Goal: Task Accomplishment & Management: Manage account settings

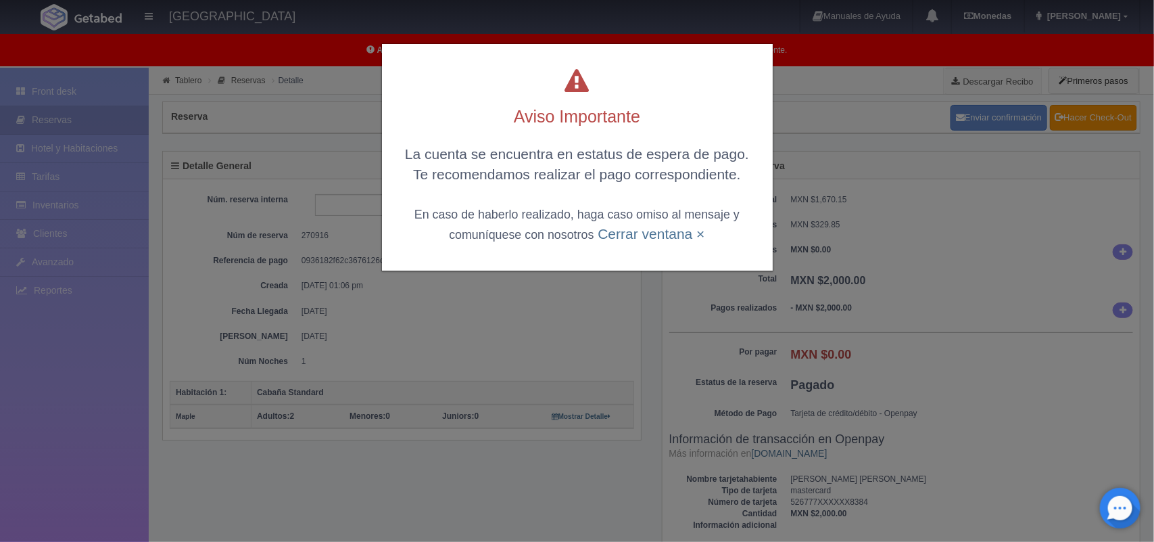
click at [623, 221] on div "La cuenta se encuentra en estatus de espera de pago. Te recomendamos realizar e…" at bounding box center [578, 193] width 364 height 99
click at [668, 235] on link "Cerrar ventana ×" at bounding box center [651, 234] width 107 height 16
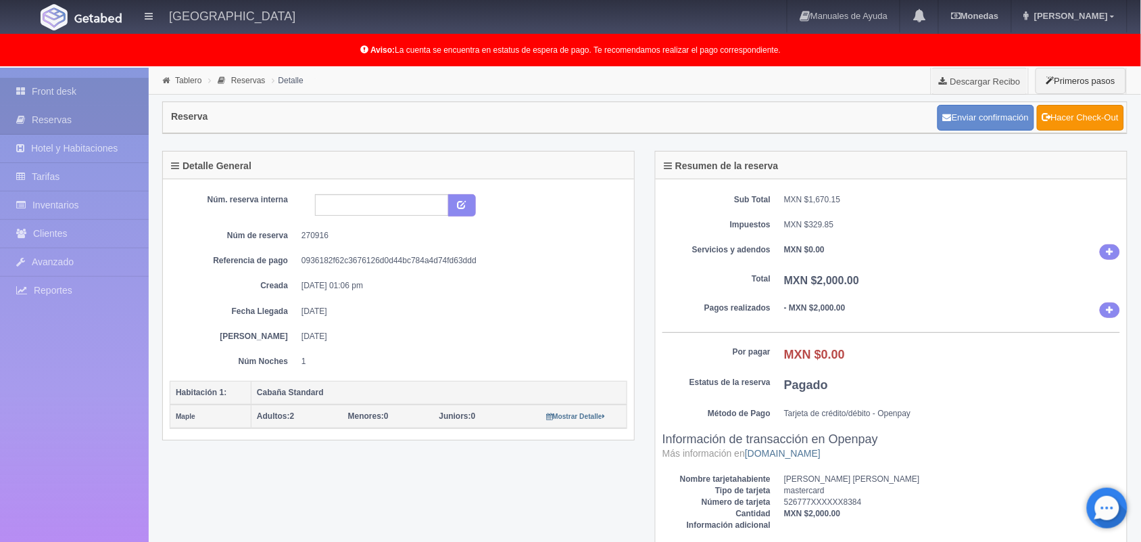
click at [55, 87] on link "Front desk" at bounding box center [74, 92] width 149 height 28
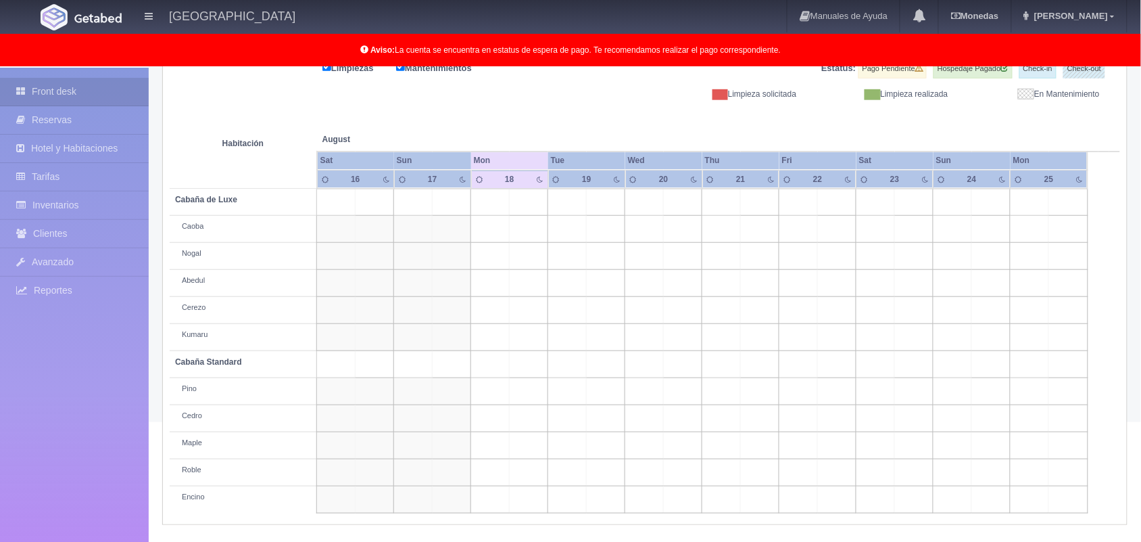
scroll to position [187, 0]
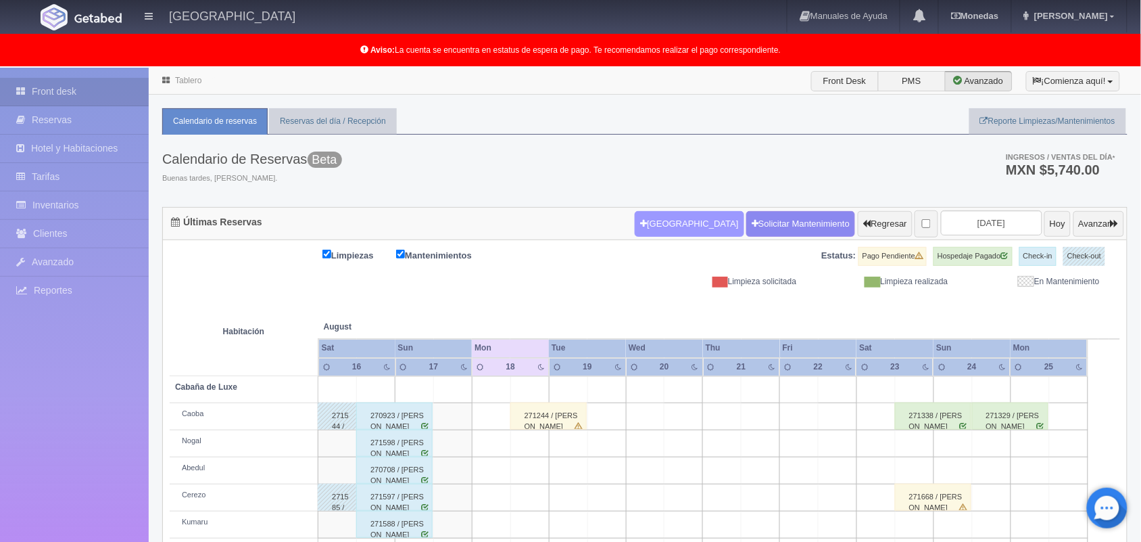
click at [668, 223] on button "[GEOGRAPHIC_DATA]" at bounding box center [689, 224] width 109 height 26
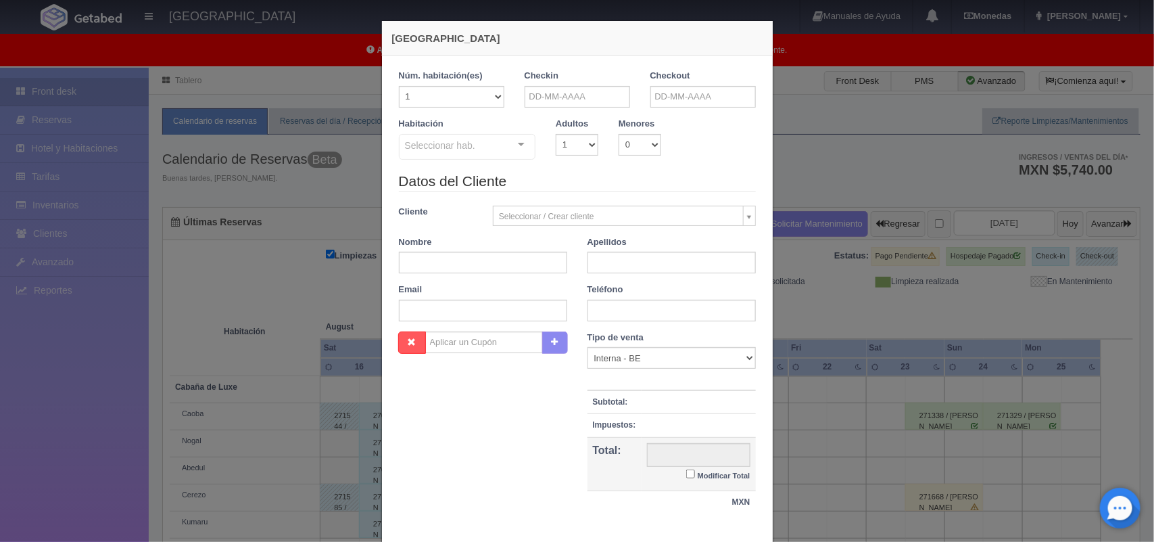
checkbox input "false"
drag, startPoint x: 578, startPoint y: 95, endPoint x: 532, endPoint y: 225, distance: 138.0
click at [532, 225] on body "[GEOGRAPHIC_DATA] Manuales de Ayuda Actualizaciones recientes [GEOGRAPHIC_DATA]…" at bounding box center [577, 413] width 1154 height 690
click at [532, 225] on link "17" at bounding box center [530, 223] width 18 height 20
type input "17-08-2025"
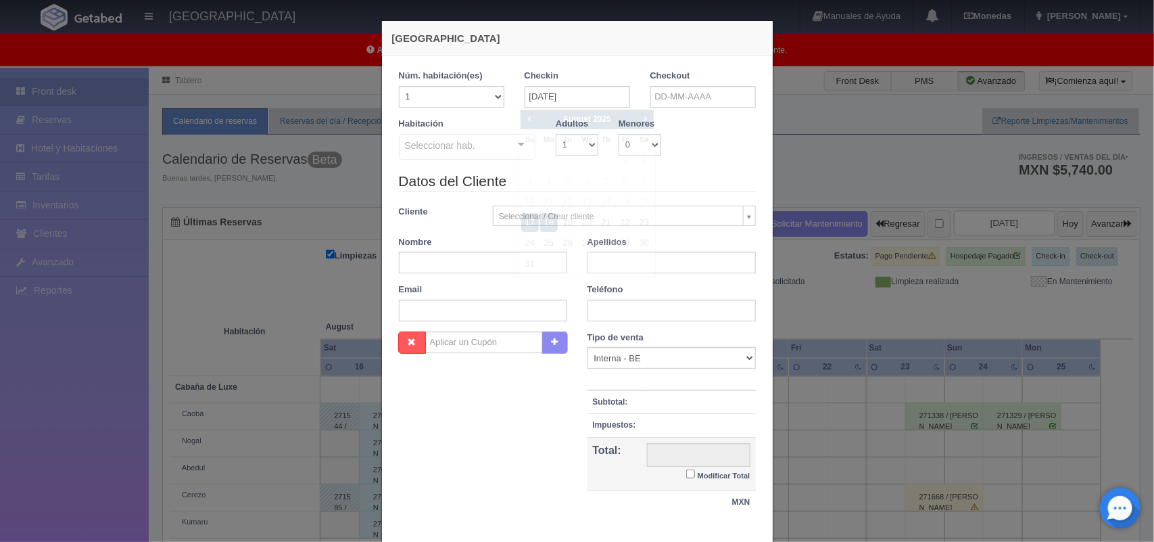
checkbox input "false"
click at [661, 93] on input "text" at bounding box center [703, 97] width 105 height 22
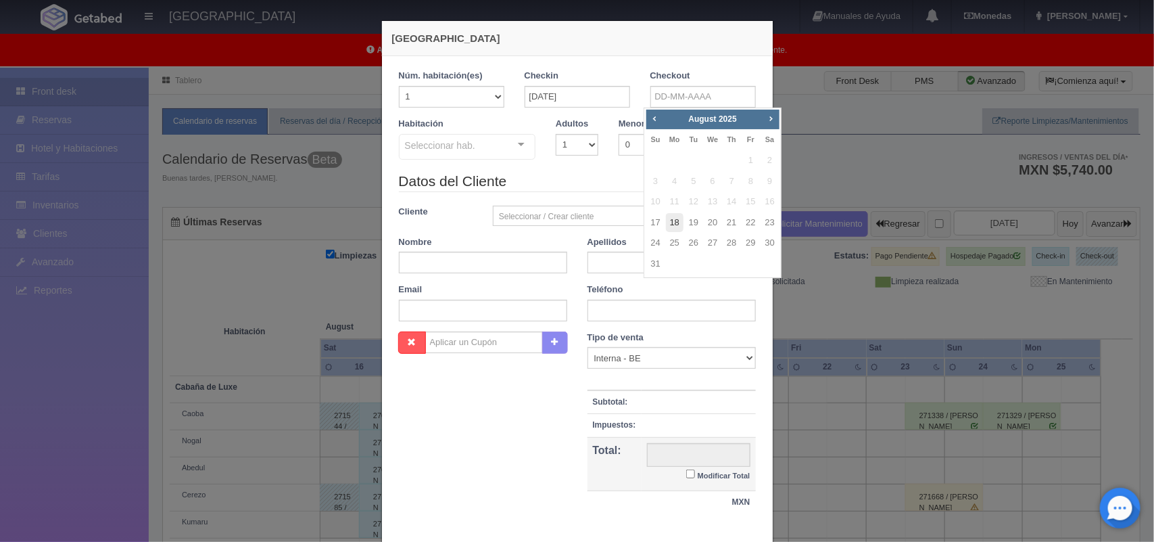
click at [668, 224] on link "18" at bounding box center [675, 223] width 18 height 20
type input "18-08-2025"
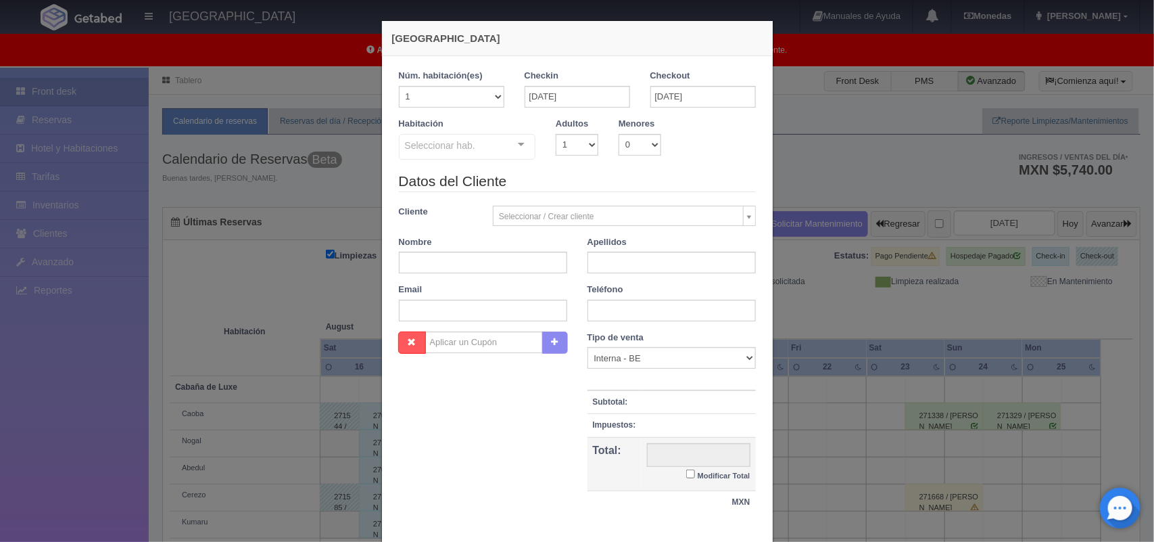
checkbox input "false"
click at [579, 147] on select "1 2 3 4 5 6 7 8 9 10" at bounding box center [577, 145] width 43 height 22
select select "2"
click at [556, 134] on select "1 2 3 4 5 6 7 8 9 10" at bounding box center [577, 145] width 43 height 22
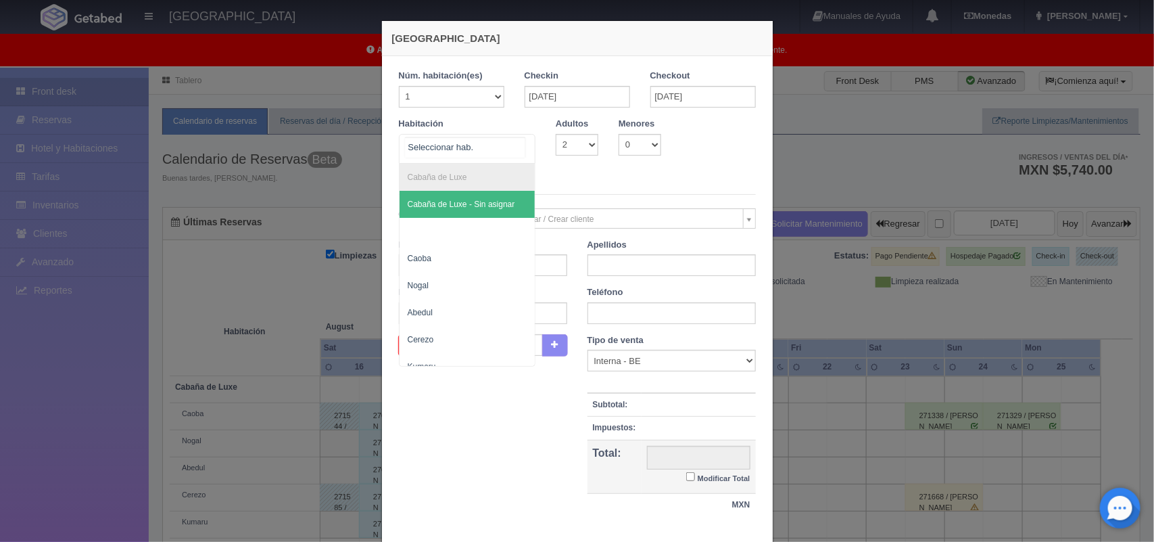
click at [516, 149] on div at bounding box center [521, 145] width 27 height 20
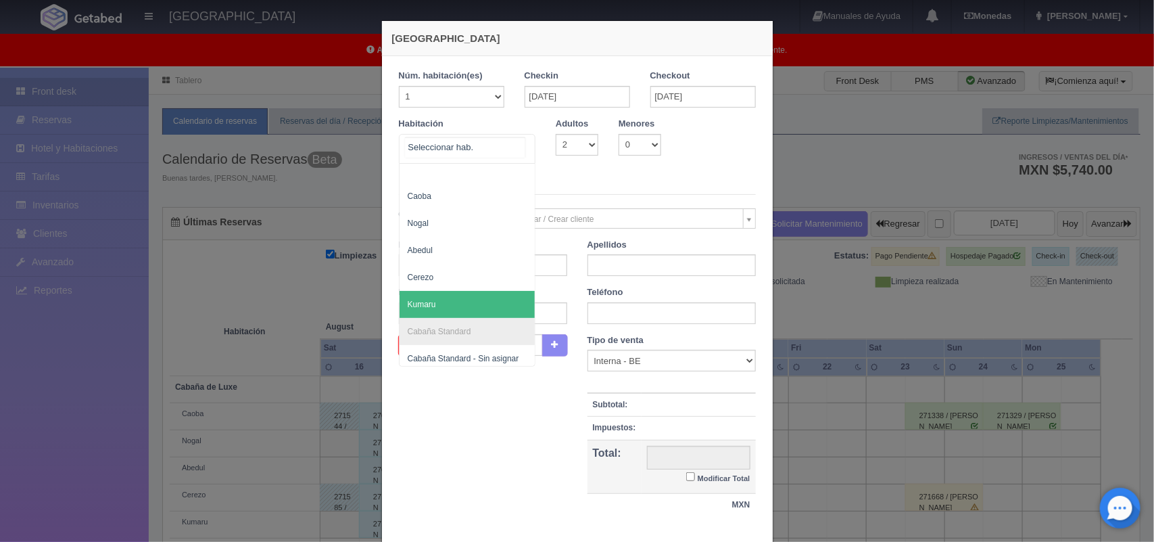
scroll to position [64, 0]
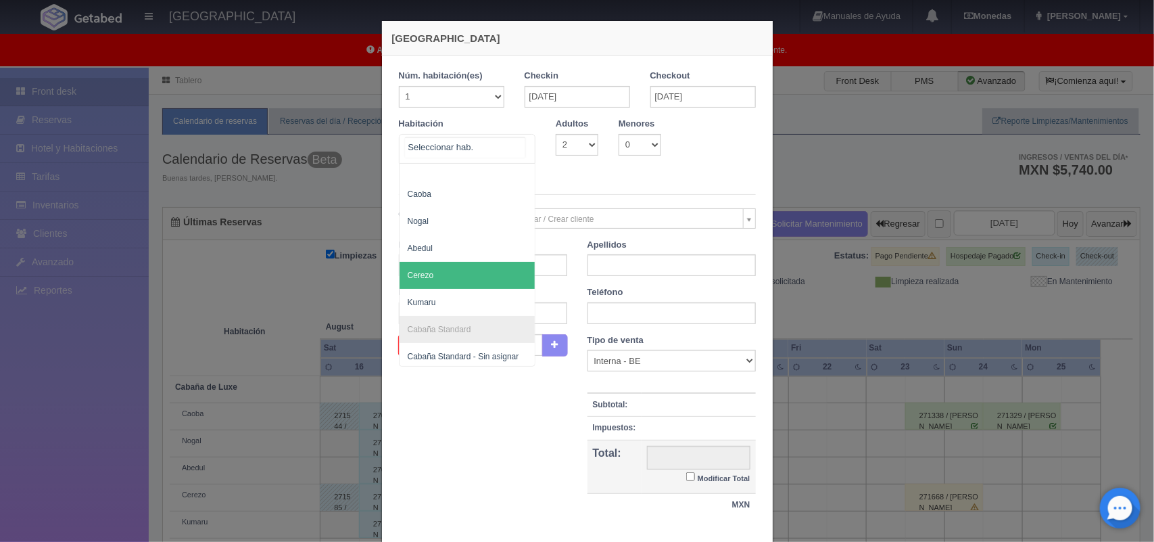
click at [479, 275] on span "Cerezo" at bounding box center [468, 275] width 136 height 27
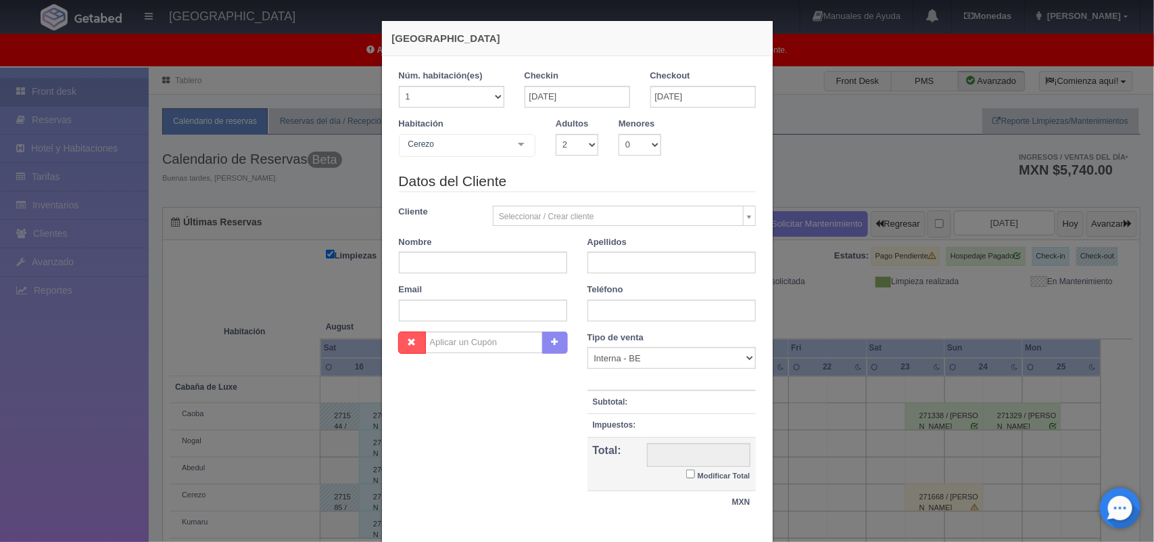
checkbox input "false"
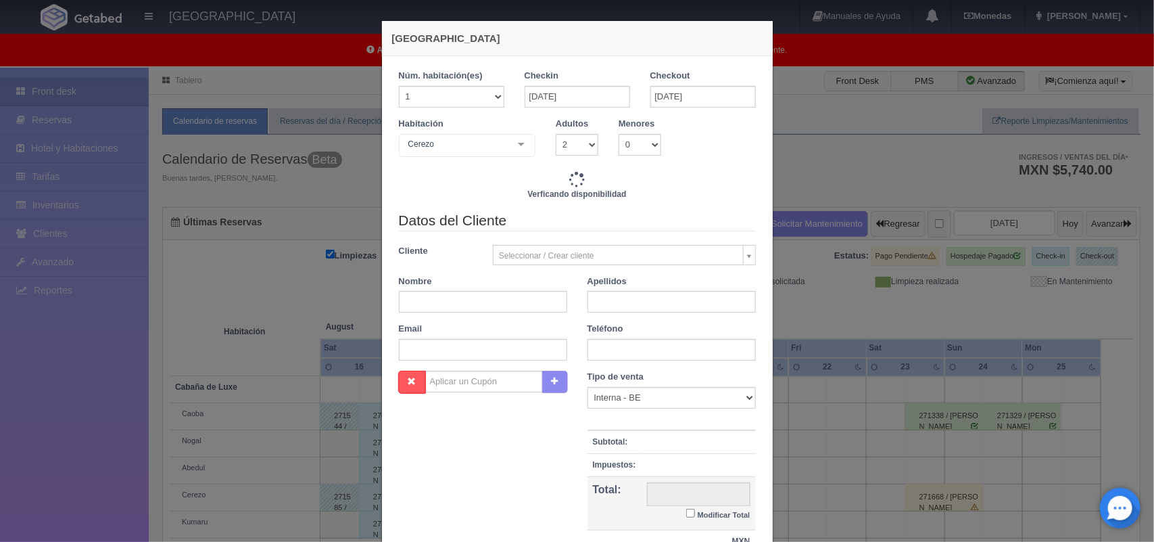
type input "1800.00"
checkbox input "false"
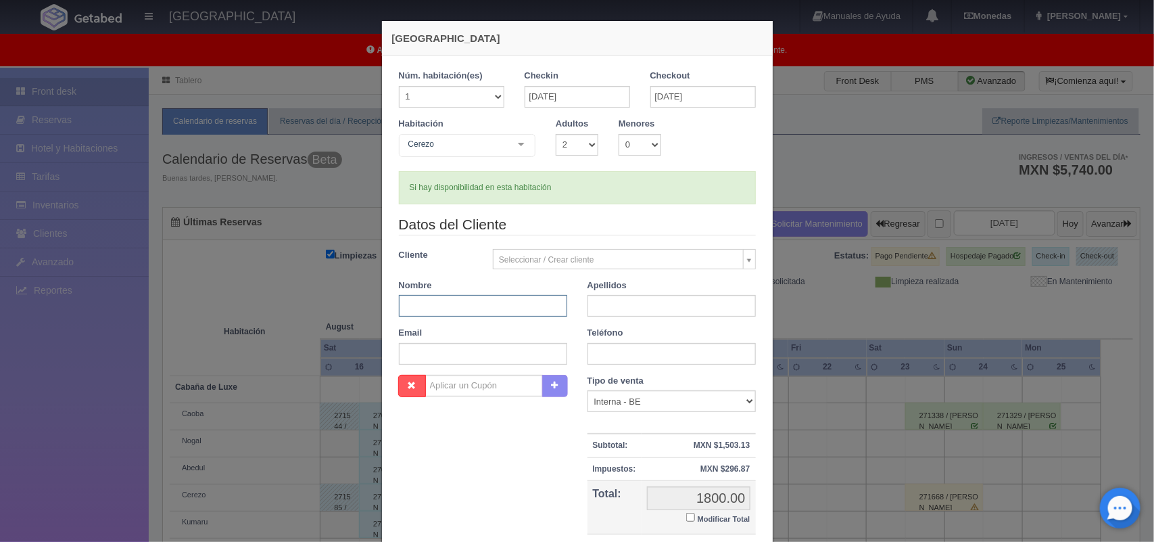
click at [500, 298] on input "text" at bounding box center [483, 306] width 168 height 22
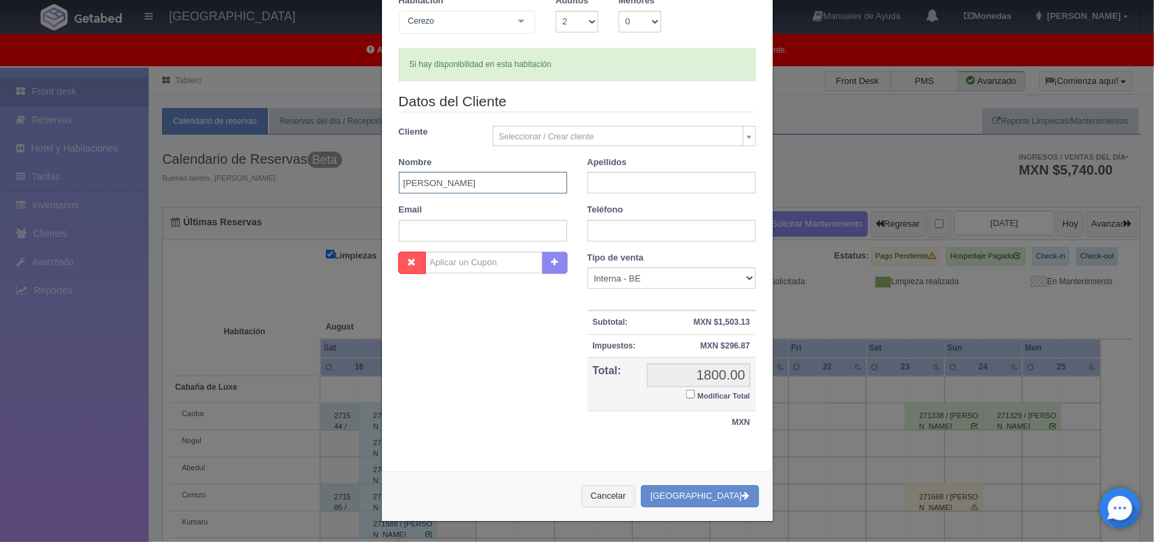
type input "Alexis"
click at [515, 386] on div "Nombre Cupón : Descuentos : Tipo de venta Correo Electronico Interna - BE Llama…" at bounding box center [577, 350] width 377 height 197
click at [686, 390] on input "Modificar Total" at bounding box center [690, 394] width 9 height 9
checkbox input "true"
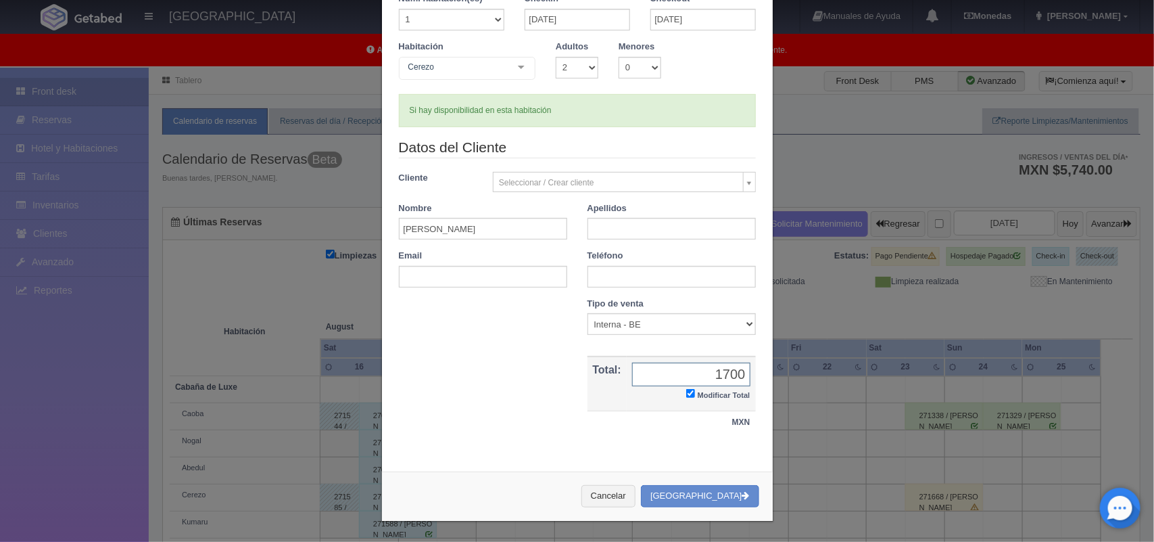
type input "1700.00"
drag, startPoint x: 653, startPoint y: 421, endPoint x: 707, endPoint y: 475, distance: 76.5
click at [707, 475] on div "Nueva Reserva 1 Núm. habitación(es) 1 2 3 4 5 6 7 8 9 10 11 12 13 14 15 16 17 1…" at bounding box center [577, 232] width 392 height 578
click at [708, 502] on button "[GEOGRAPHIC_DATA]" at bounding box center [700, 496] width 118 height 22
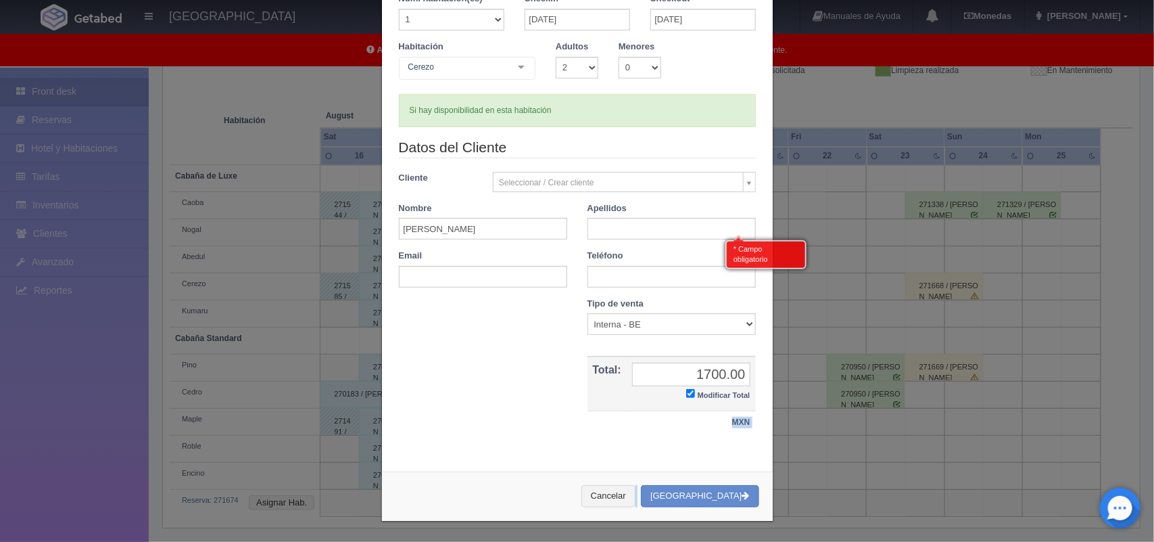
scroll to position [215, 0]
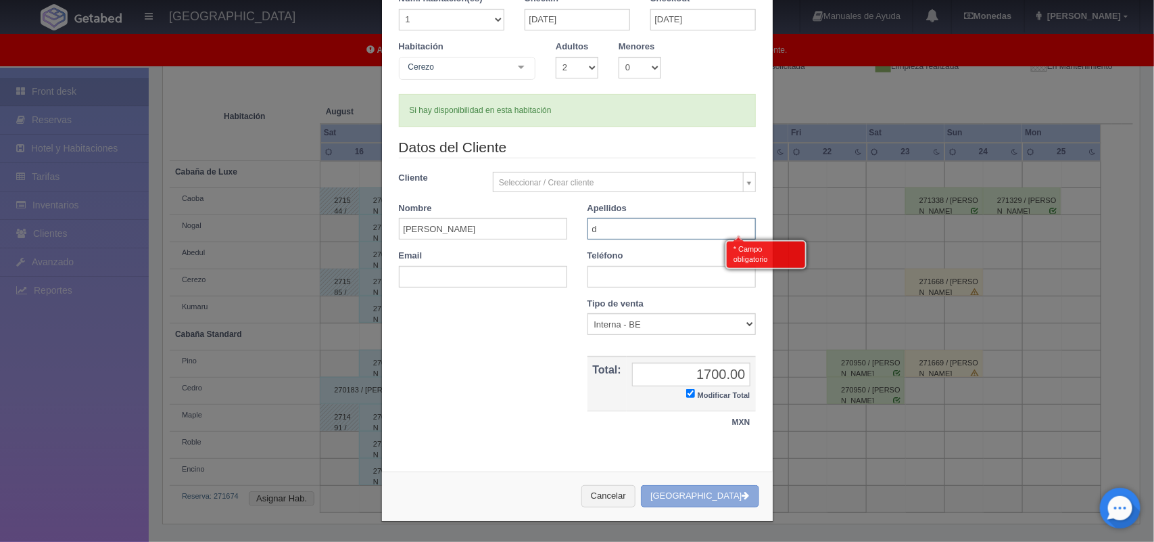
type input "d"
click at [702, 494] on button "[GEOGRAPHIC_DATA]" at bounding box center [700, 496] width 118 height 22
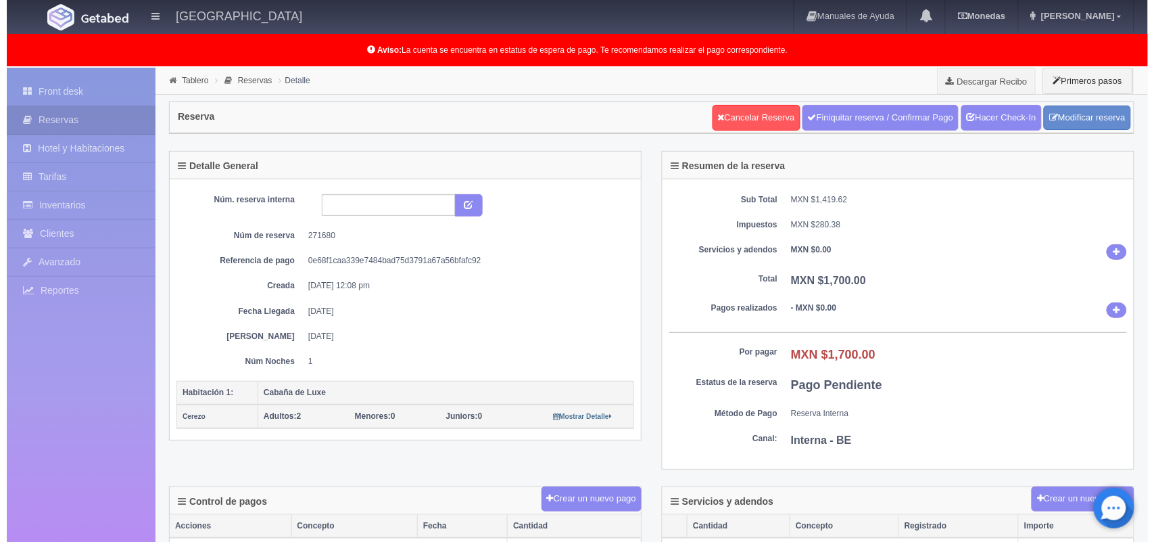
scroll to position [117, 0]
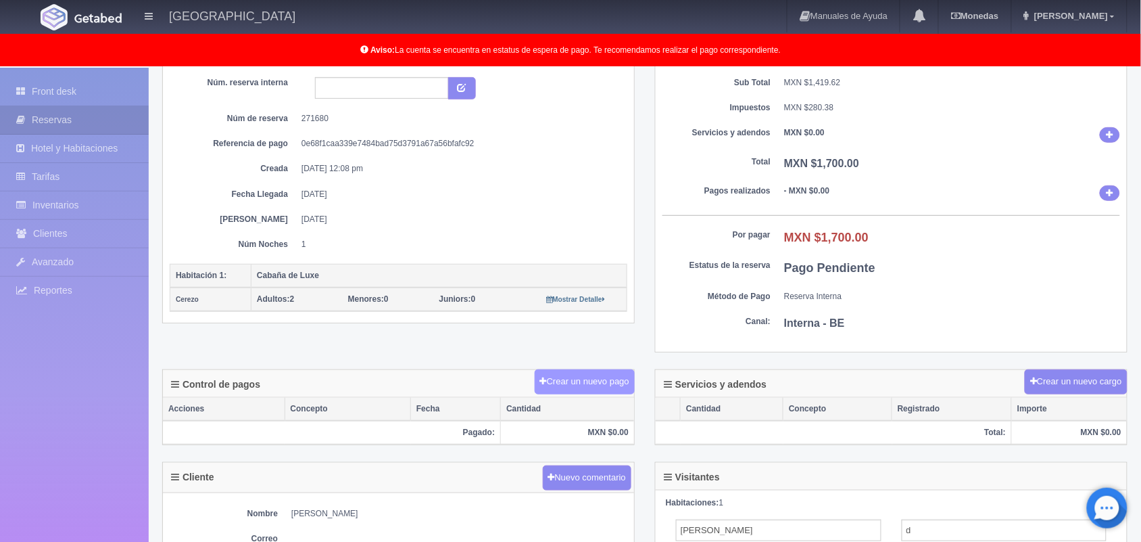
click at [569, 394] on button "Crear un nuevo pago" at bounding box center [585, 381] width 100 height 25
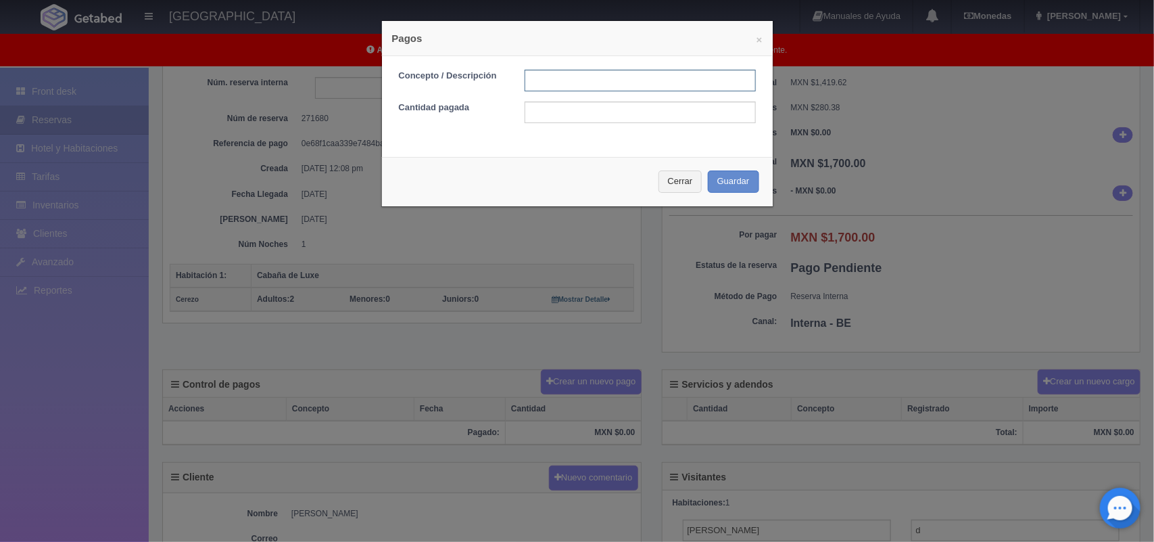
drag, startPoint x: 584, startPoint y: 89, endPoint x: 661, endPoint y: 152, distance: 99.9
click at [661, 152] on div "× Pagos Concepto / Descripción Cantidad pagada Cerrar Guardar" at bounding box center [577, 113] width 392 height 187
type input "Pago efectivo"
click at [587, 110] on input "text" at bounding box center [640, 112] width 231 height 22
type input "1700.00"
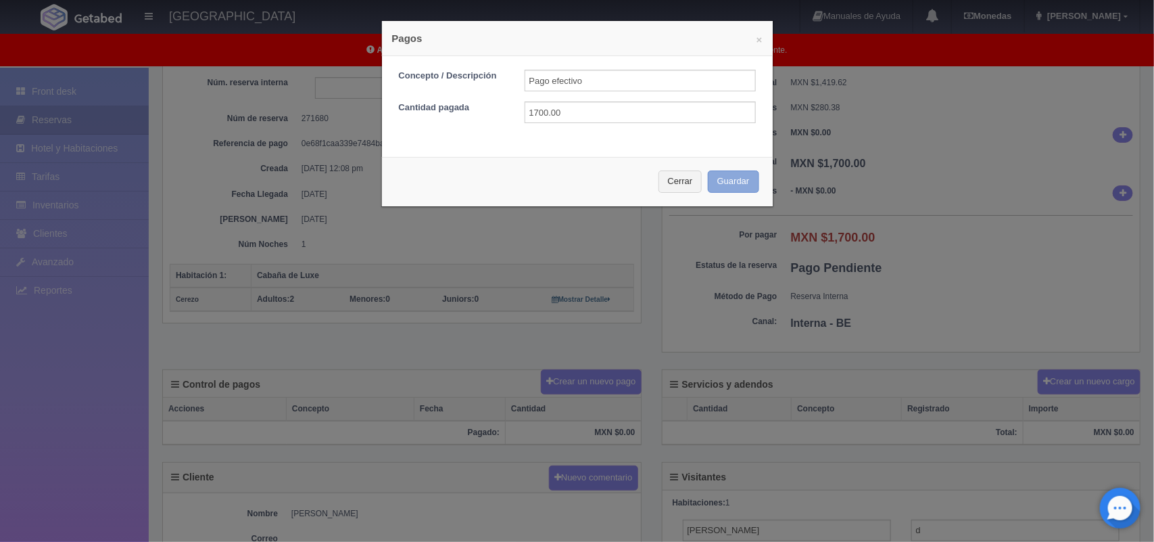
click at [731, 174] on button "Guardar" at bounding box center [733, 181] width 51 height 22
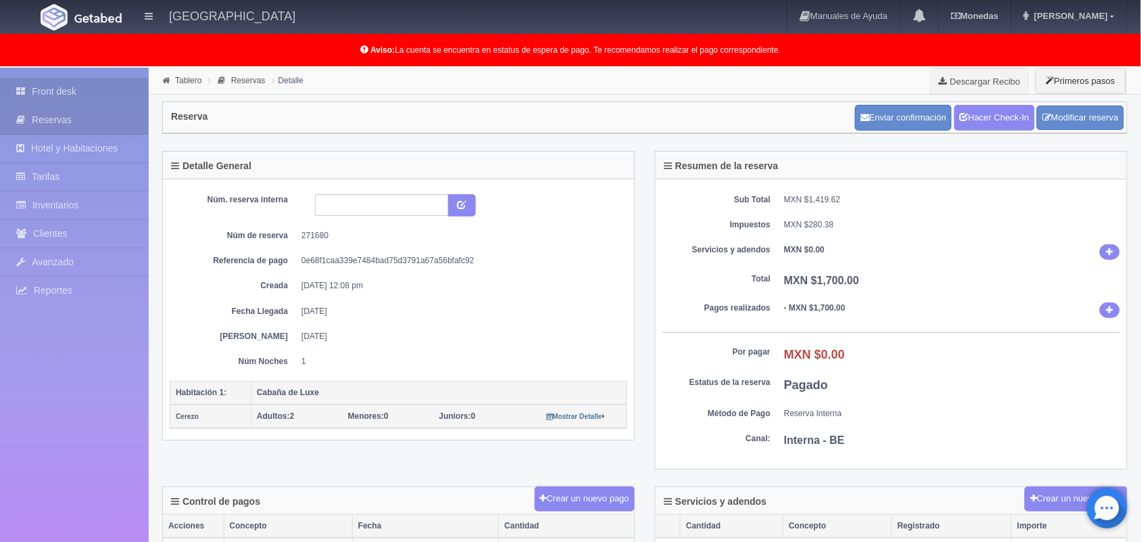
click at [56, 85] on link "Front desk" at bounding box center [74, 92] width 149 height 28
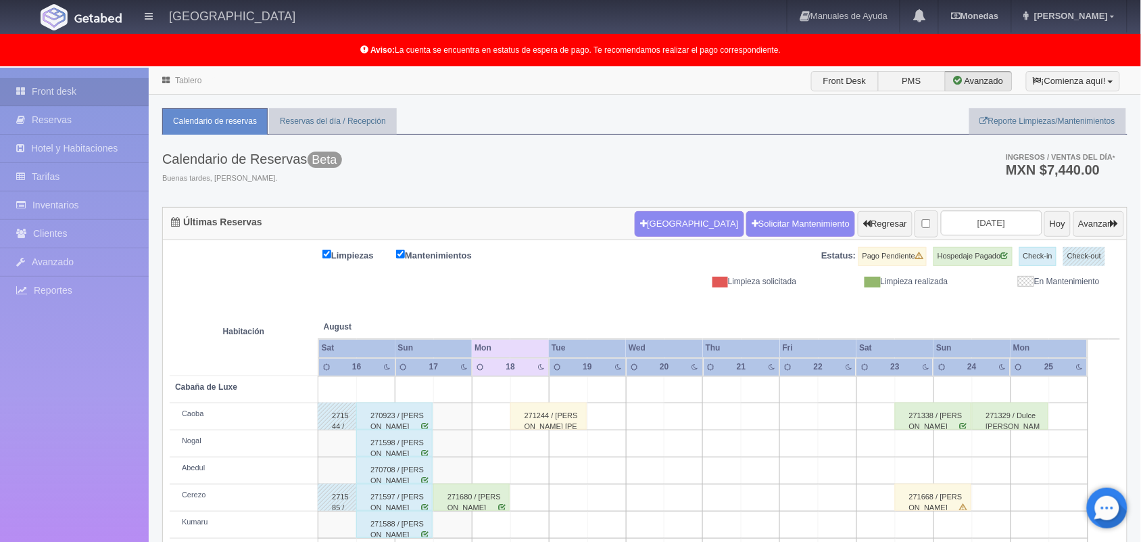
scroll to position [215, 0]
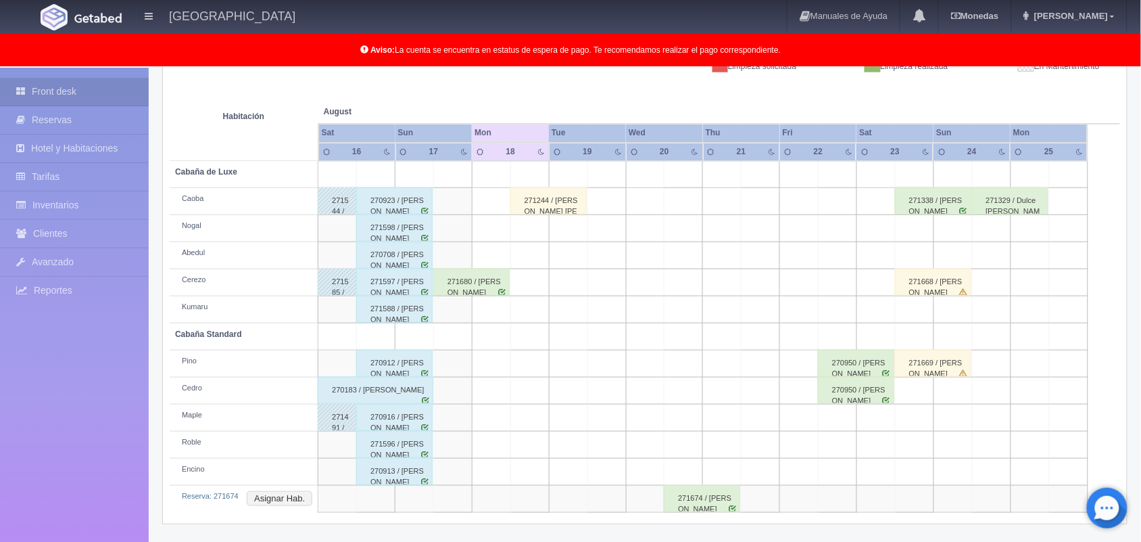
click at [856, 325] on td at bounding box center [838, 336] width 39 height 27
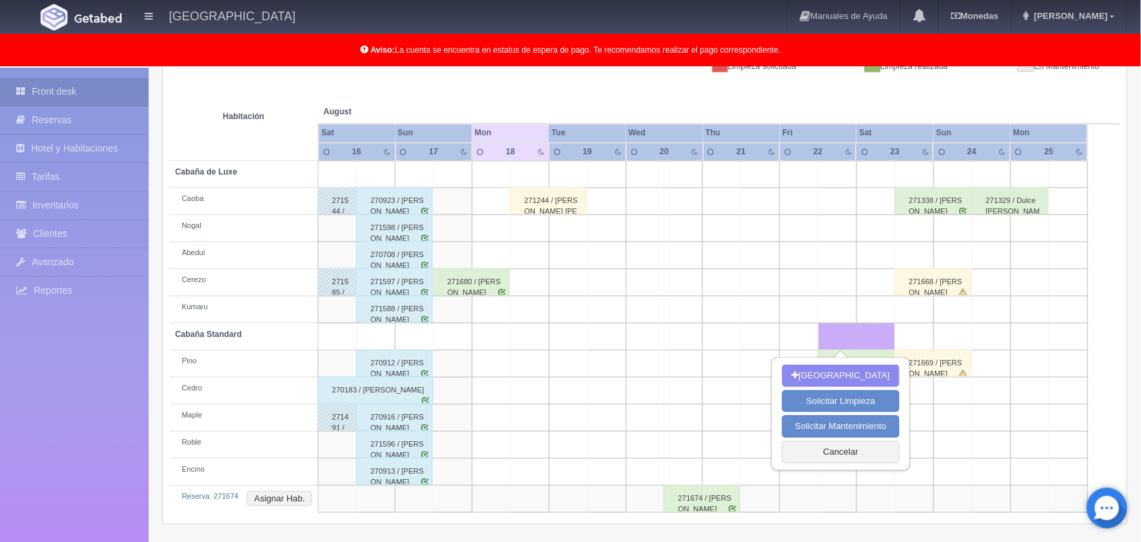
click at [704, 494] on div "271674 / [PERSON_NAME]" at bounding box center [702, 498] width 76 height 27
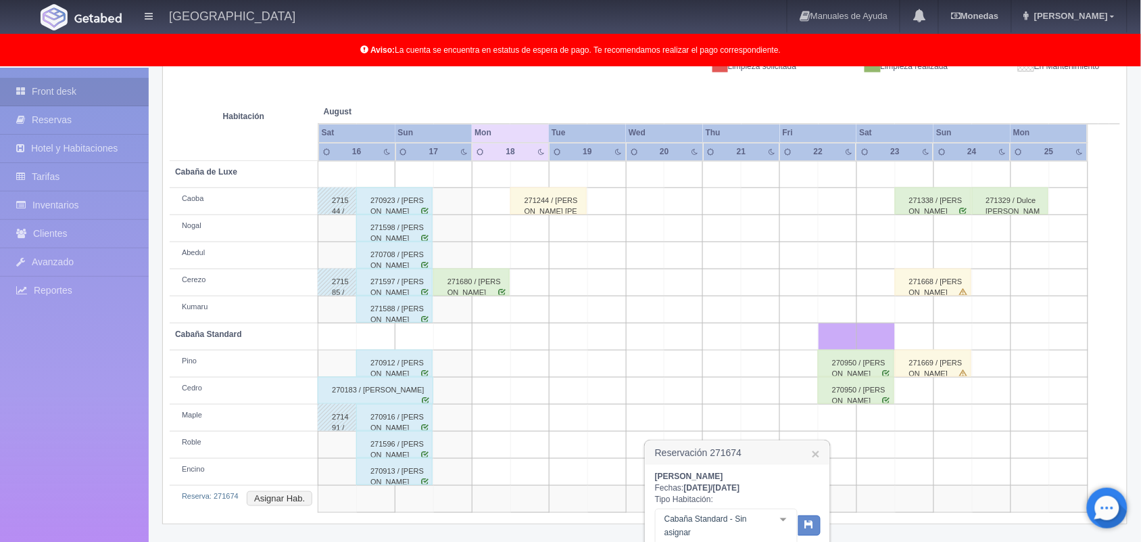
scroll to position [350, 0]
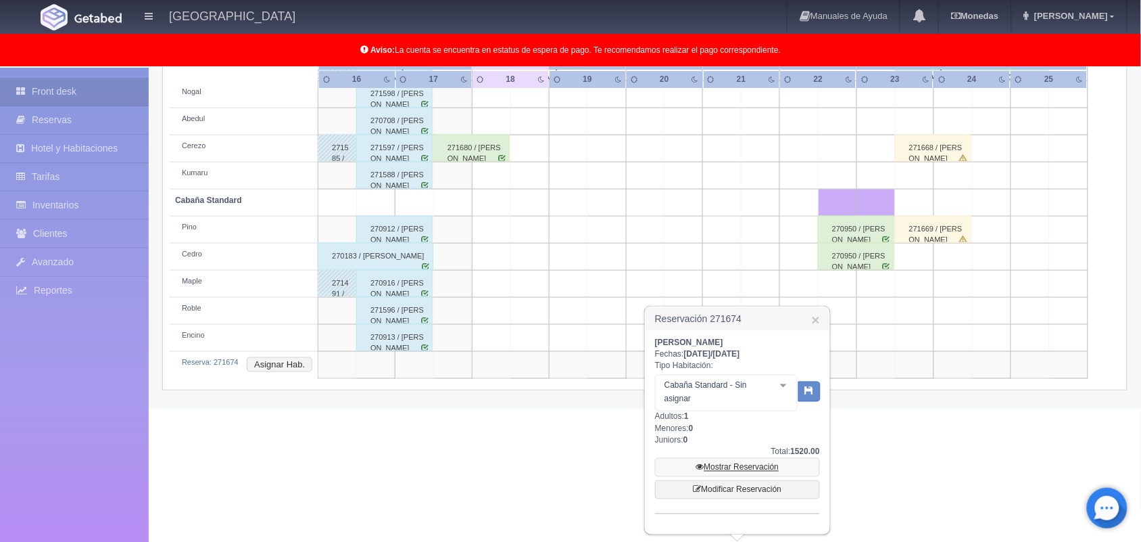
click at [728, 464] on link "Mostrar Reservación" at bounding box center [737, 467] width 165 height 19
click at [736, 465] on link "Mostrar Reservación" at bounding box center [737, 467] width 165 height 19
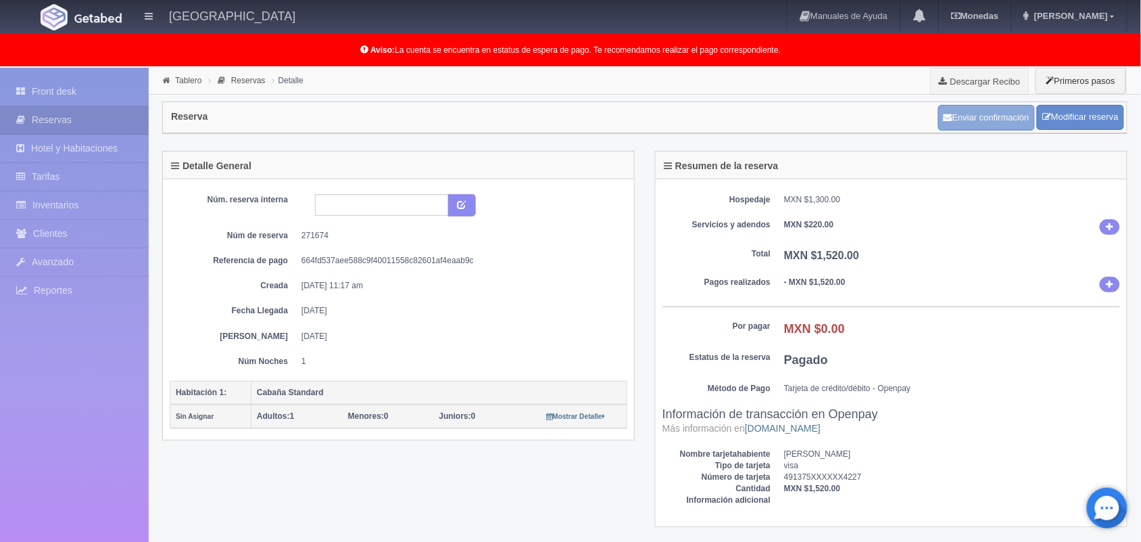
click at [972, 118] on button "Enviar confirmación" at bounding box center [987, 118] width 97 height 26
click at [96, 100] on link "Front desk" at bounding box center [74, 92] width 149 height 28
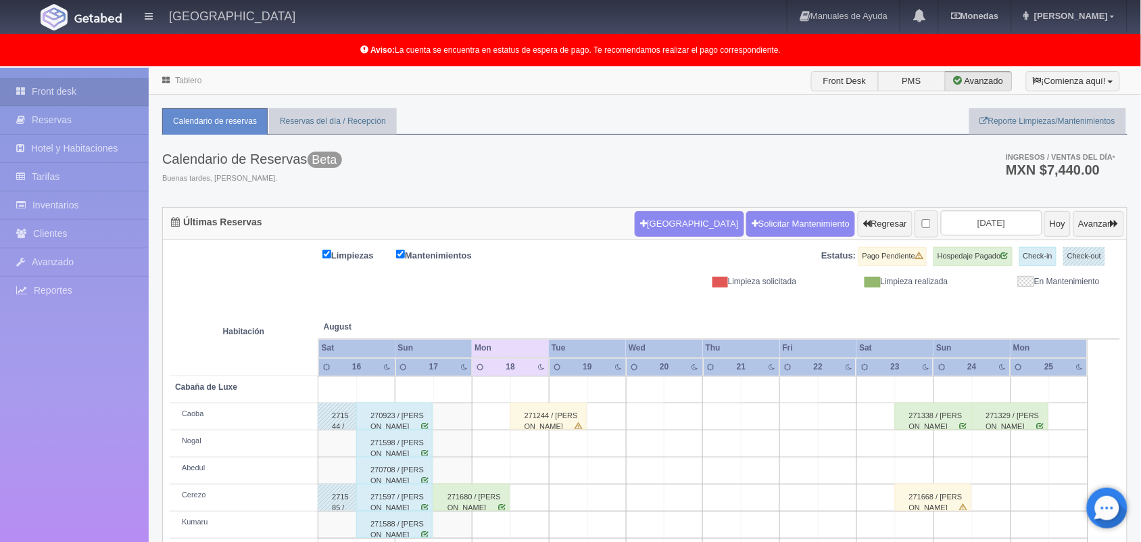
scroll to position [215, 0]
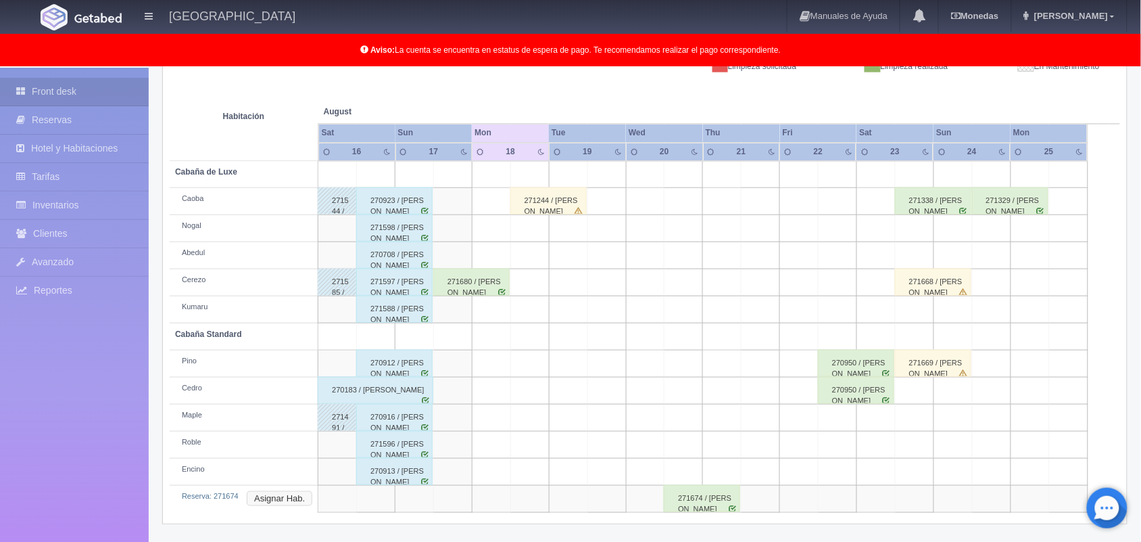
click at [289, 498] on button "Asignar Hab." at bounding box center [280, 498] width 66 height 15
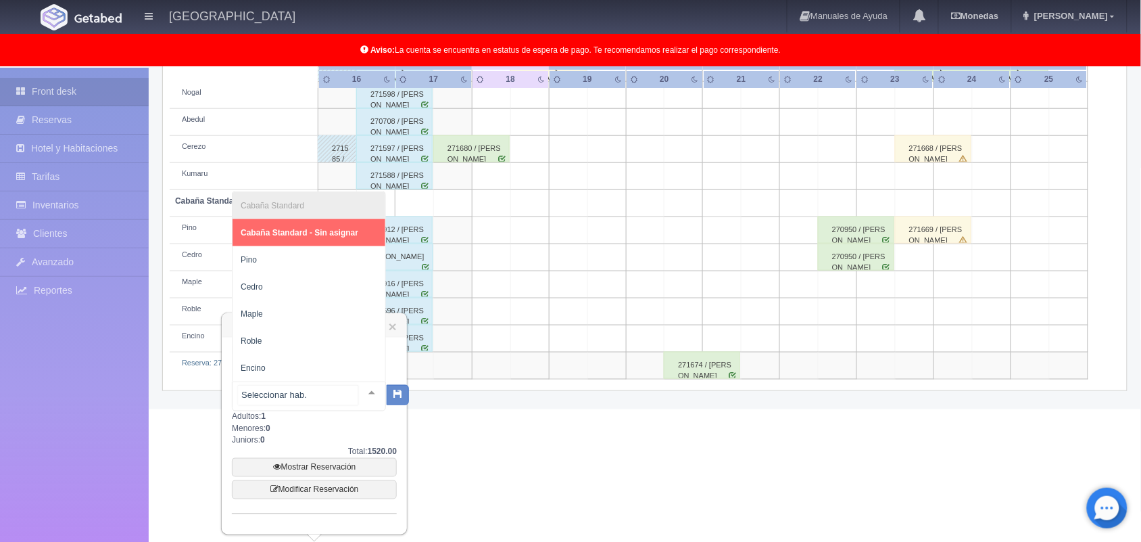
scroll to position [349, 0]
click at [358, 385] on div at bounding box center [371, 392] width 27 height 20
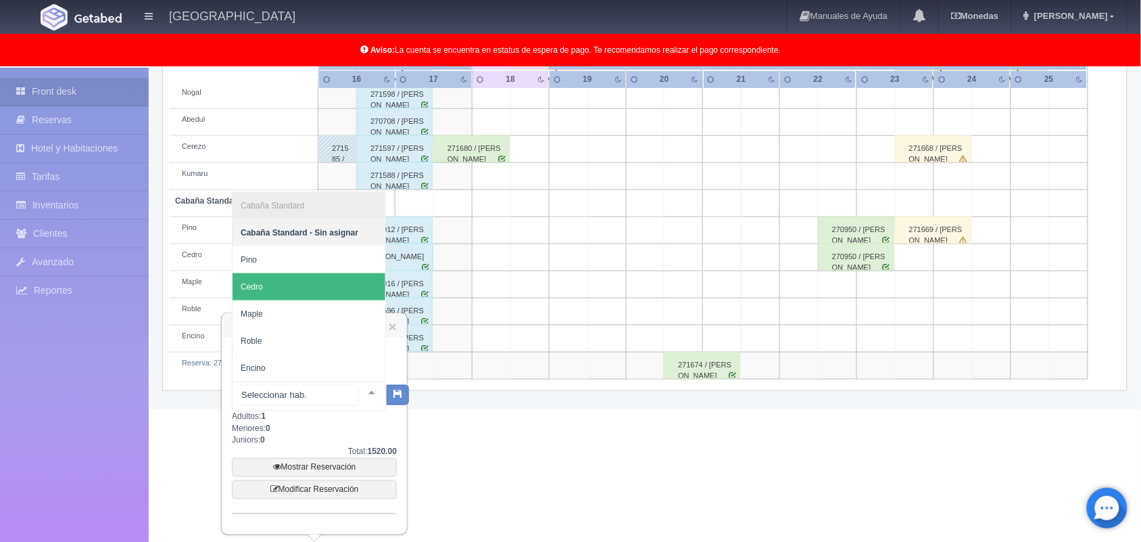
click at [314, 279] on span "Cedro" at bounding box center [309, 286] width 153 height 27
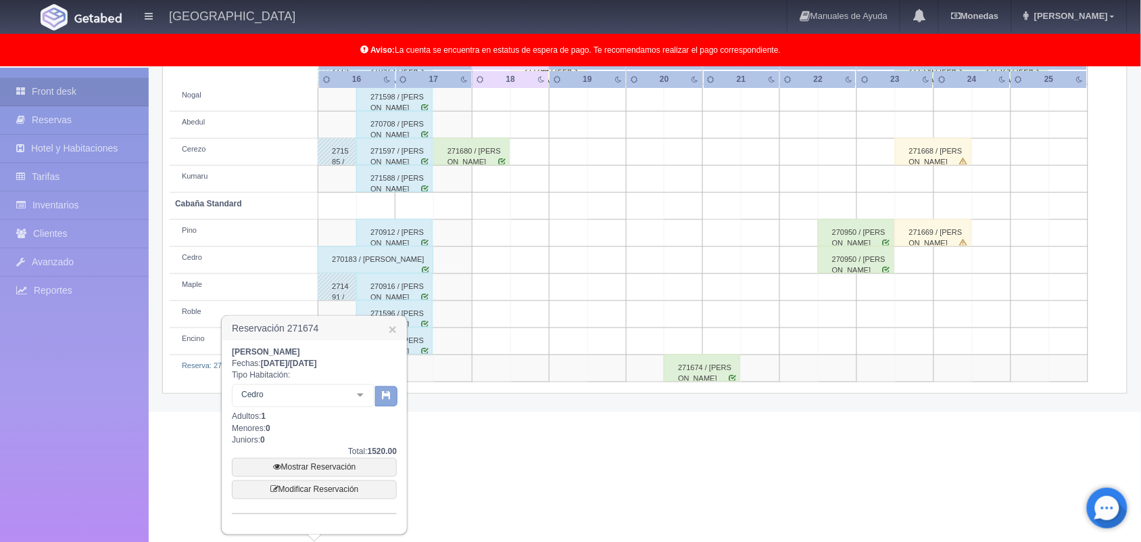
click at [384, 387] on button "button" at bounding box center [386, 396] width 22 height 20
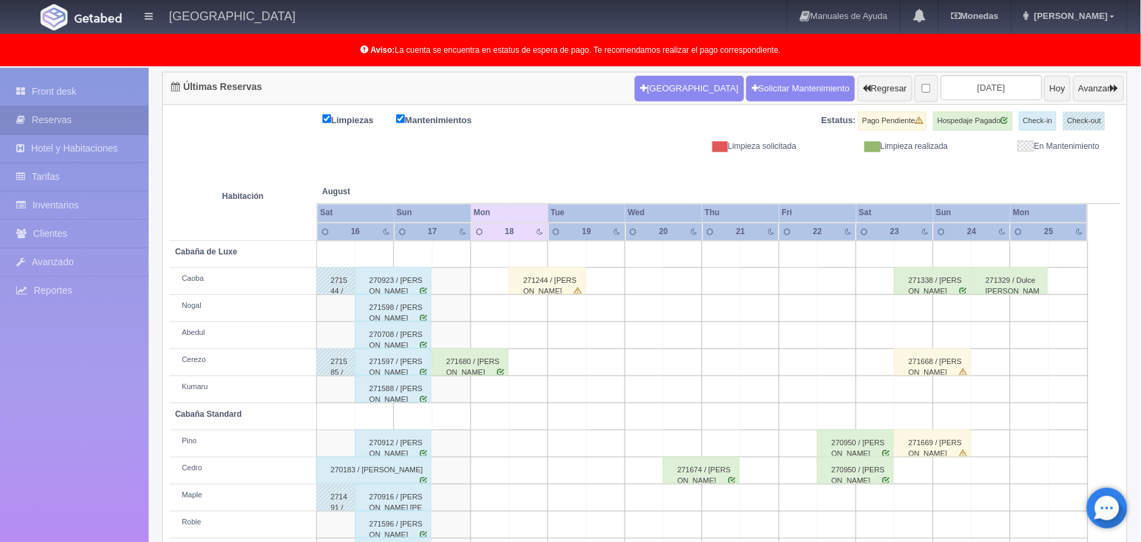
scroll to position [188, 0]
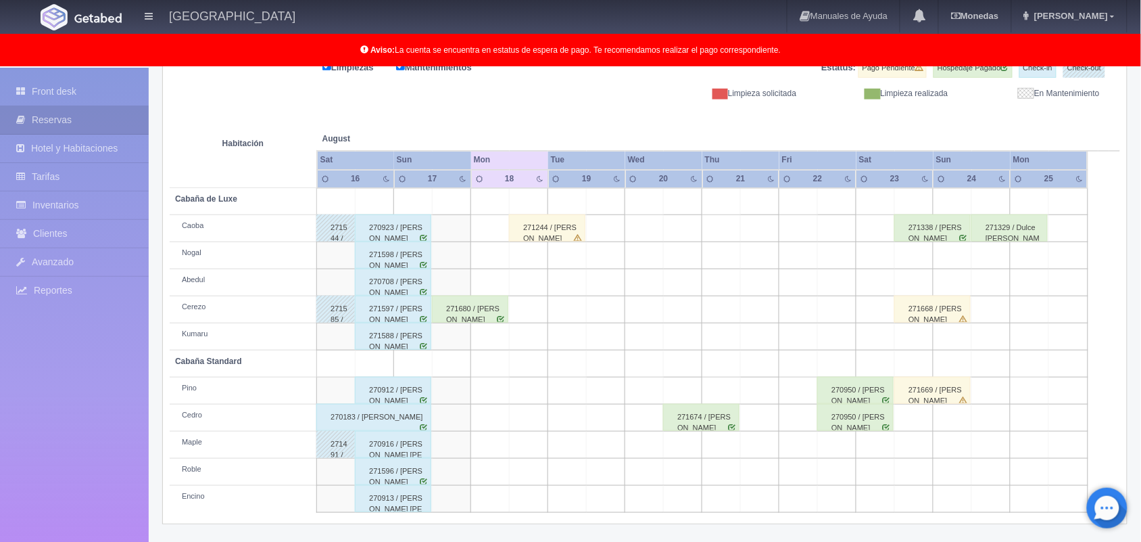
click at [705, 415] on div "271674 / [PERSON_NAME] [PERSON_NAME]" at bounding box center [701, 417] width 76 height 27
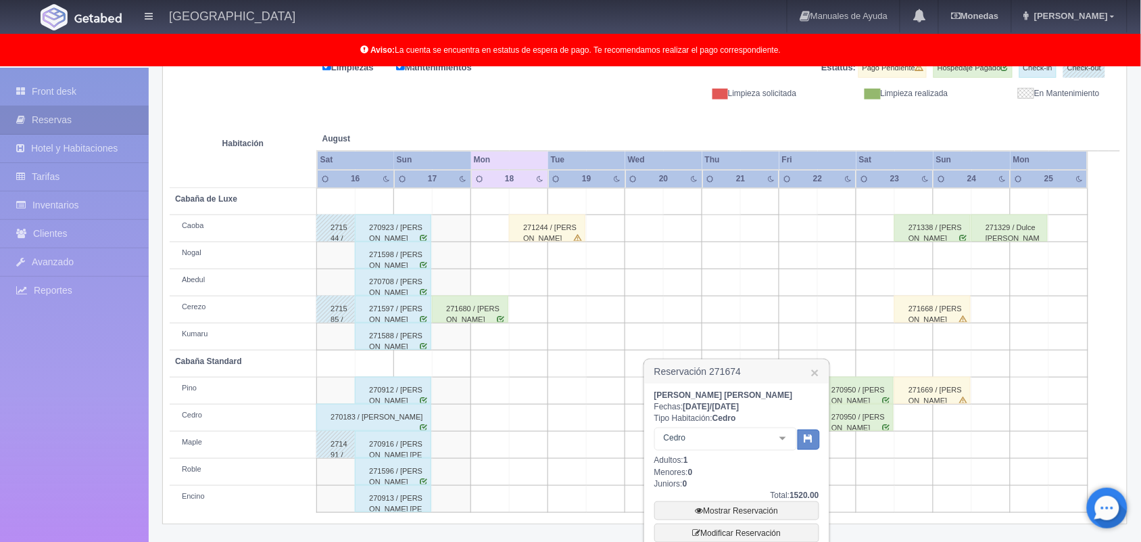
drag, startPoint x: 653, startPoint y: 370, endPoint x: 779, endPoint y: 401, distance: 130.2
click at [779, 401] on div "Reservación 271674 × ALDO HUGO VARGAS RODRIGUEZ Fechas: 2025-08-20 / 2025-08-21…" at bounding box center [737, 491] width 187 height 267
drag, startPoint x: 740, startPoint y: 401, endPoint x: 728, endPoint y: 413, distance: 17.7
drag, startPoint x: 728, startPoint y: 413, endPoint x: 697, endPoint y: 392, distance: 37.5
copy div "Reservación 271674 × ALDO HUGO VARGAS RODRIGUEZ Fechas: 2025-08-20 / 2025-08-21"
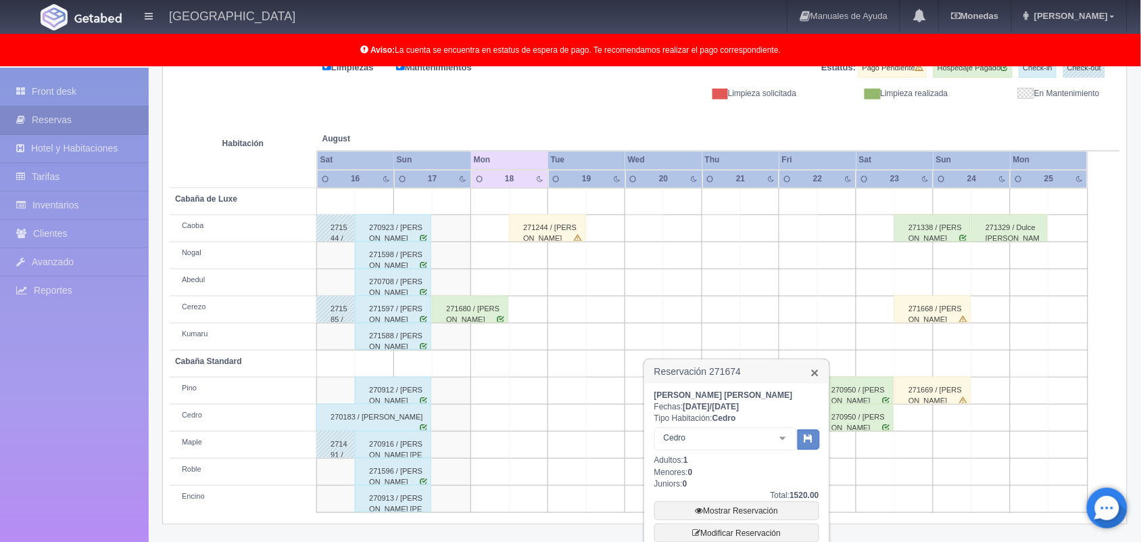
click at [815, 369] on link "×" at bounding box center [815, 372] width 8 height 14
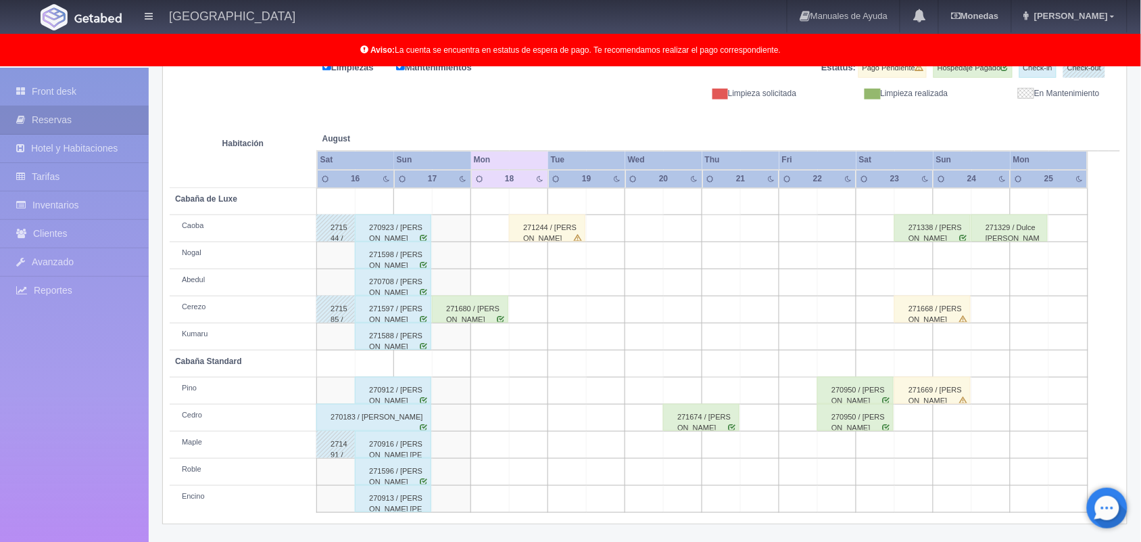
scroll to position [0, 0]
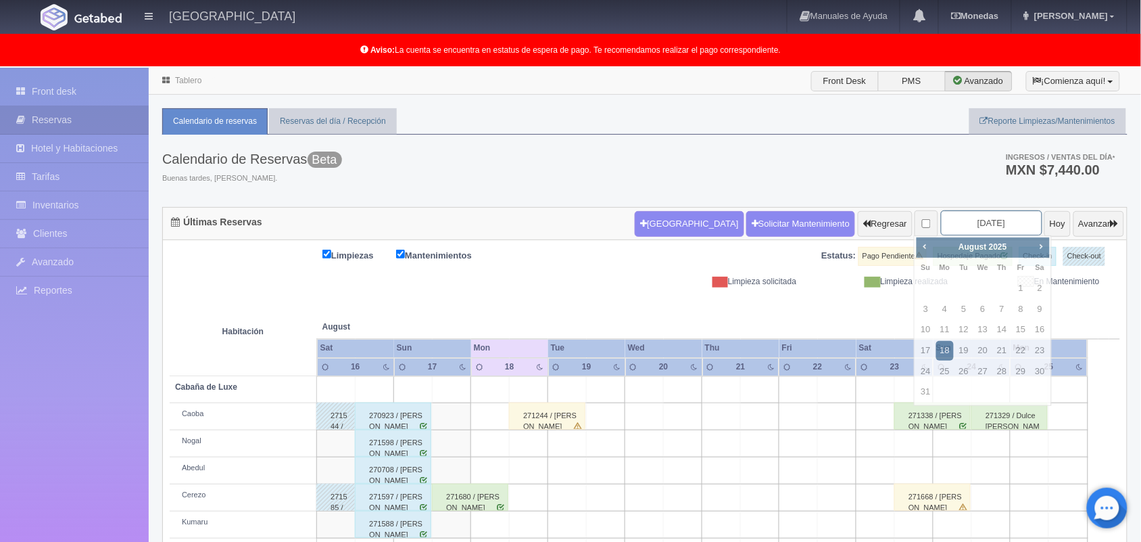
click at [951, 228] on input "[DATE]" at bounding box center [991, 222] width 101 height 25
click at [1041, 247] on span "Next" at bounding box center [1041, 246] width 11 height 11
click at [1038, 350] on link "25" at bounding box center [1041, 351] width 18 height 20
type input "2025-10-25"
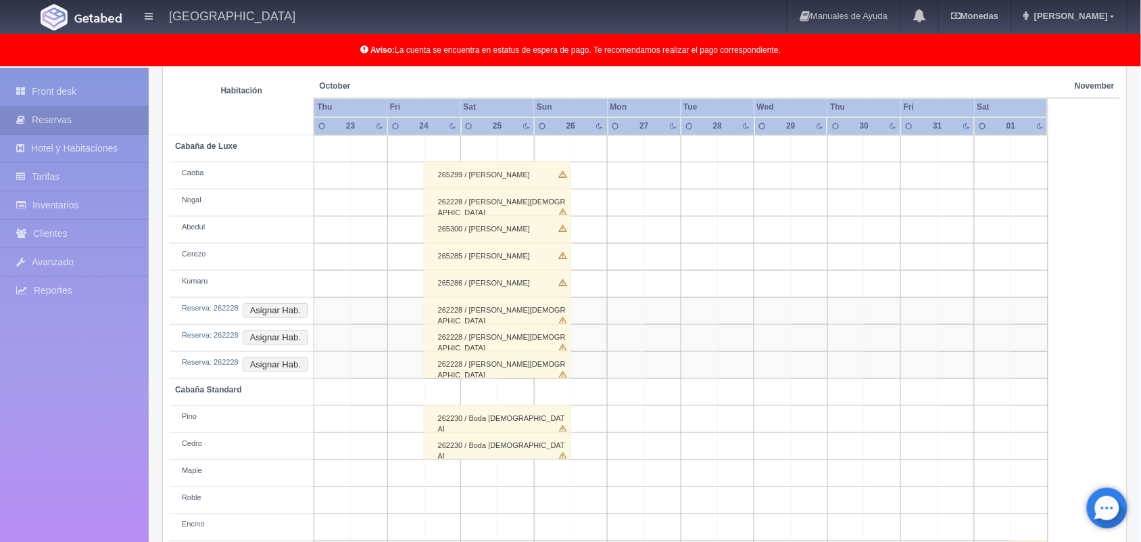
scroll to position [240, 0]
click at [780, 214] on td at bounding box center [773, 203] width 37 height 27
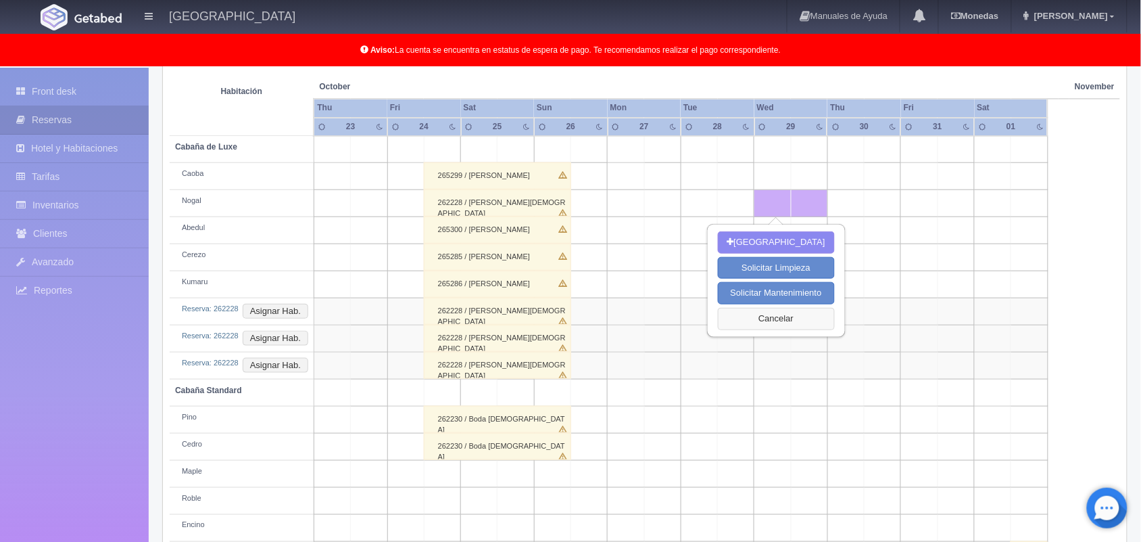
click at [734, 312] on button "Cancelar" at bounding box center [776, 319] width 117 height 22
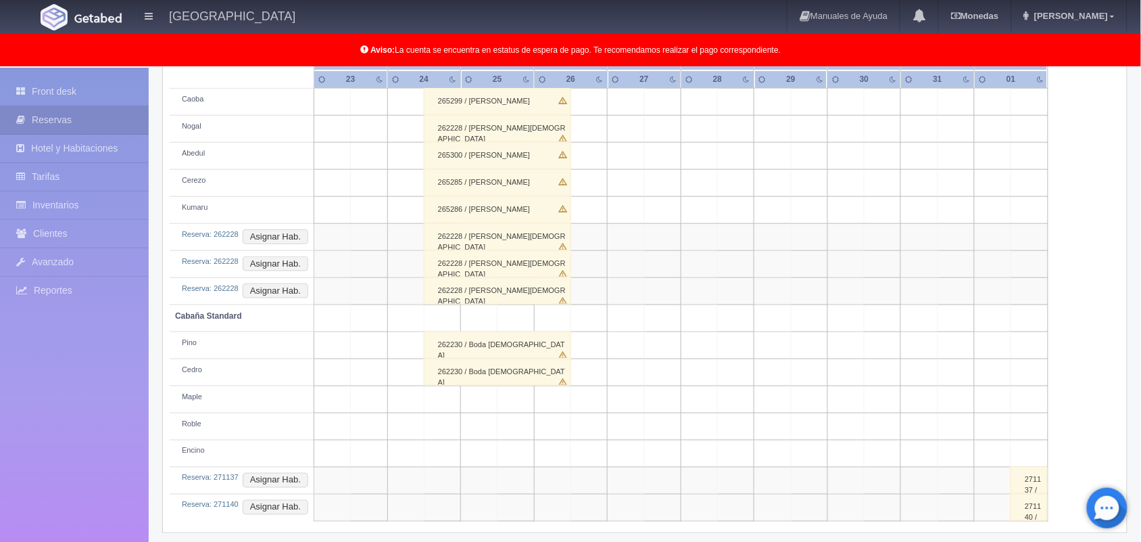
scroll to position [315, 0]
click at [692, 260] on td at bounding box center [699, 263] width 37 height 27
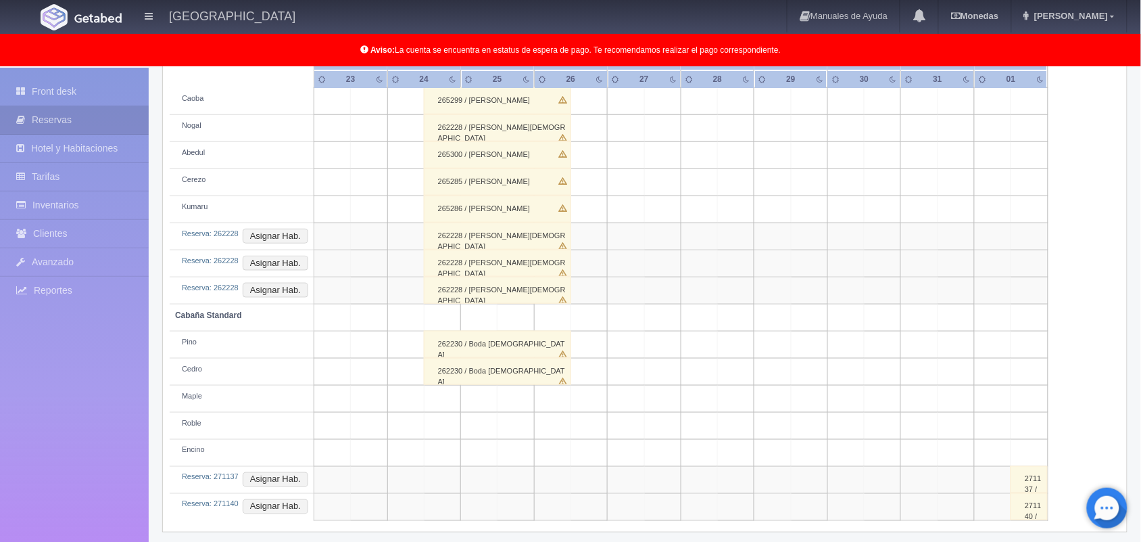
click at [692, 260] on td at bounding box center [699, 263] width 37 height 27
click at [688, 259] on td at bounding box center [699, 263] width 37 height 27
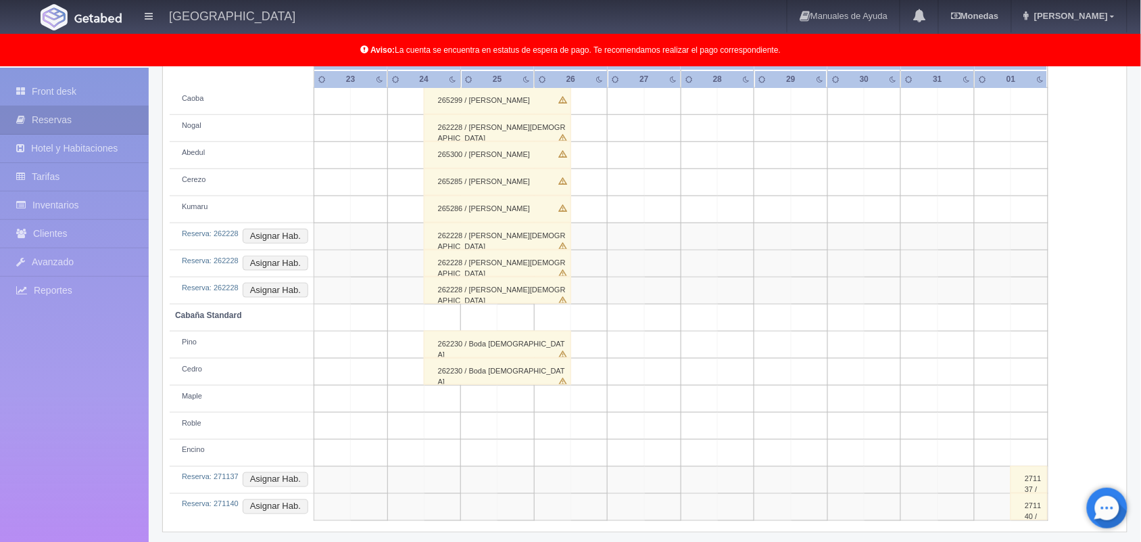
click at [688, 259] on td at bounding box center [699, 263] width 37 height 27
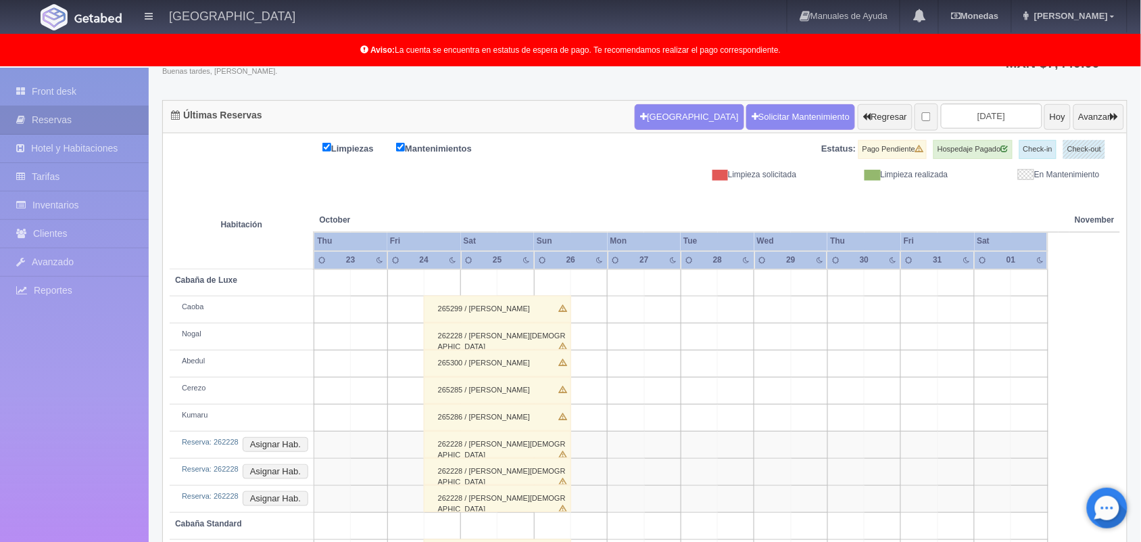
scroll to position [108, 0]
click at [1045, 119] on button "Hoy" at bounding box center [1058, 116] width 26 height 26
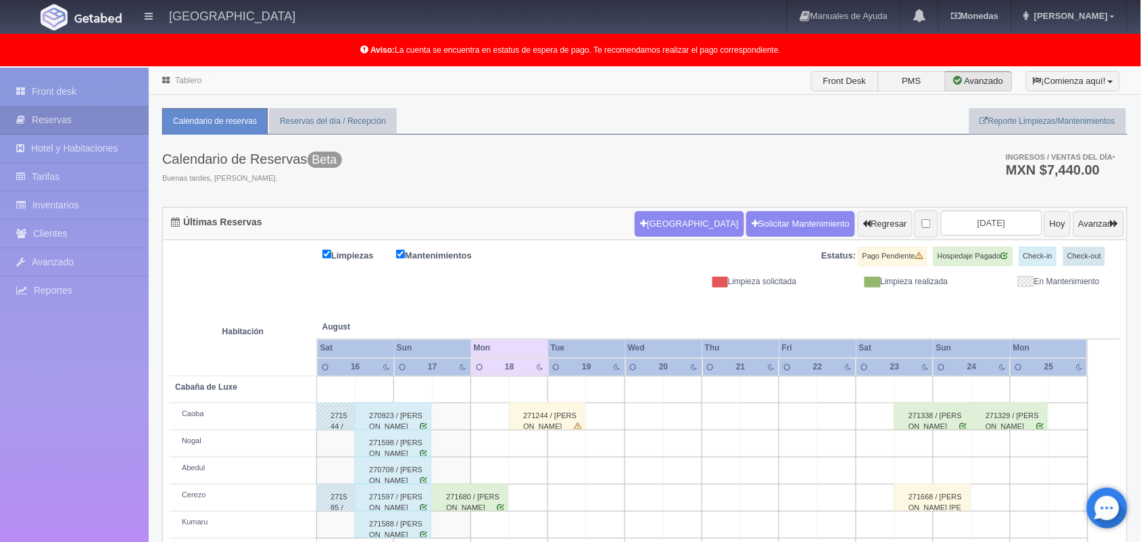
scroll to position [188, 0]
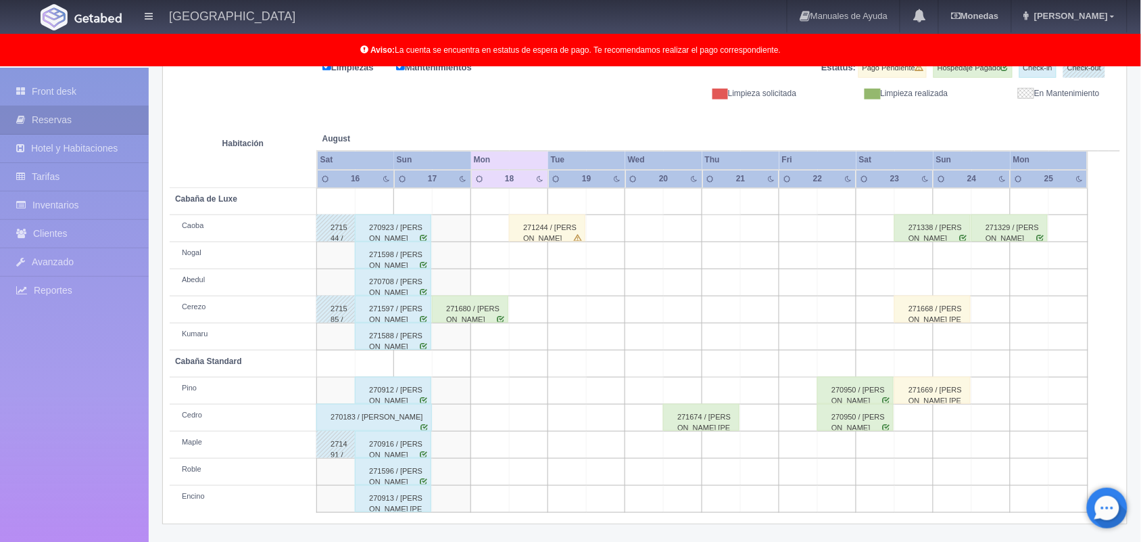
click at [506, 323] on td at bounding box center [490, 336] width 39 height 27
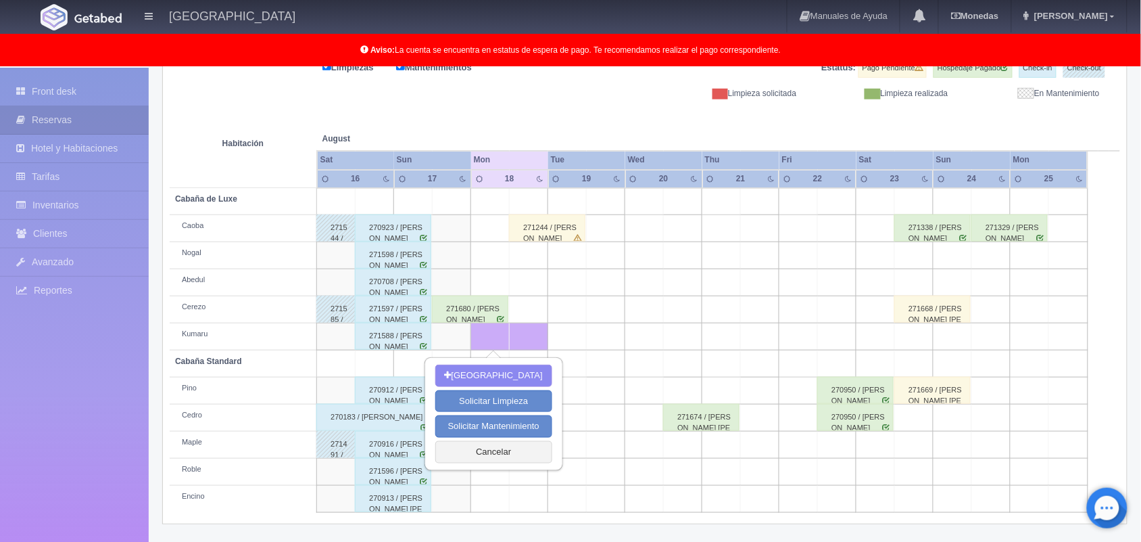
click at [470, 305] on div "271680 / [PERSON_NAME]" at bounding box center [470, 309] width 76 height 27
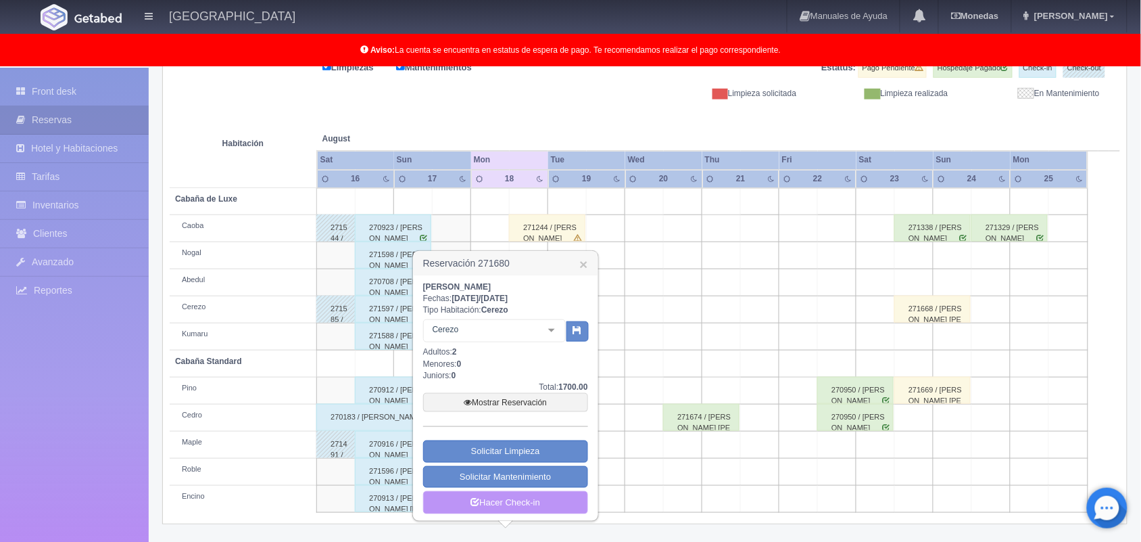
click at [521, 499] on link "Hacer Check-in" at bounding box center [505, 502] width 165 height 23
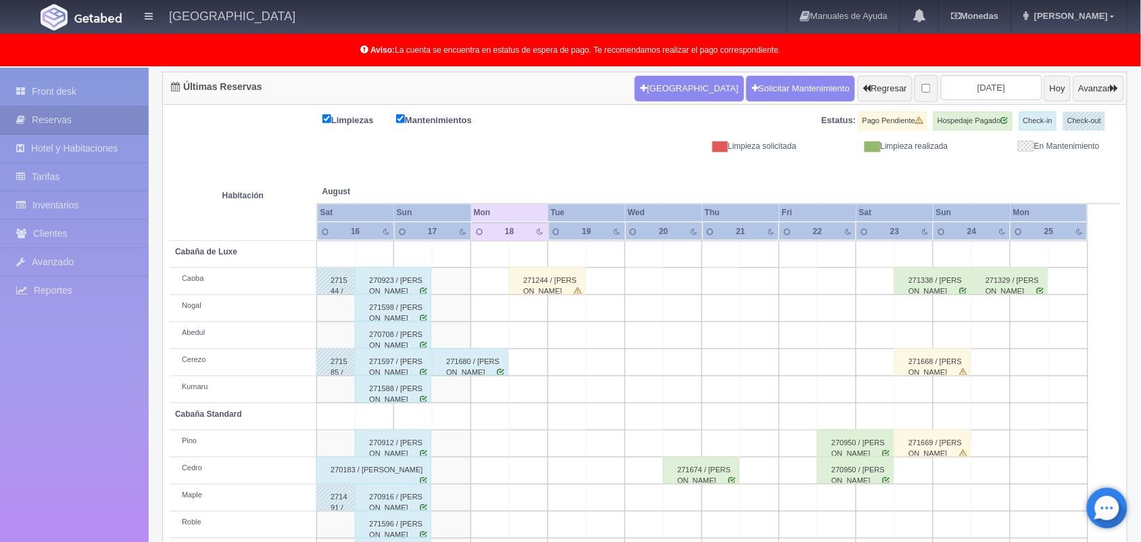
scroll to position [135, 0]
click at [484, 375] on div "271680 / Alexis d" at bounding box center [470, 361] width 76 height 27
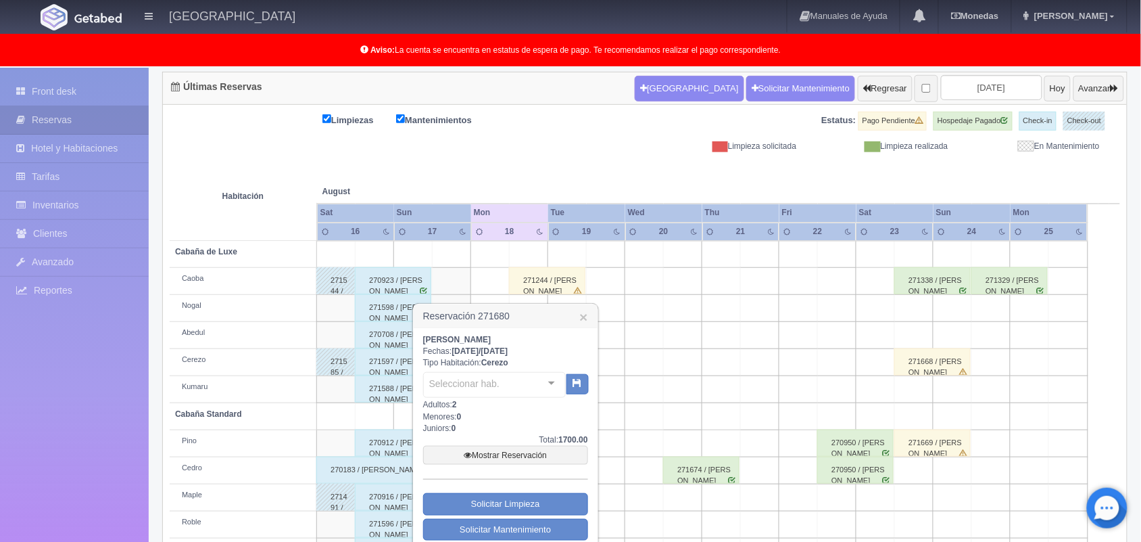
scroll to position [188, 0]
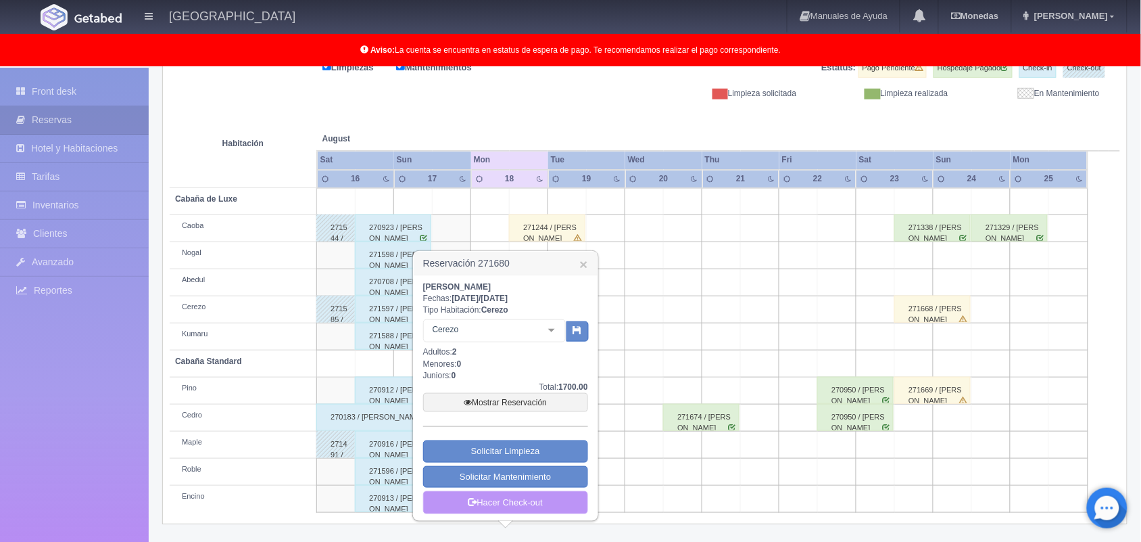
click at [527, 502] on link "Hacer Check-out" at bounding box center [505, 502] width 165 height 23
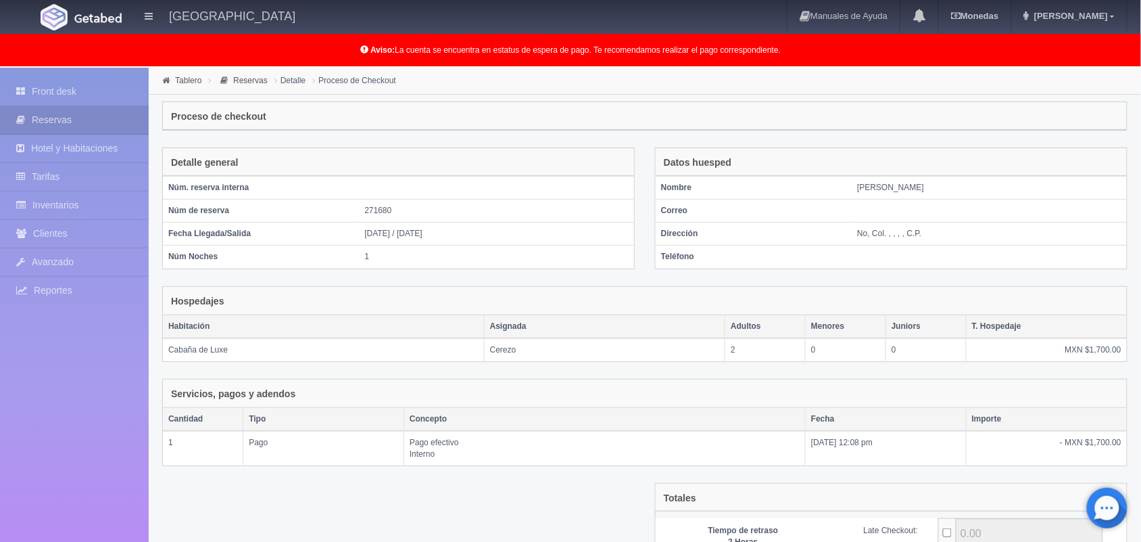
scroll to position [147, 0]
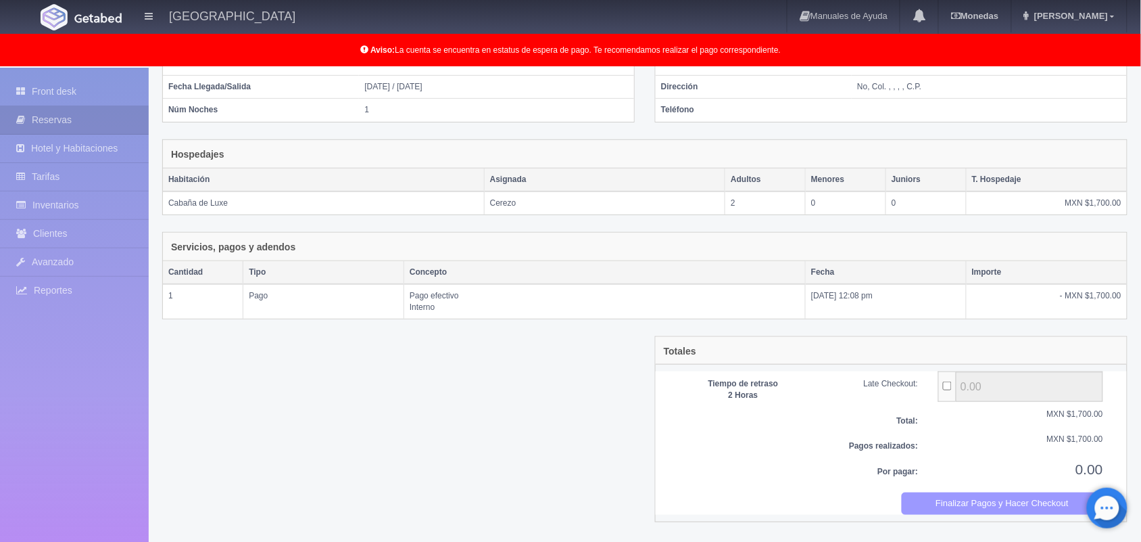
click at [952, 501] on button "Finalizar Pagos y Hacer Checkout" at bounding box center [1003, 503] width 202 height 22
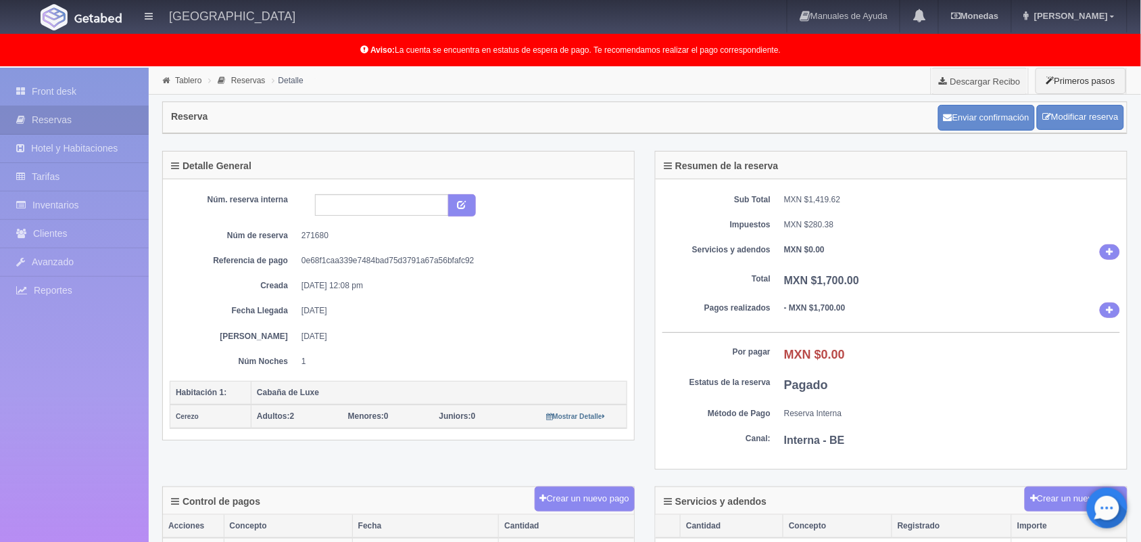
click at [68, 95] on link "Front desk" at bounding box center [74, 92] width 149 height 28
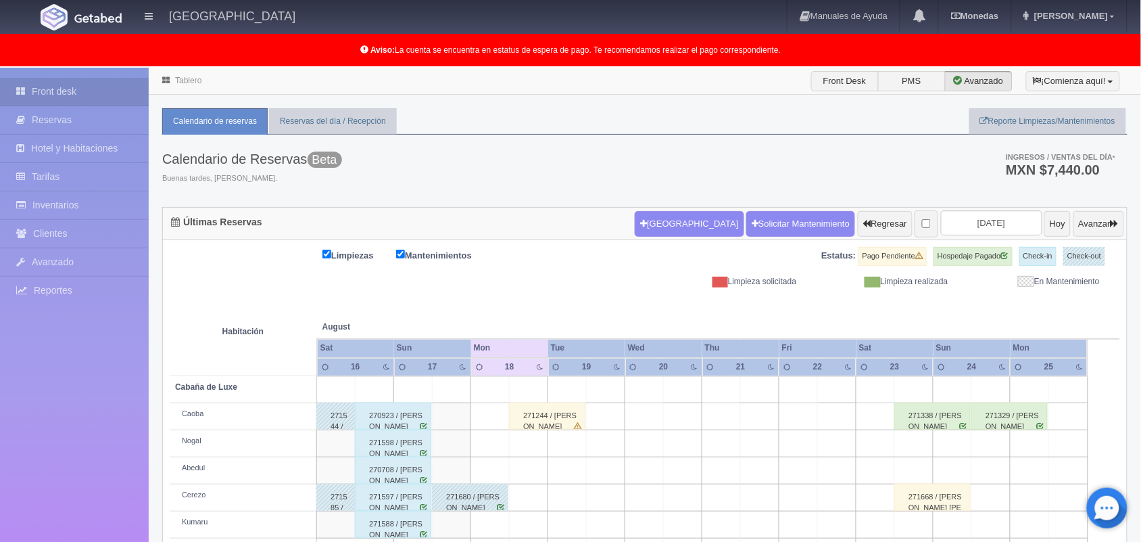
scroll to position [188, 0]
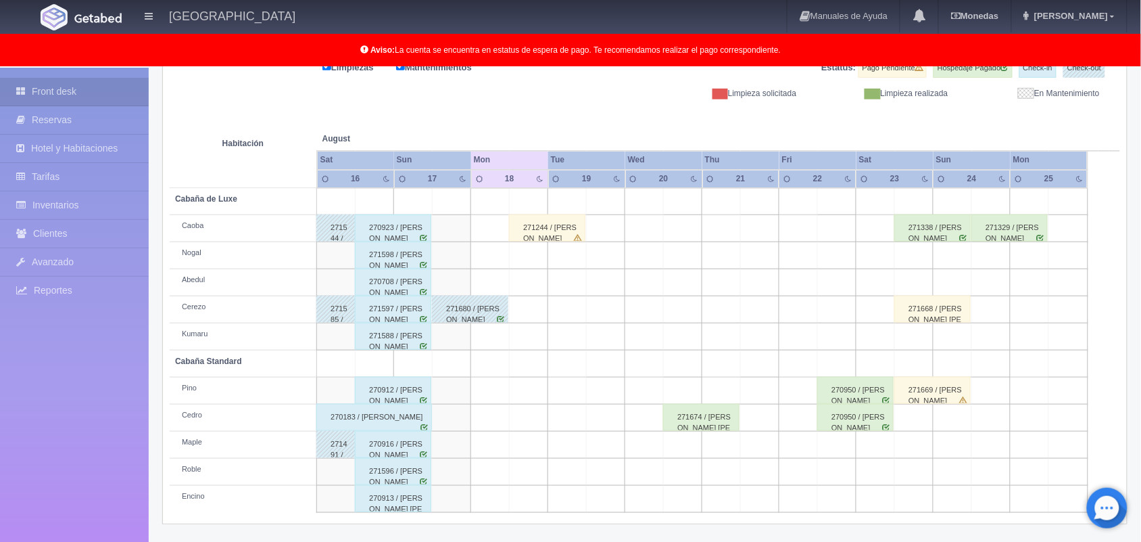
click at [394, 230] on div "270923 / [PERSON_NAME]" at bounding box center [393, 227] width 76 height 27
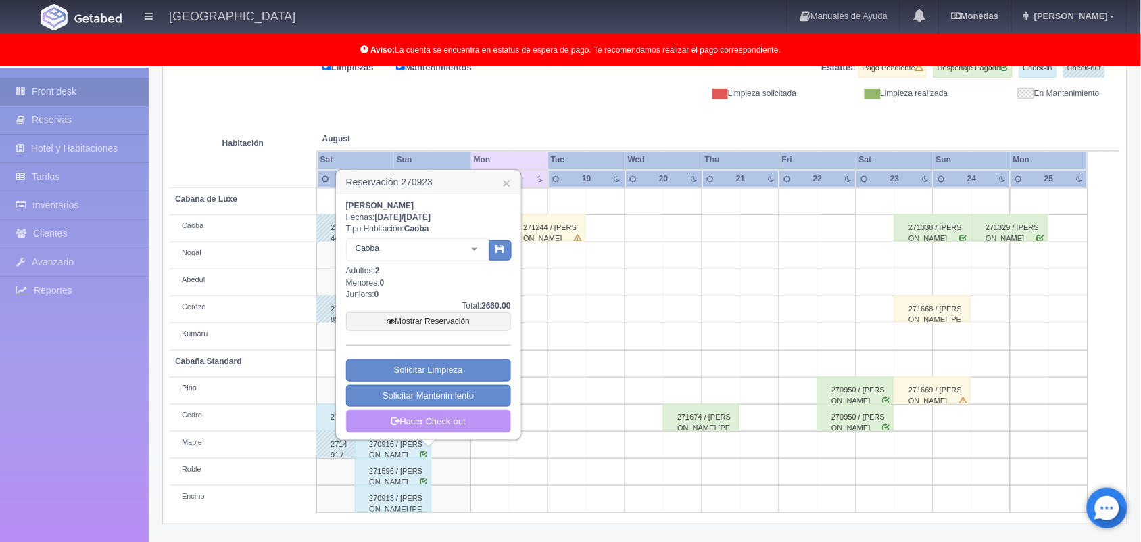
click at [413, 425] on link "Hacer Check-out" at bounding box center [428, 421] width 165 height 23
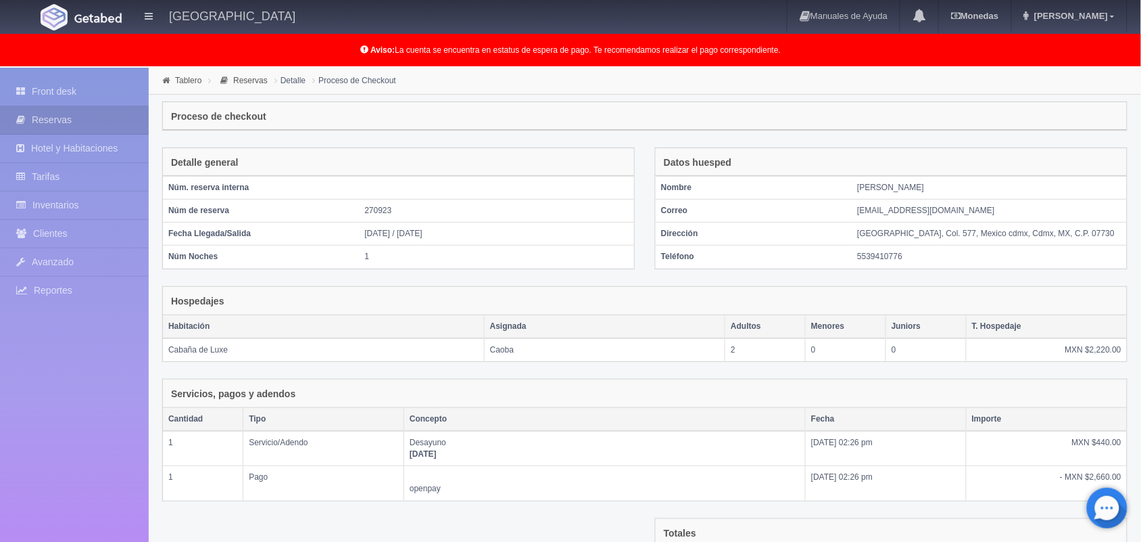
scroll to position [183, 0]
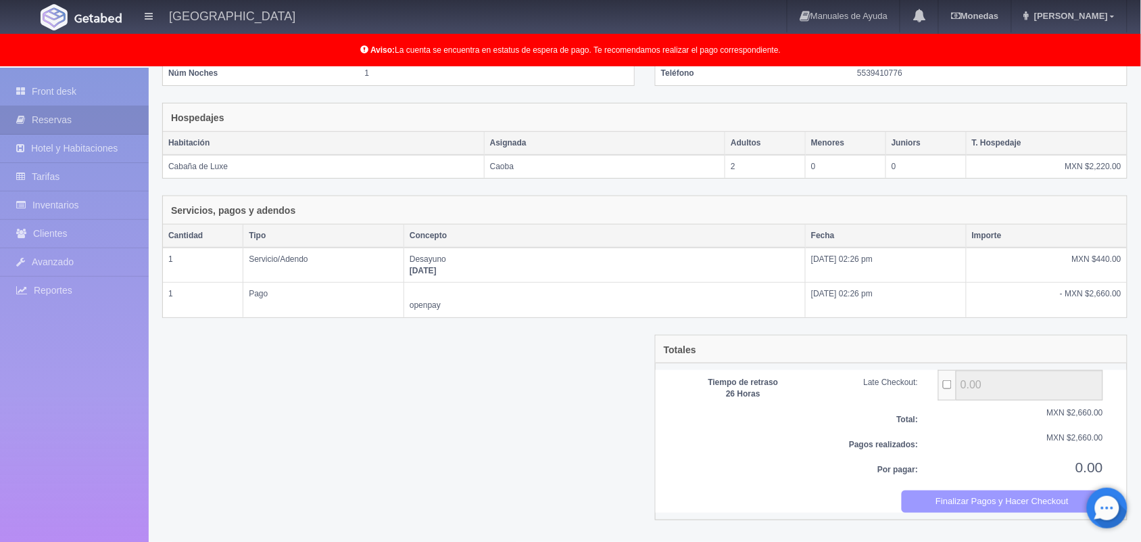
click at [981, 507] on button "Finalizar Pagos y Hacer Checkout" at bounding box center [1003, 501] width 202 height 22
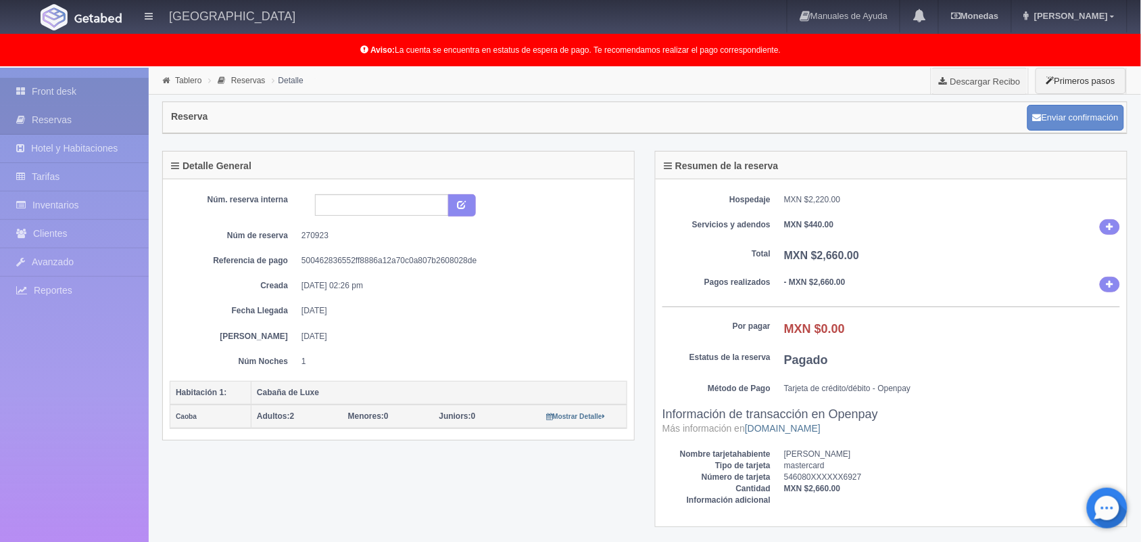
click at [78, 85] on link "Front desk" at bounding box center [74, 92] width 149 height 28
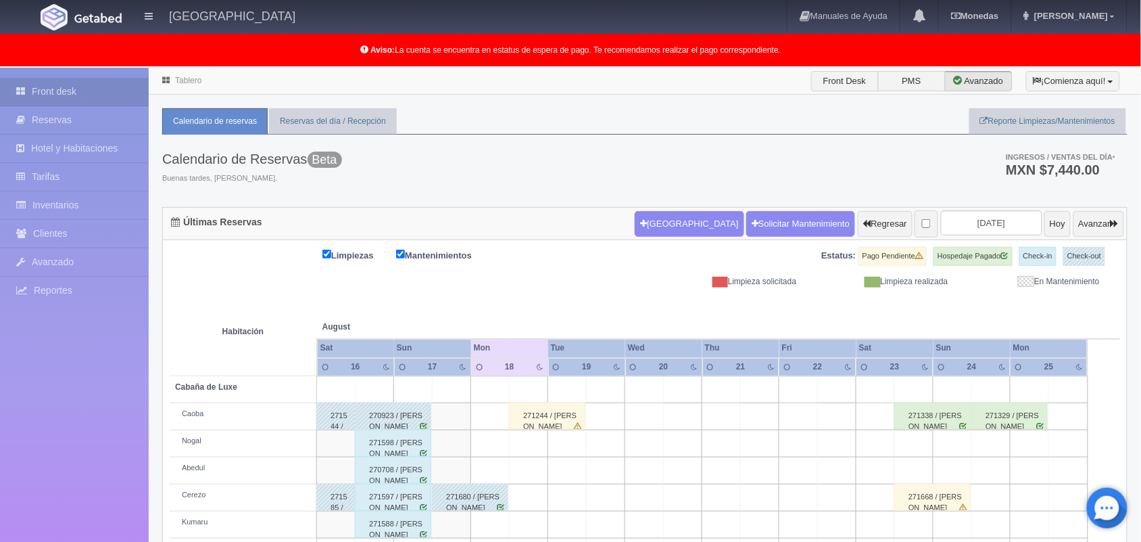
click at [400, 455] on div "271598 / [PERSON_NAME]" at bounding box center [393, 442] width 76 height 27
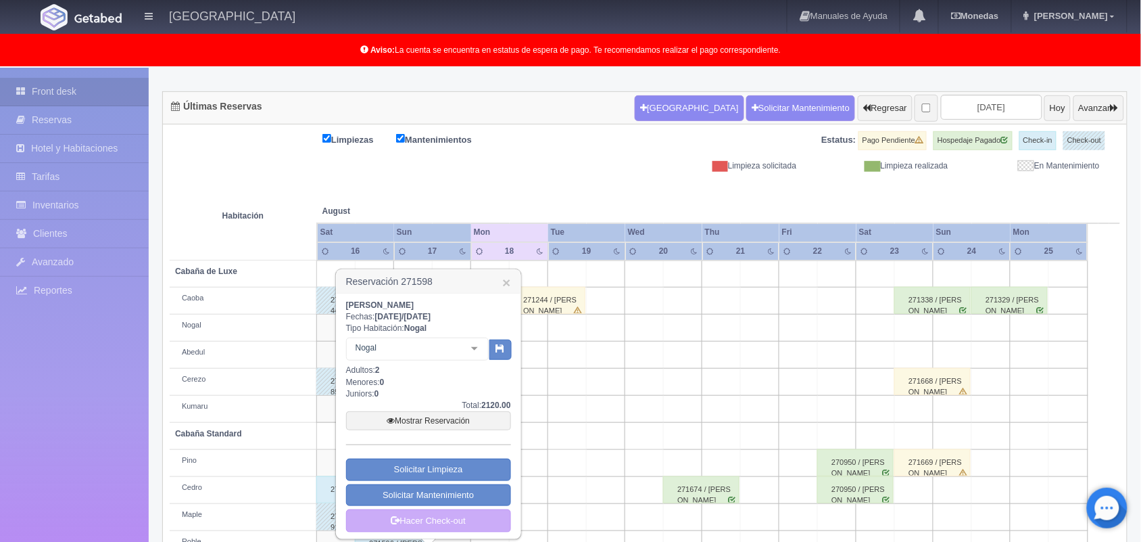
scroll to position [116, 0]
click at [461, 521] on link "Hacer Check-out" at bounding box center [428, 520] width 165 height 23
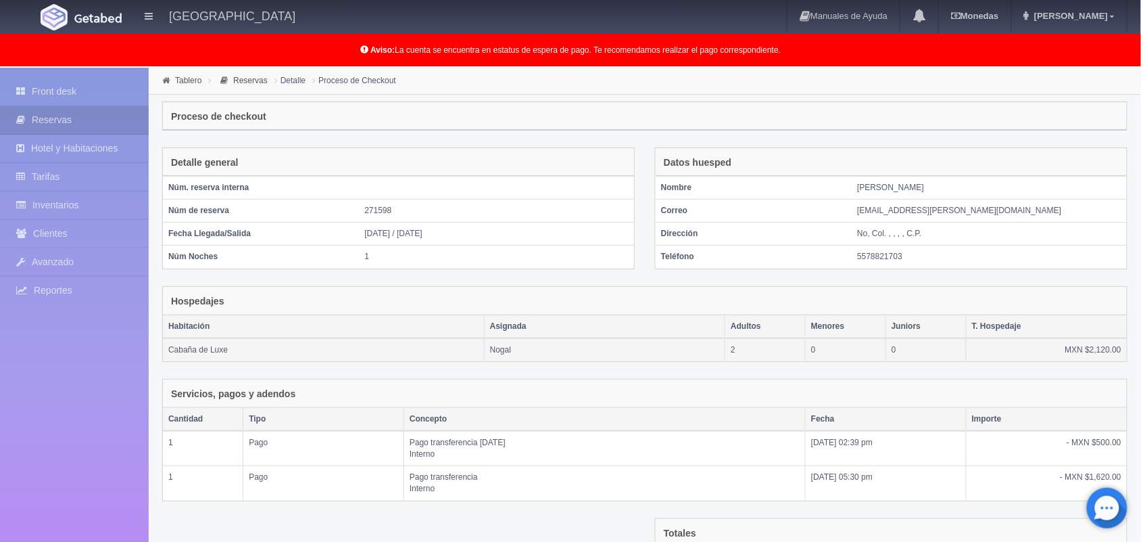
scroll to position [183, 0]
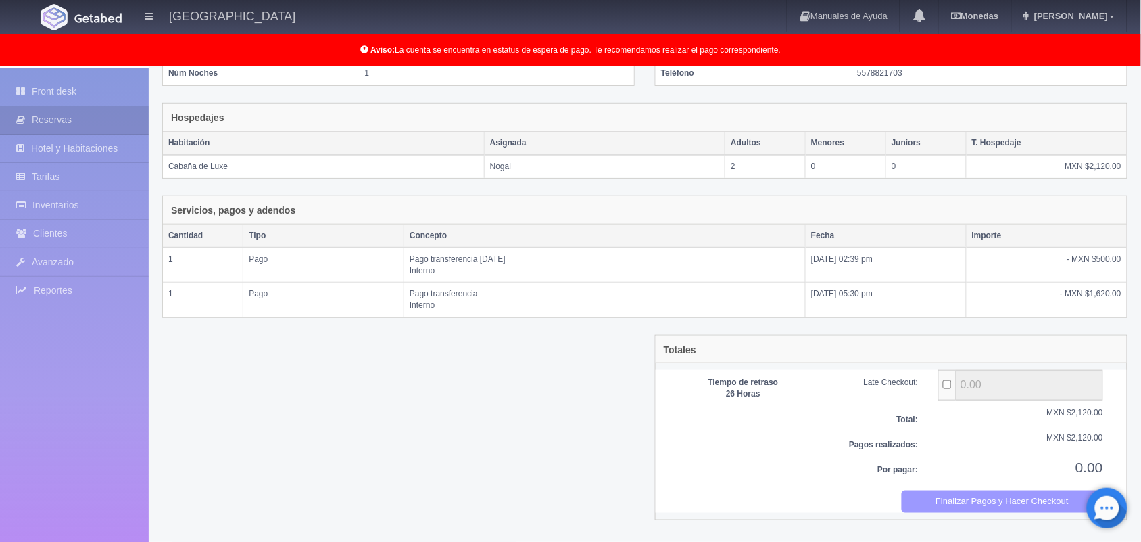
click at [950, 500] on button "Finalizar Pagos y Hacer Checkout" at bounding box center [1003, 501] width 202 height 22
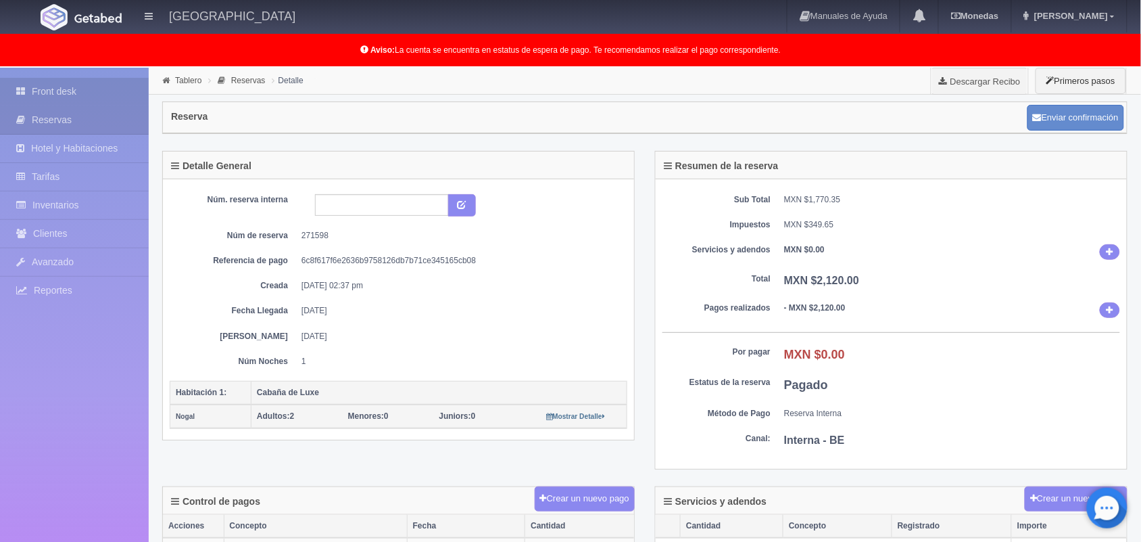
click at [106, 78] on link "Front desk" at bounding box center [74, 92] width 149 height 28
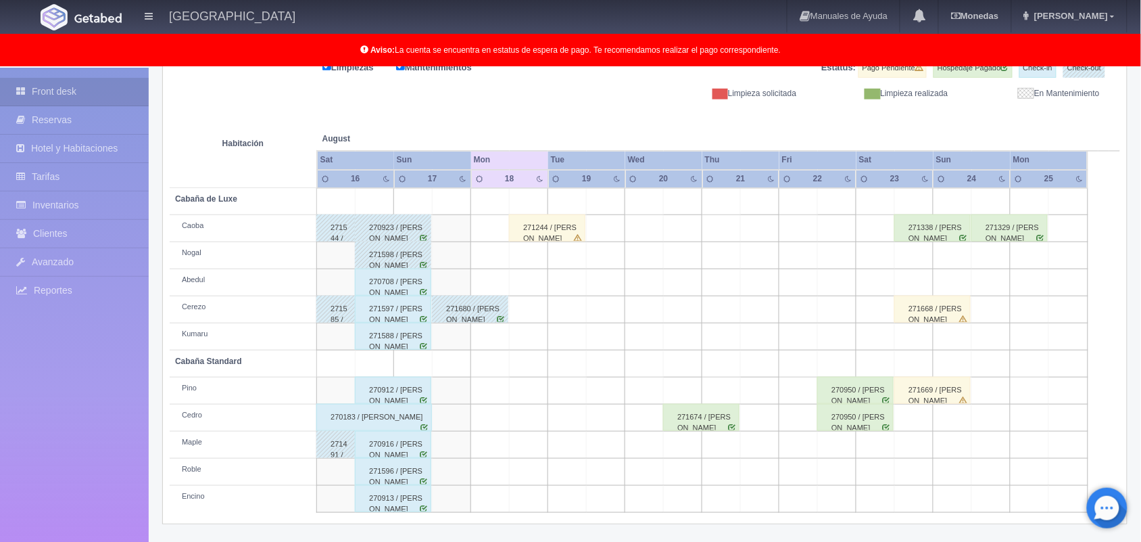
scroll to position [188, 0]
click at [404, 279] on div "270708 / Angel Veloz Cervantes" at bounding box center [393, 281] width 76 height 27
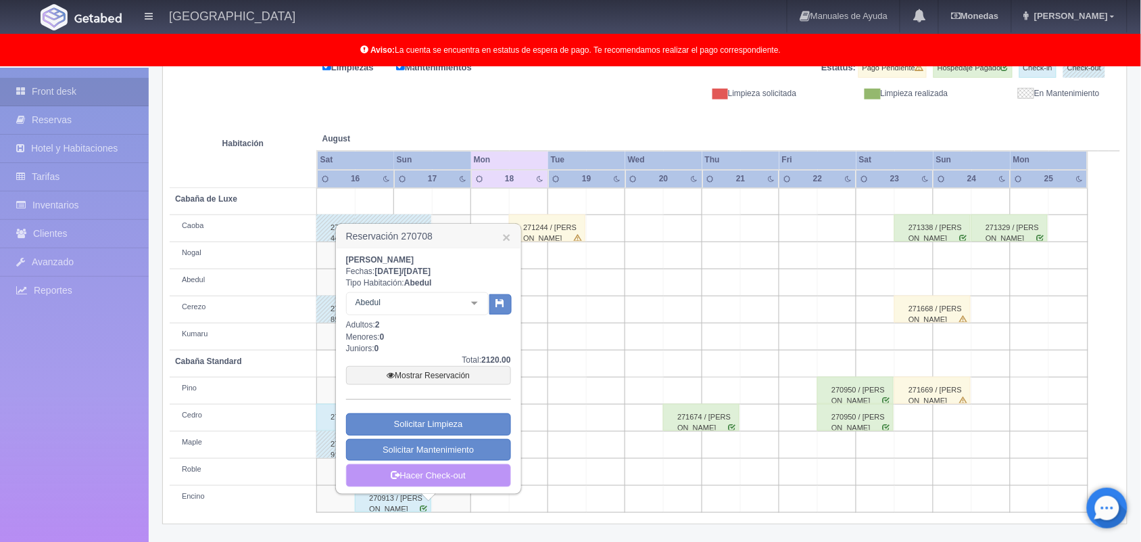
click at [436, 480] on link "Hacer Check-out" at bounding box center [428, 475] width 165 height 23
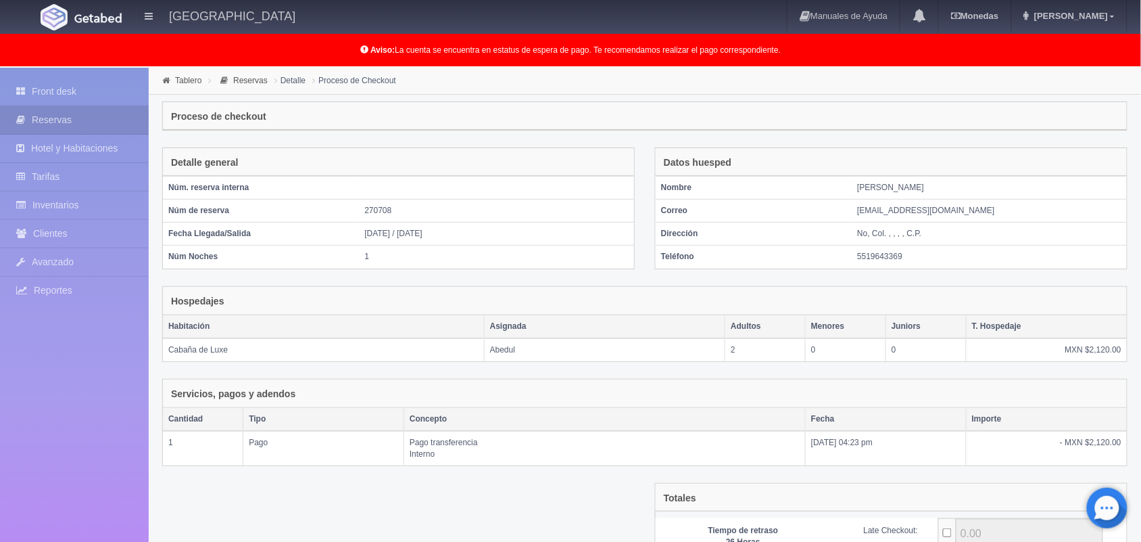
scroll to position [147, 0]
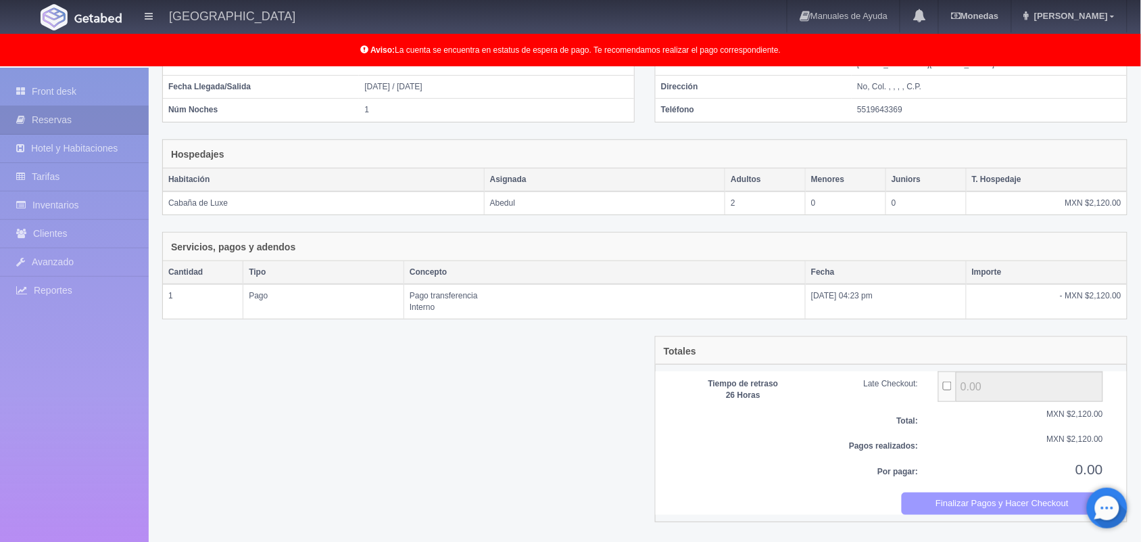
click at [1004, 508] on button "Finalizar Pagos y Hacer Checkout" at bounding box center [1003, 503] width 202 height 22
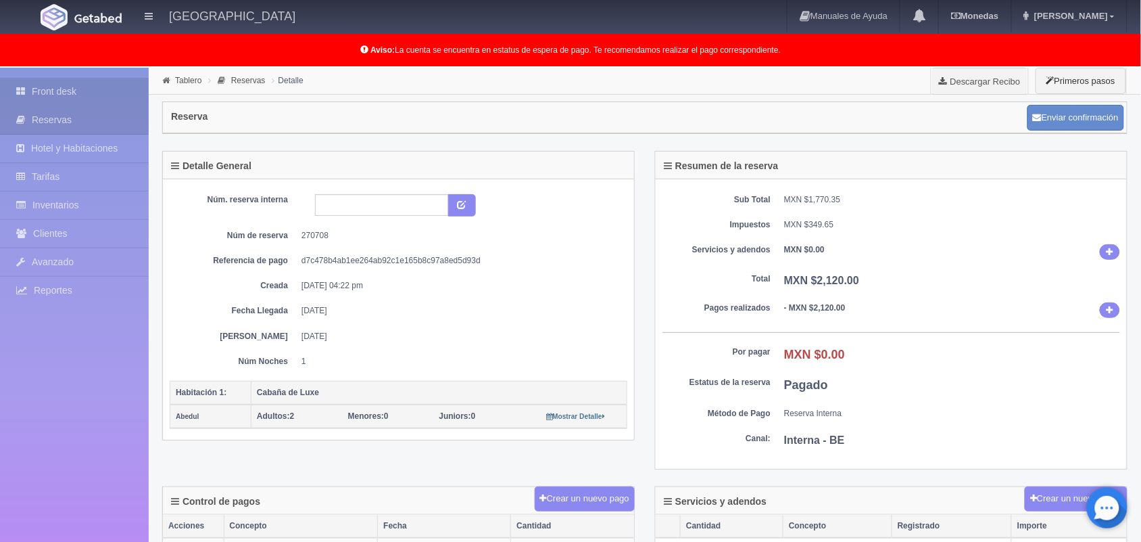
click at [56, 95] on link "Front desk" at bounding box center [74, 92] width 149 height 28
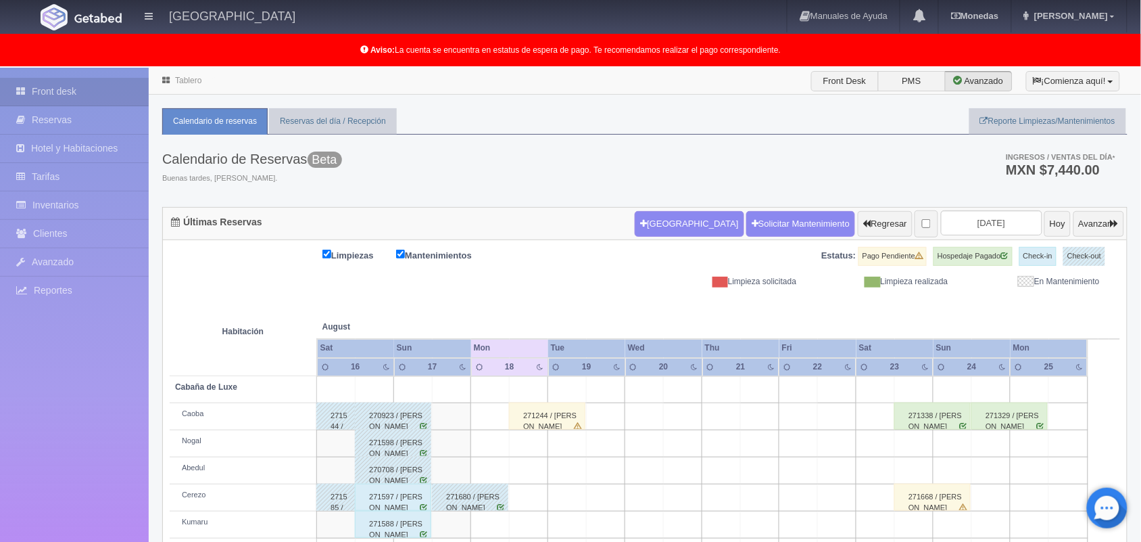
scroll to position [188, 0]
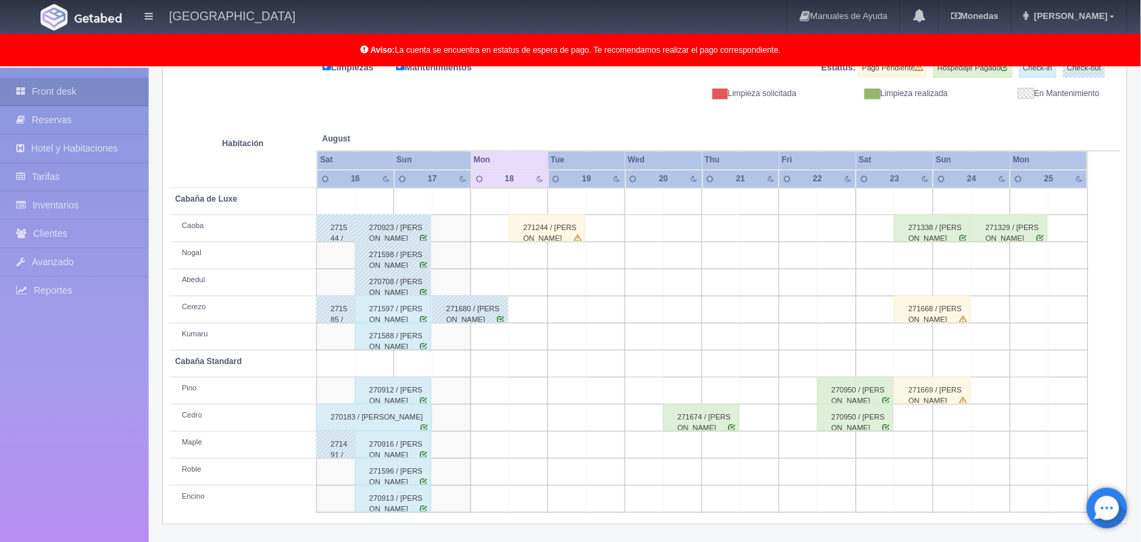
click at [397, 323] on div "271588 / Ferenda Carranza" at bounding box center [393, 336] width 76 height 27
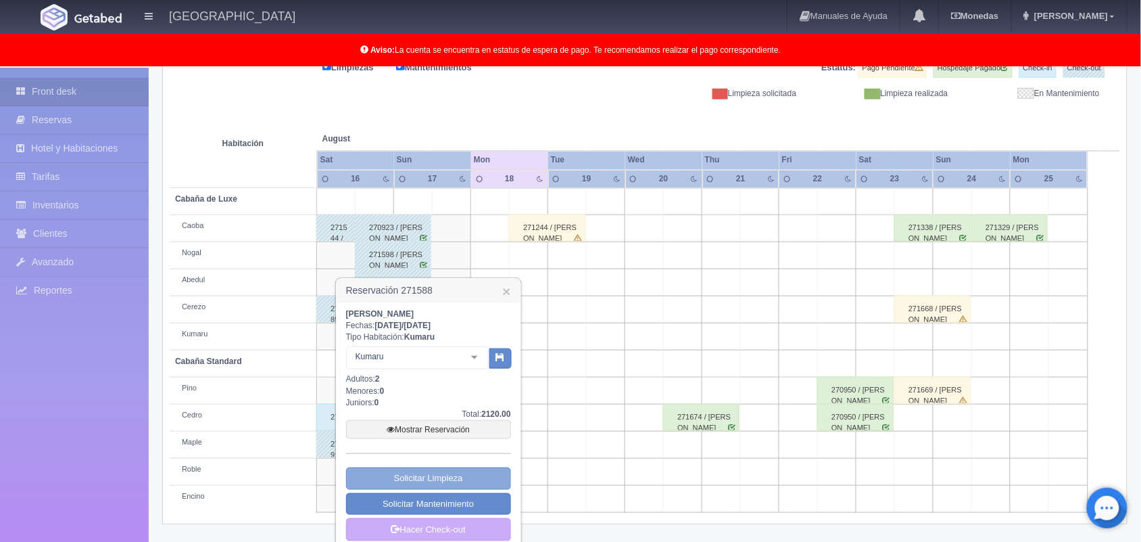
scroll to position [203, 0]
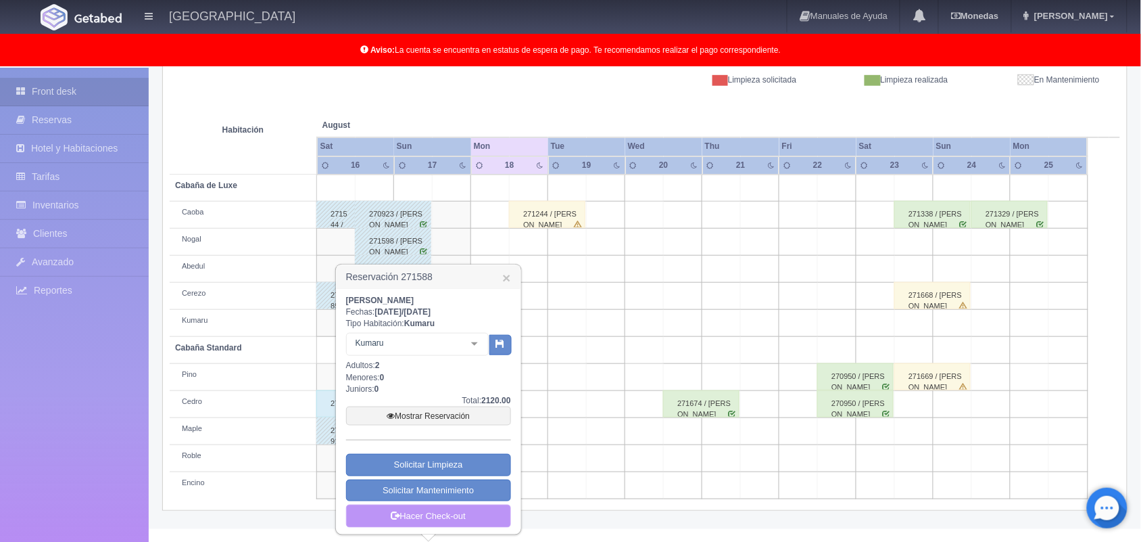
click at [438, 518] on link "Hacer Check-out" at bounding box center [428, 515] width 165 height 23
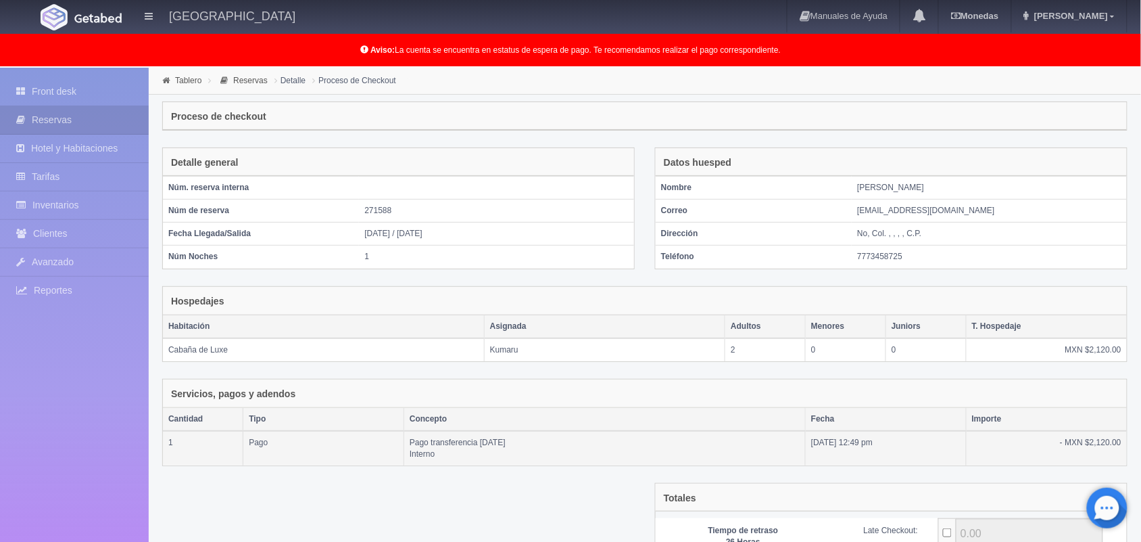
scroll to position [147, 0]
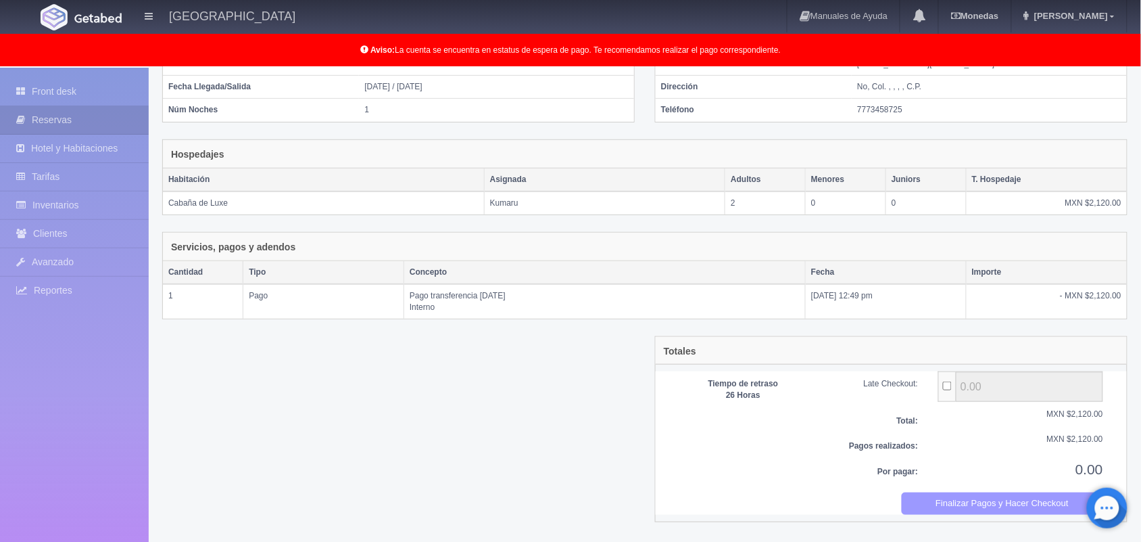
click at [965, 498] on button "Finalizar Pagos y Hacer Checkout" at bounding box center [1003, 503] width 202 height 22
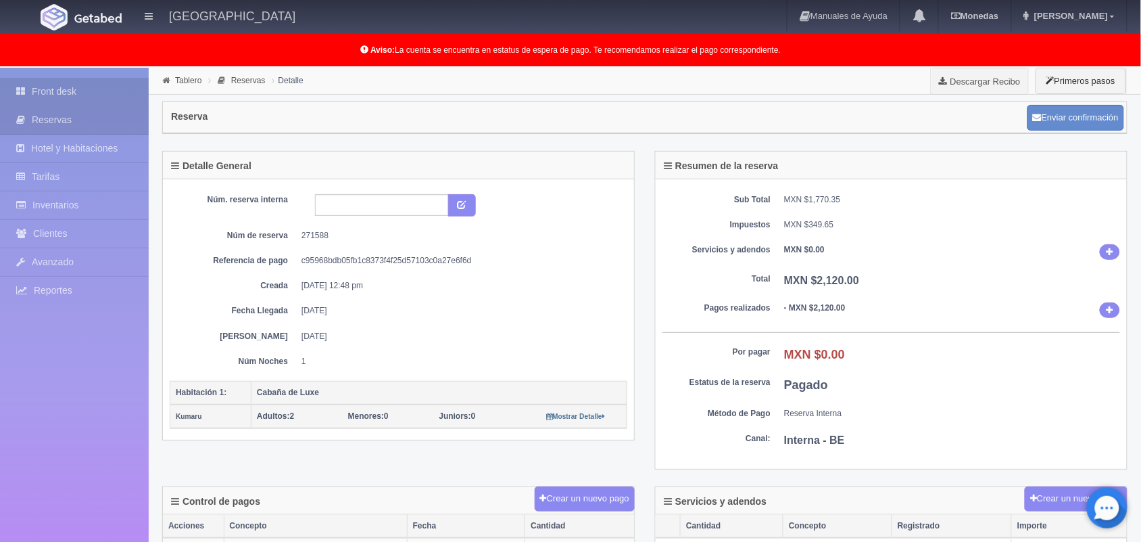
click at [60, 102] on link "Front desk" at bounding box center [74, 92] width 149 height 28
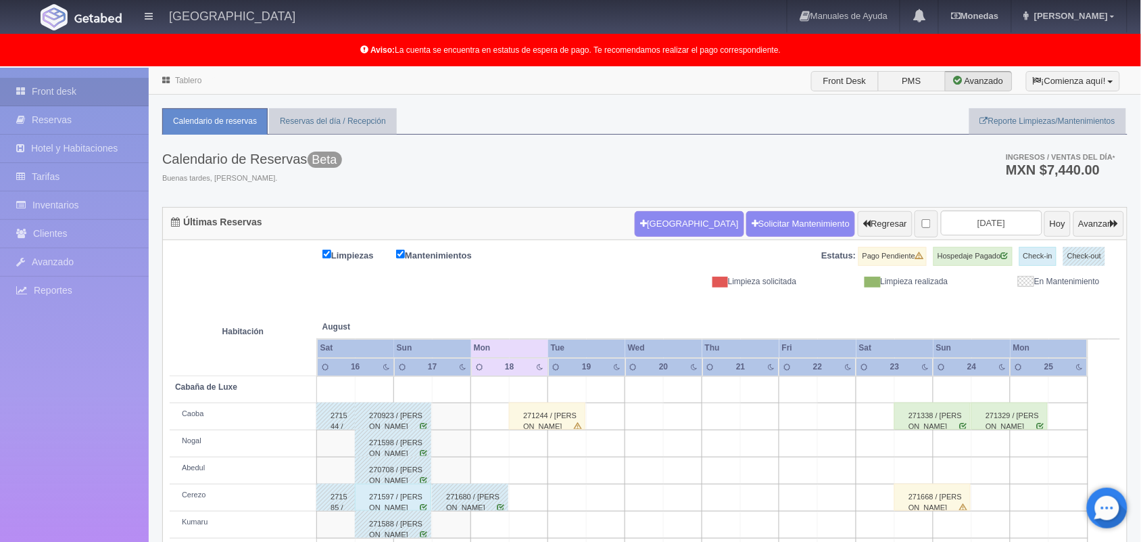
scroll to position [188, 0]
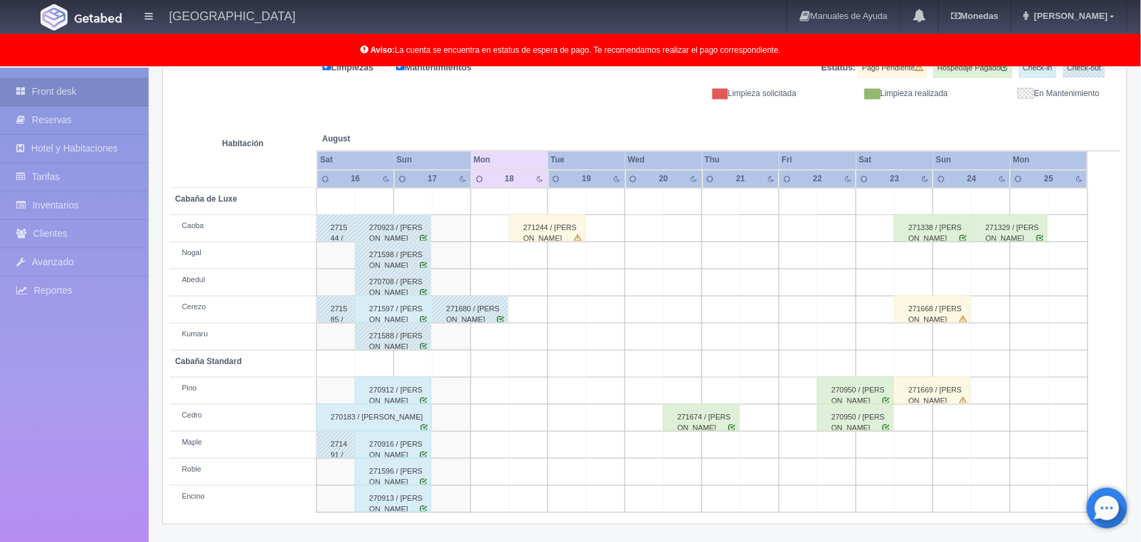
click at [406, 306] on div "271597 / Anuar Alfredo Hernández" at bounding box center [393, 309] width 76 height 27
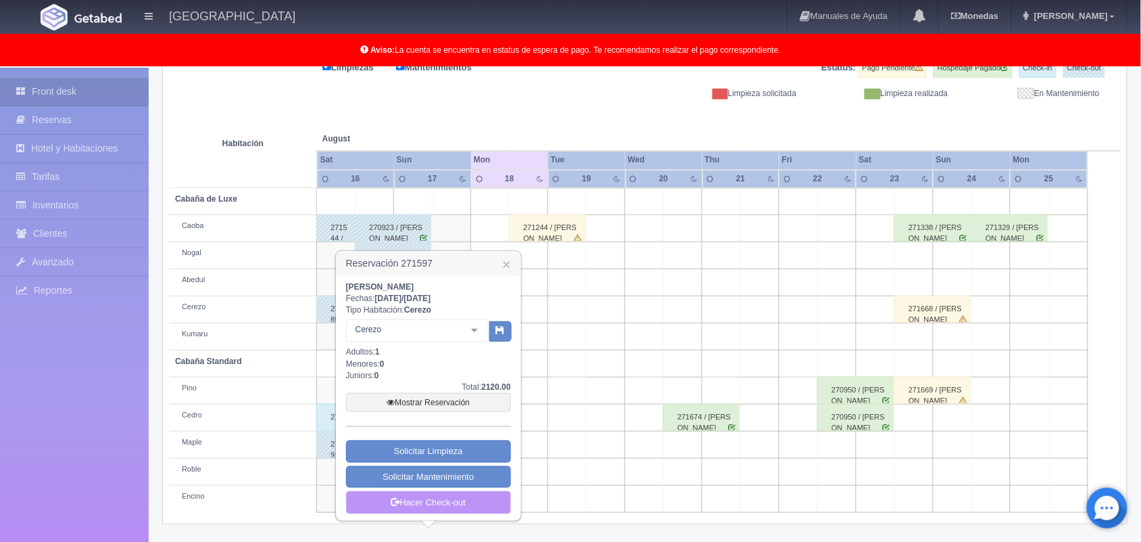
click at [465, 509] on link "Hacer Check-out" at bounding box center [428, 502] width 165 height 23
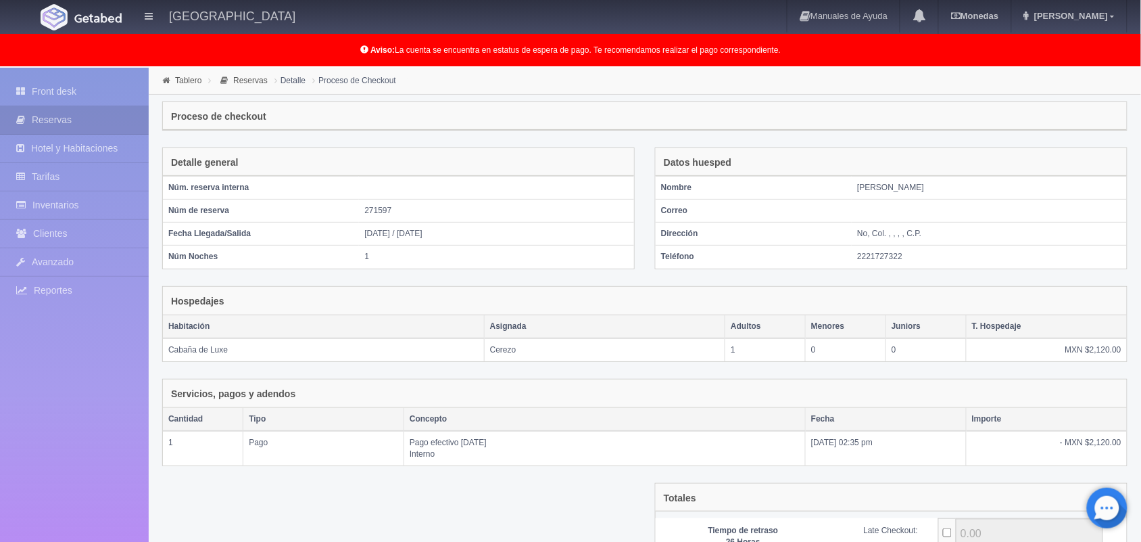
scroll to position [147, 0]
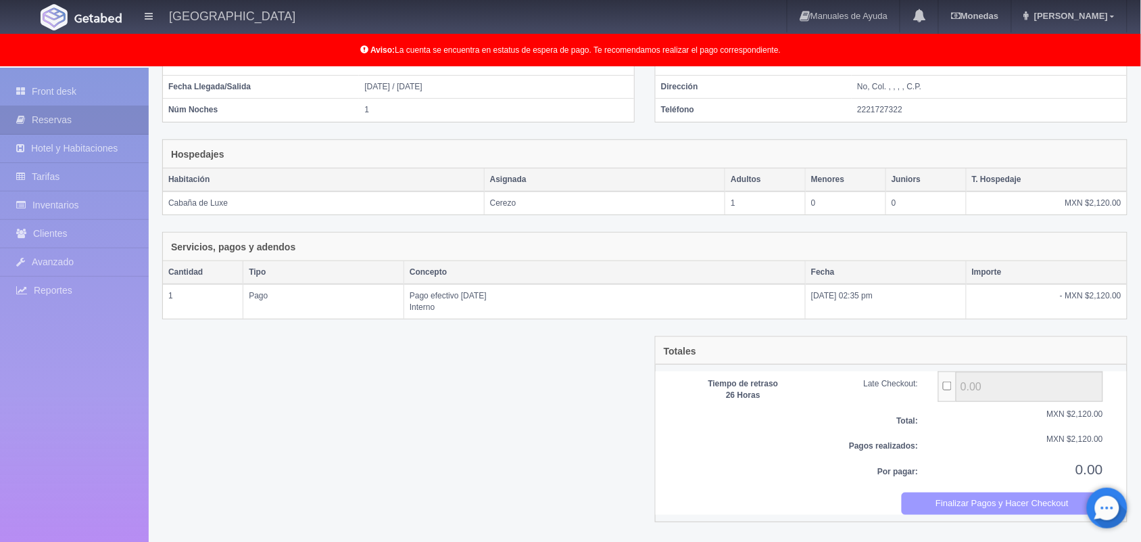
click at [964, 496] on button "Finalizar Pagos y Hacer Checkout" at bounding box center [1003, 503] width 202 height 22
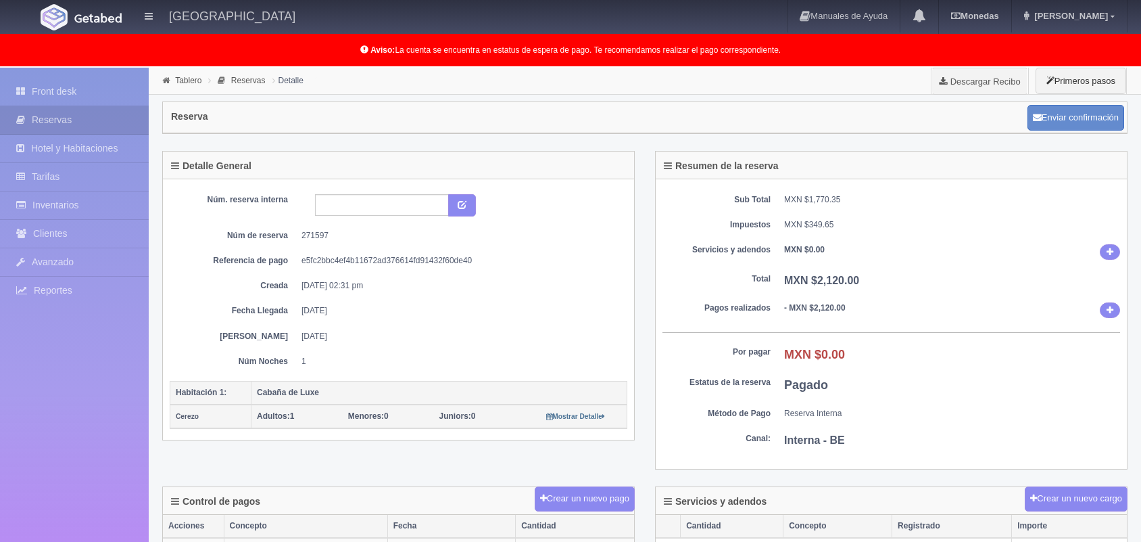
click at [105, 99] on link "Front desk" at bounding box center [74, 92] width 149 height 28
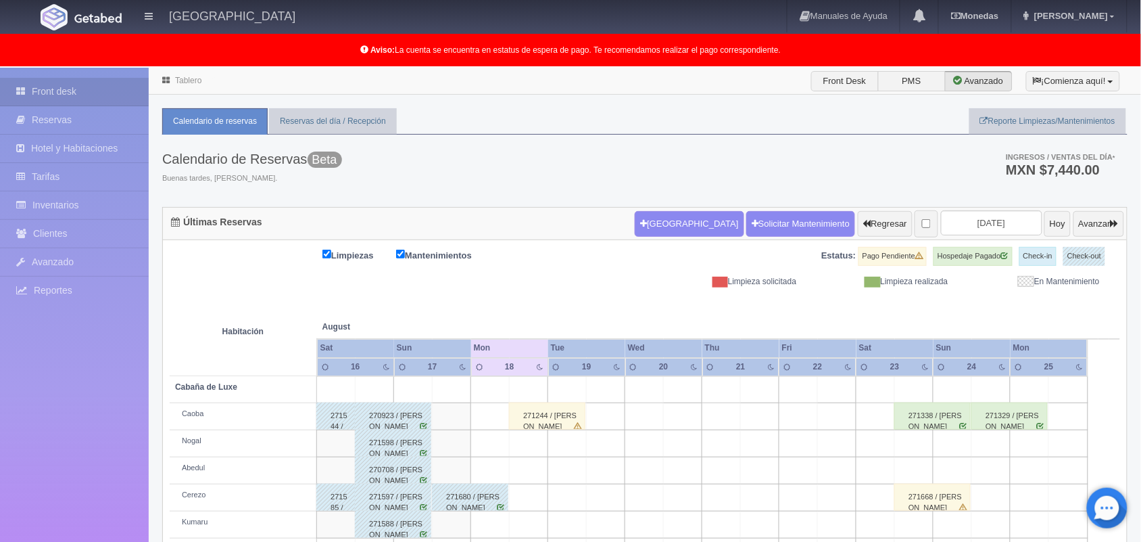
scroll to position [188, 0]
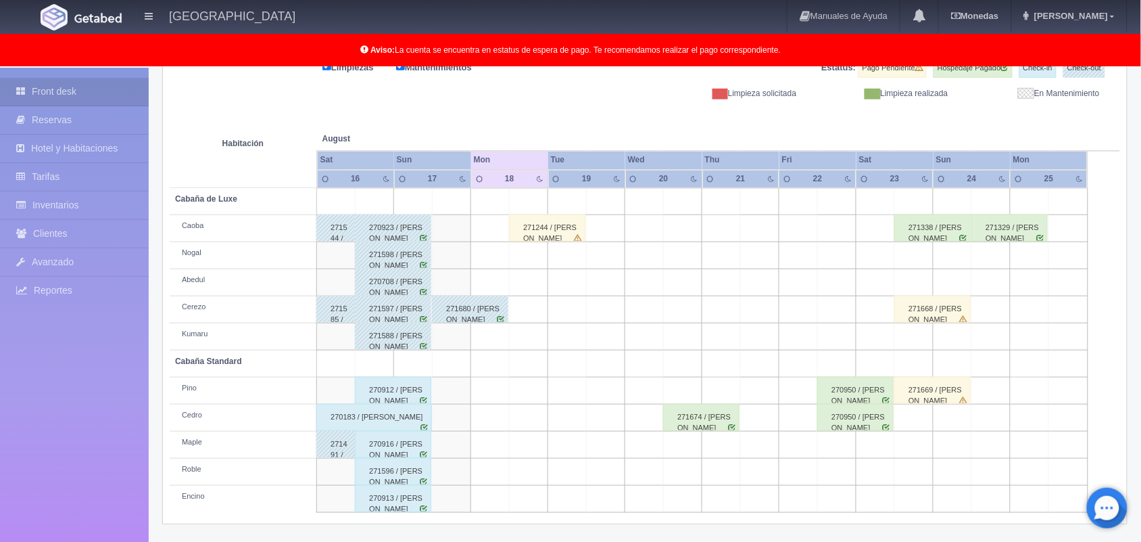
click at [404, 396] on div "270912 / [PERSON_NAME]" at bounding box center [393, 390] width 76 height 27
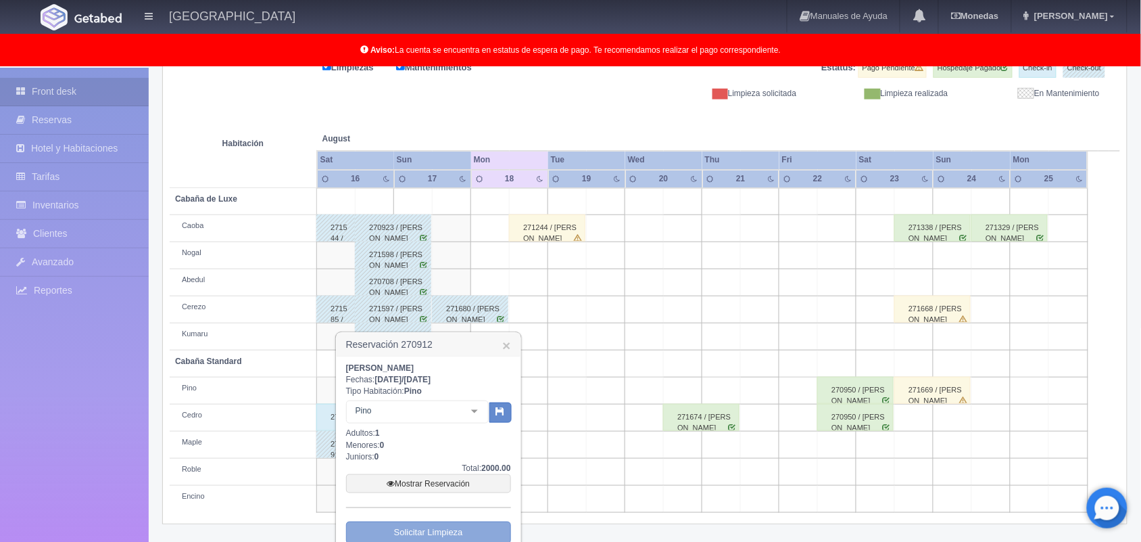
scroll to position [257, 0]
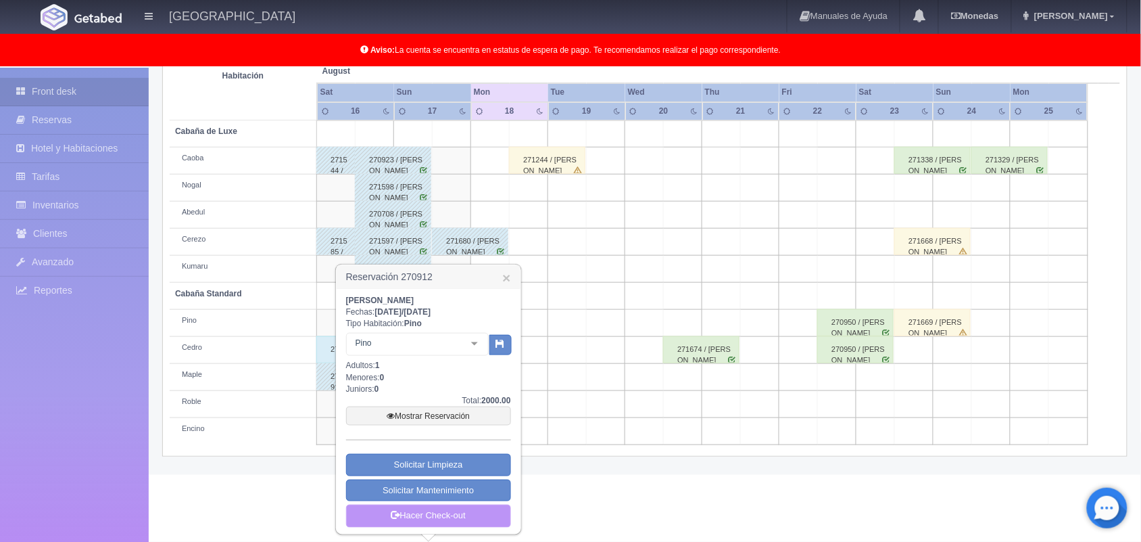
click at [454, 519] on link "Hacer Check-out" at bounding box center [428, 515] width 165 height 23
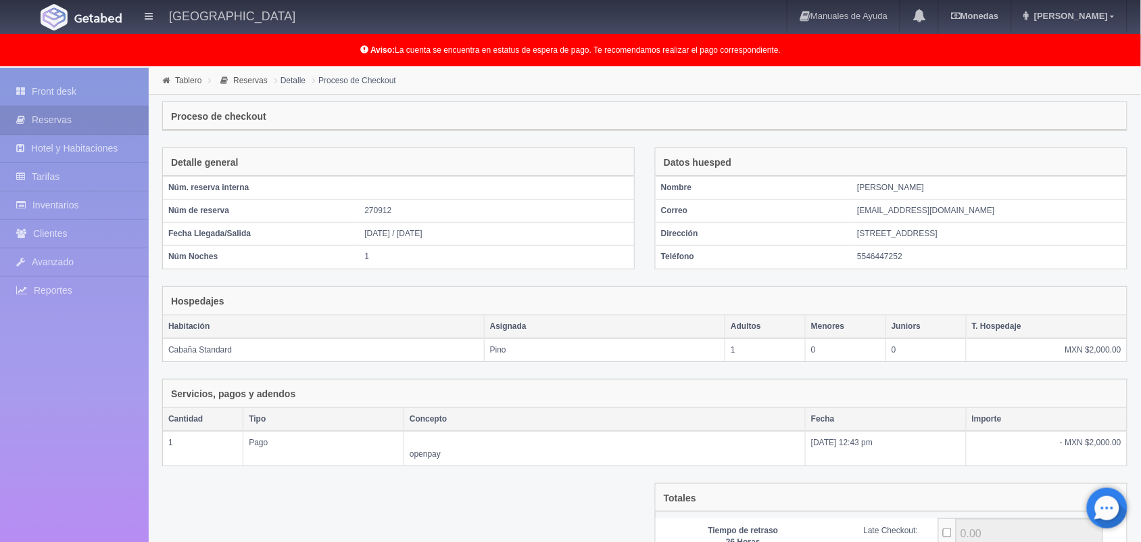
scroll to position [147, 0]
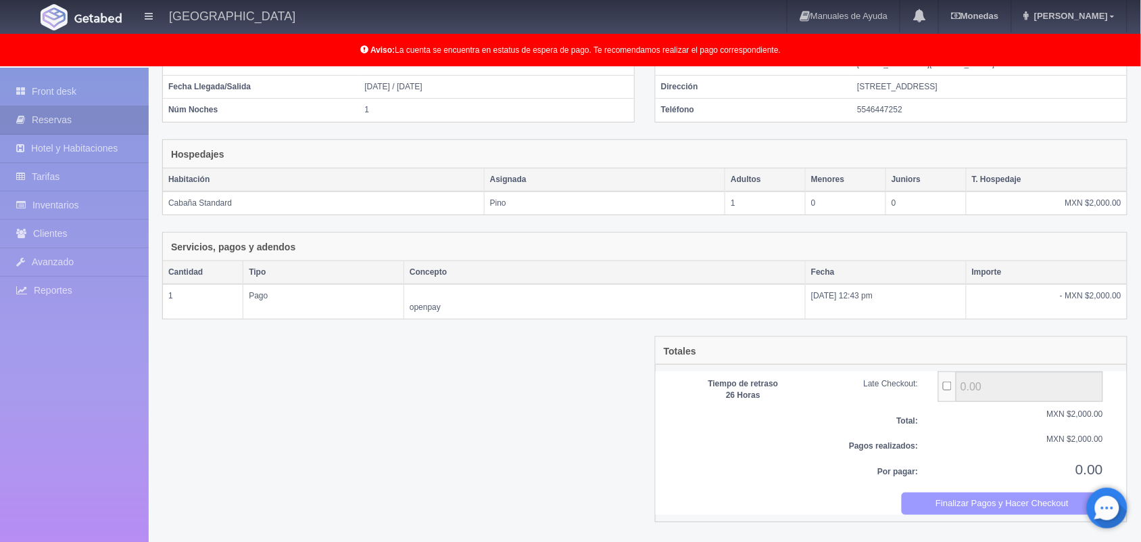
click at [972, 501] on button "Finalizar Pagos y Hacer Checkout" at bounding box center [1003, 503] width 202 height 22
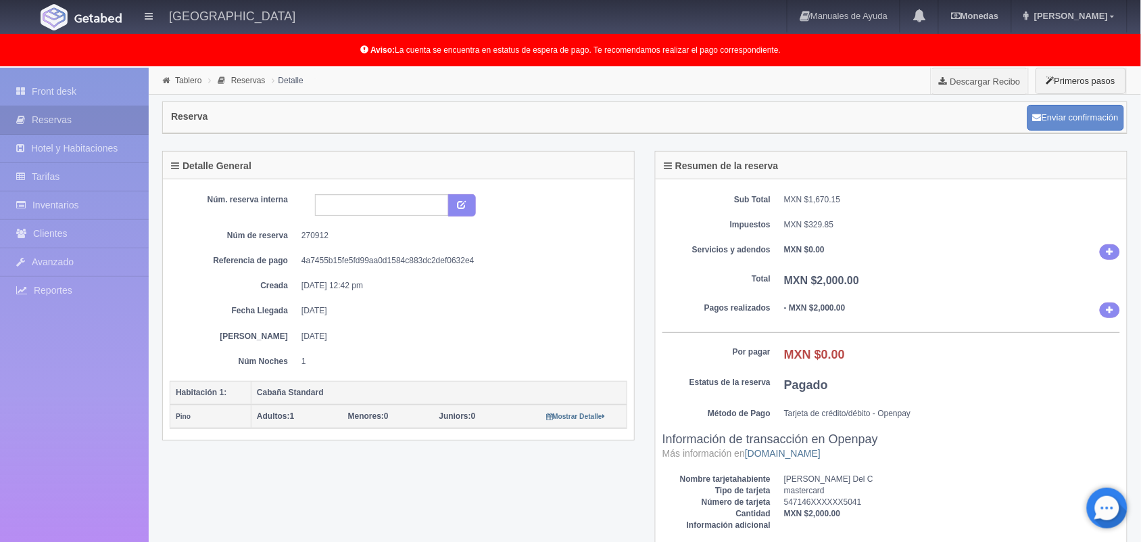
click at [89, 95] on link "Front desk" at bounding box center [74, 92] width 149 height 28
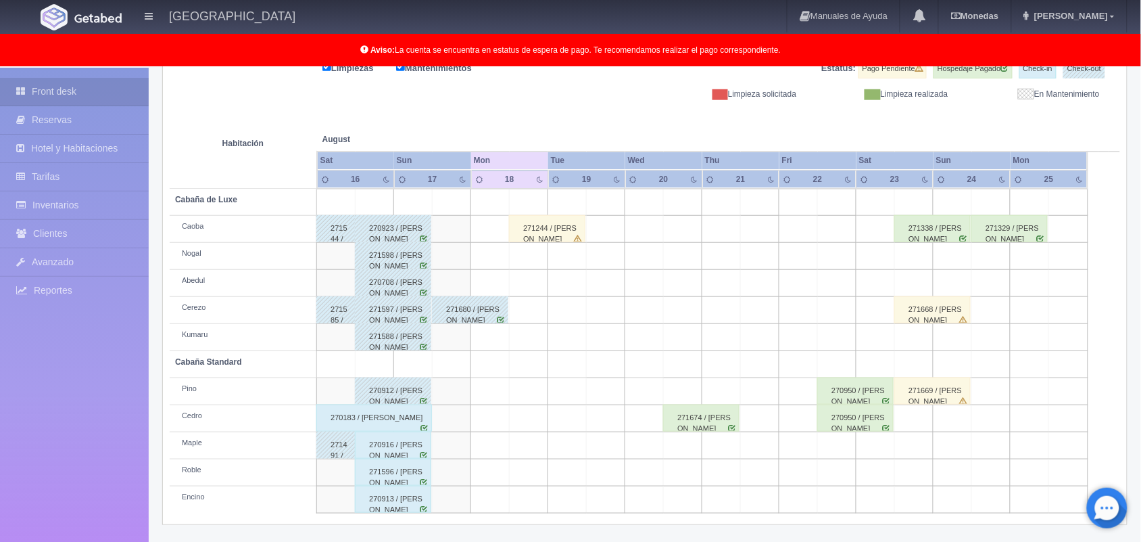
scroll to position [188, 0]
click at [383, 426] on div "270183 / [PERSON_NAME]" at bounding box center [374, 417] width 116 height 27
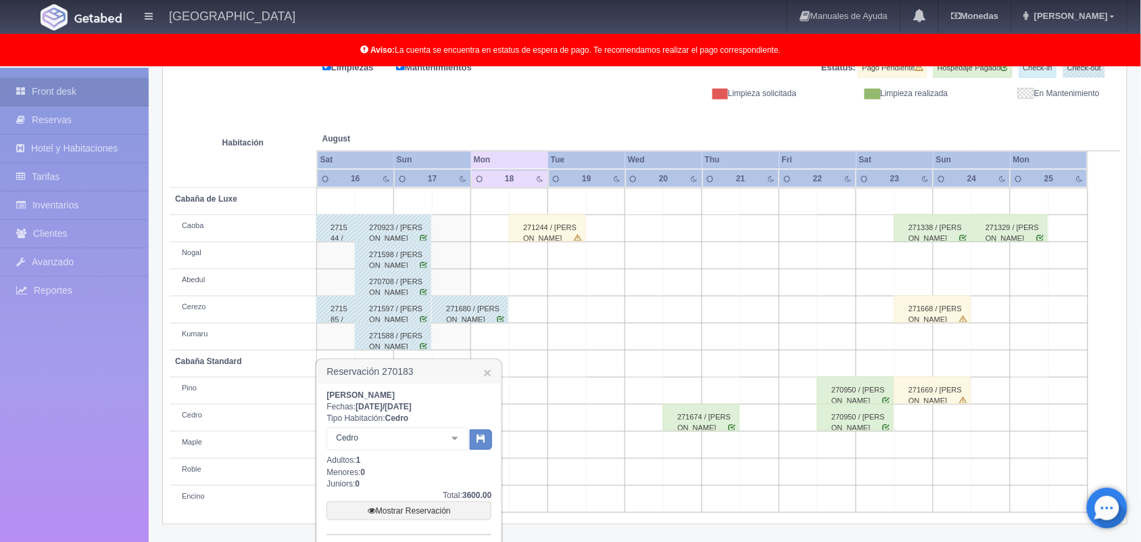
scroll to position [284, 0]
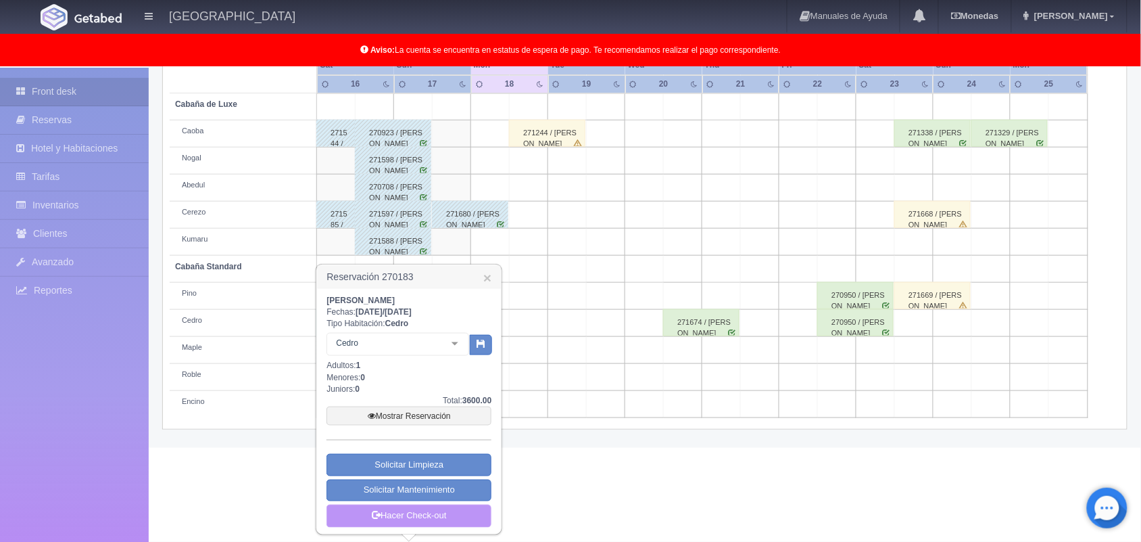
click at [435, 506] on link "Hacer Check-out" at bounding box center [409, 515] width 165 height 23
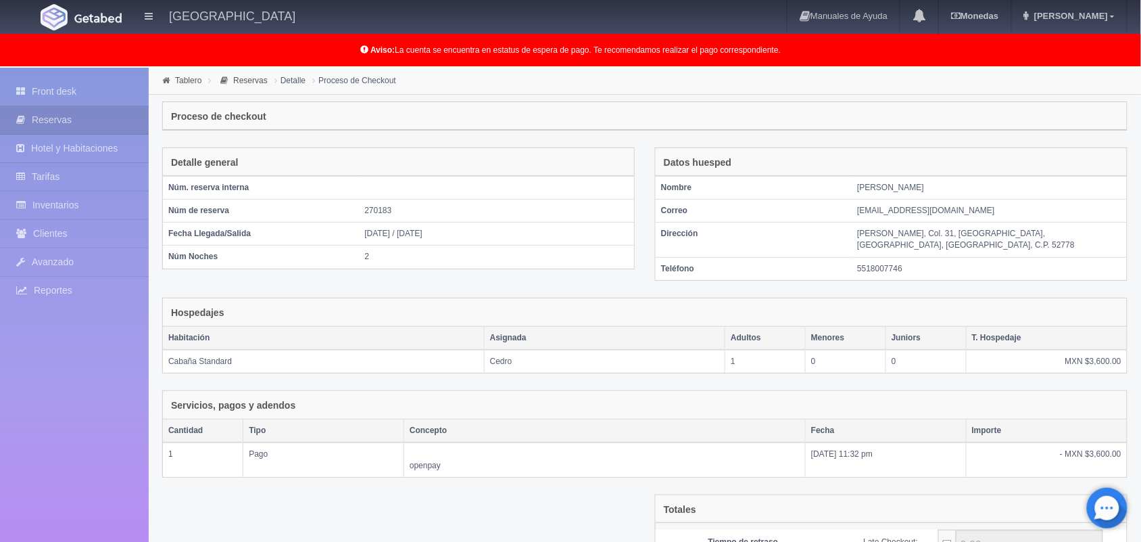
scroll to position [147, 0]
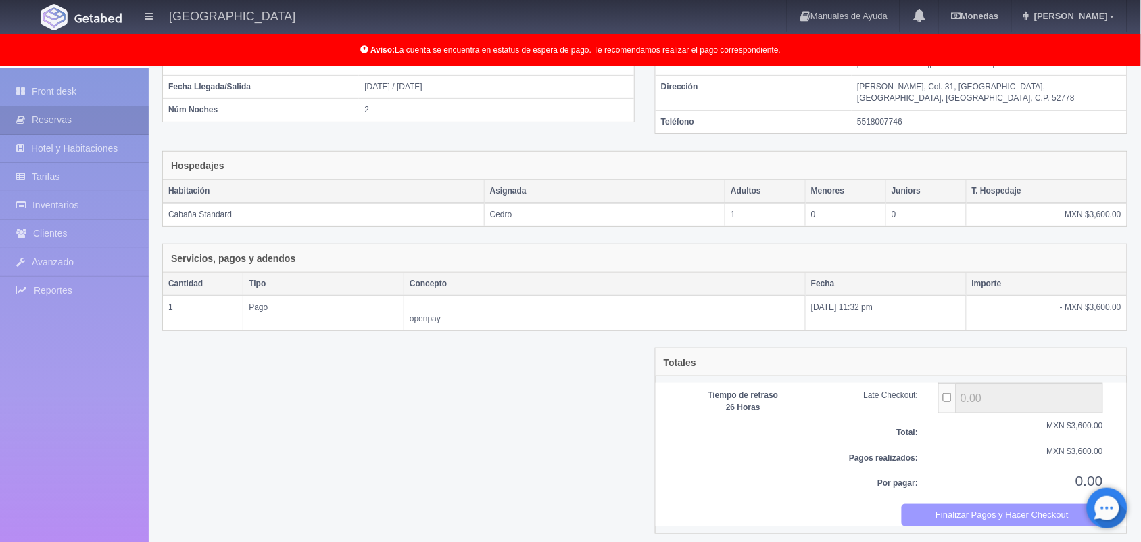
click at [979, 506] on button "Finalizar Pagos y Hacer Checkout" at bounding box center [1003, 515] width 202 height 22
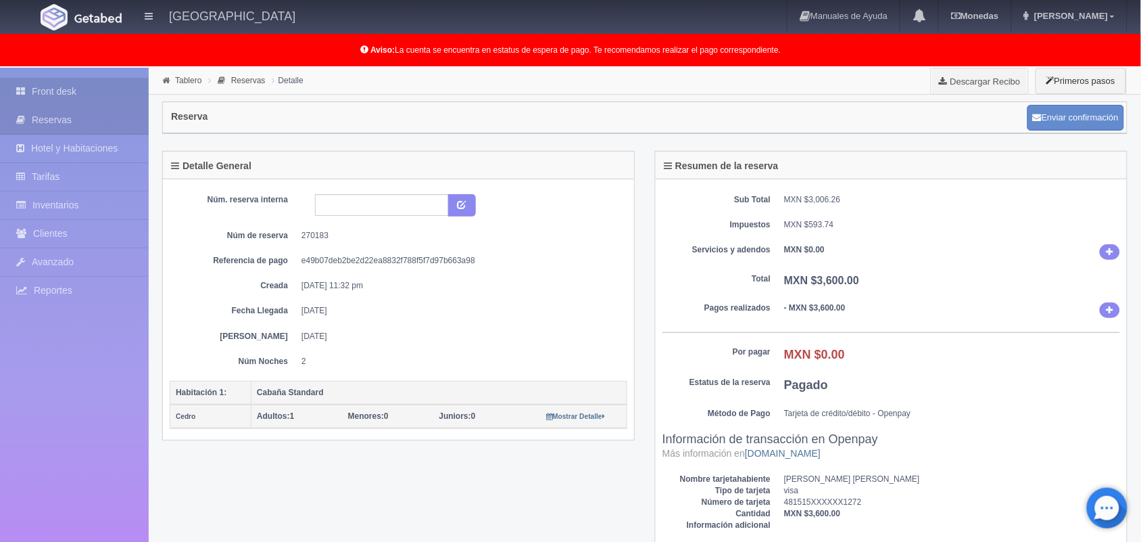
click at [76, 83] on link "Front desk" at bounding box center [74, 92] width 149 height 28
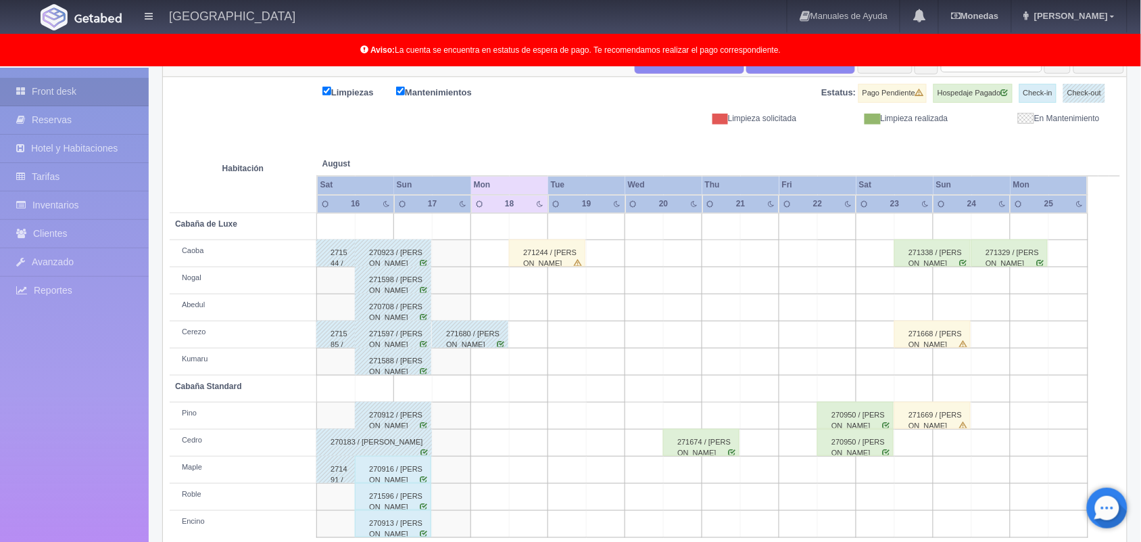
scroll to position [188, 0]
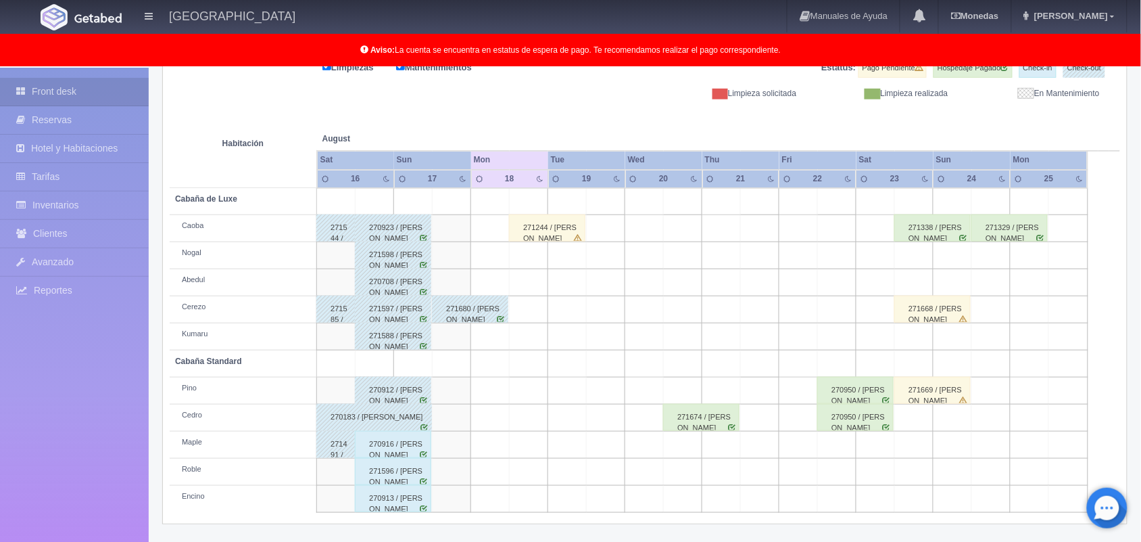
click at [402, 446] on div "270916 / [PERSON_NAME]" at bounding box center [393, 444] width 76 height 27
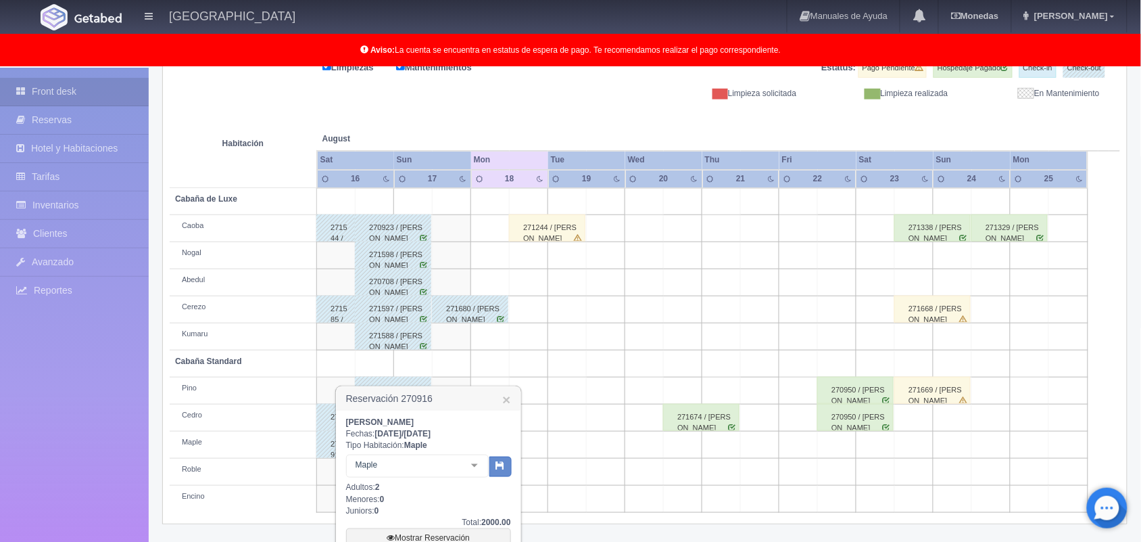
scroll to position [311, 0]
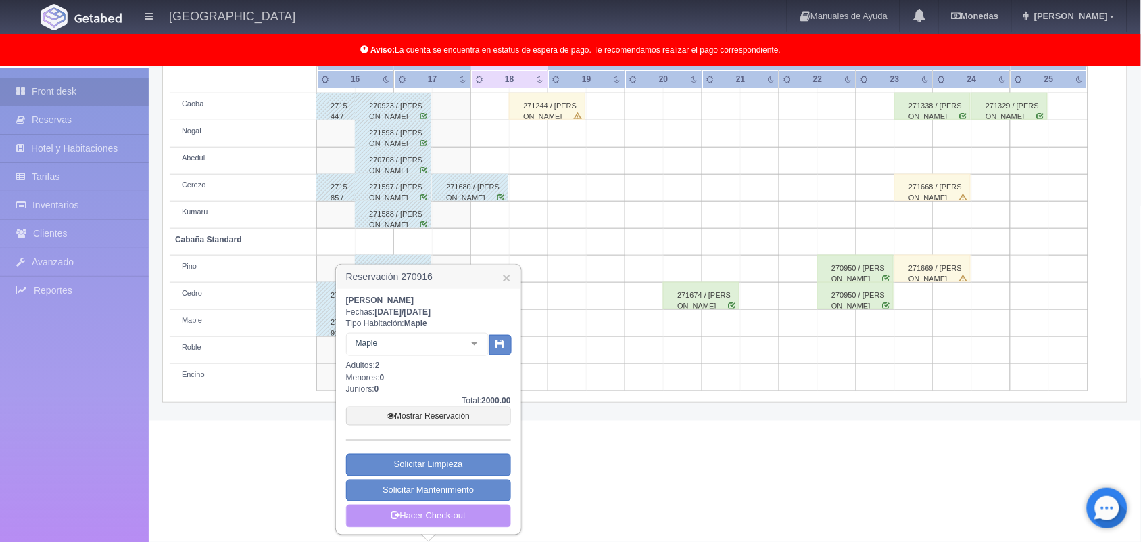
click at [440, 515] on link "Hacer Check-out" at bounding box center [428, 515] width 165 height 23
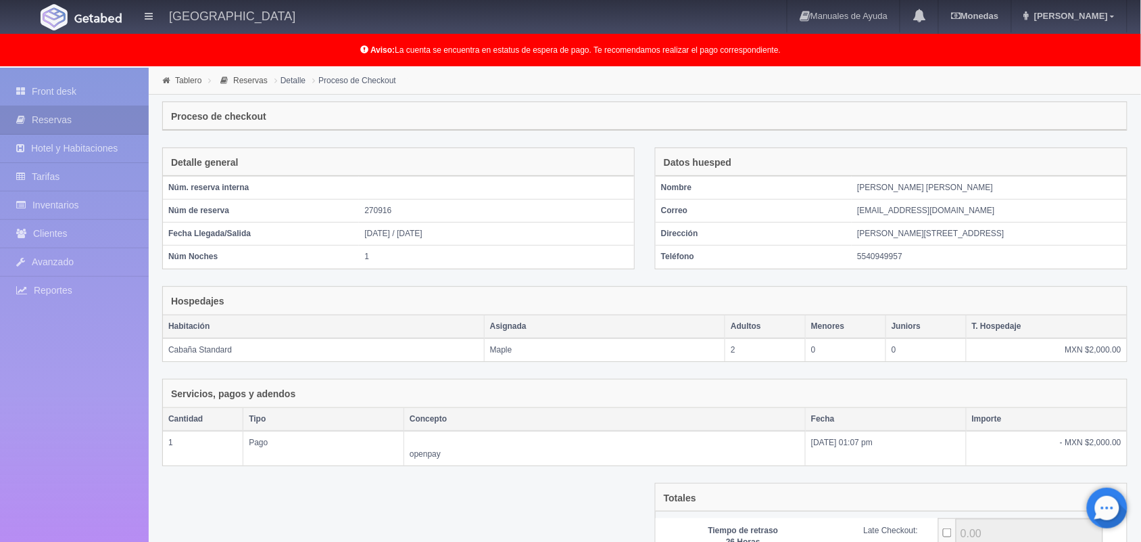
scroll to position [147, 0]
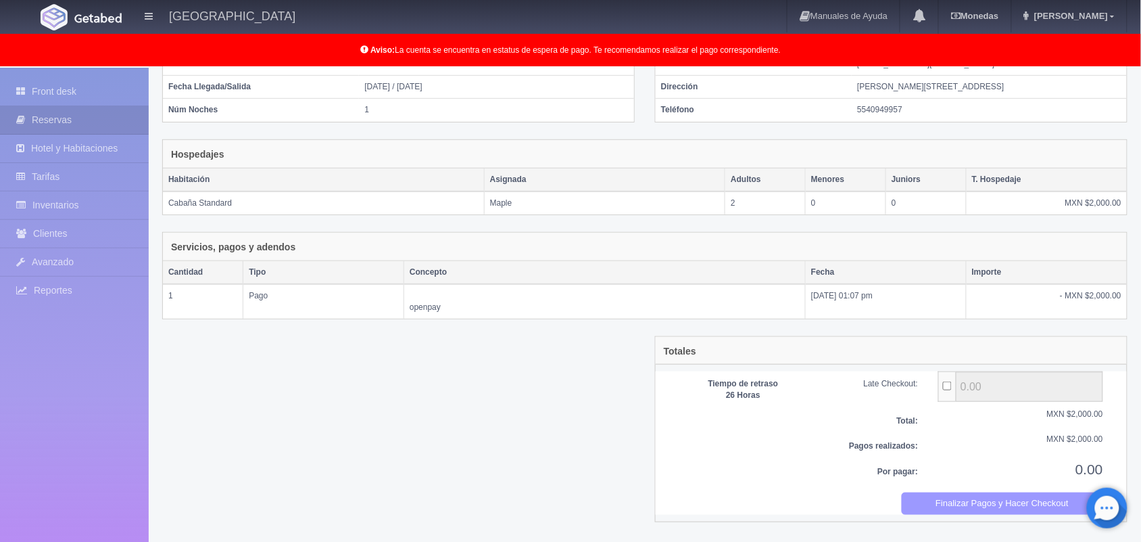
drag, startPoint x: 951, startPoint y: 494, endPoint x: 952, endPoint y: 500, distance: 6.9
click at [952, 500] on form "Tiempo de retraso 26 Horas Late Checkout: 0.00 Total: MXN $2,000.00 Pagos reali…" at bounding box center [891, 442] width 465 height 143
click at [952, 500] on button "Finalizar Pagos y Hacer Checkout" at bounding box center [1003, 503] width 202 height 22
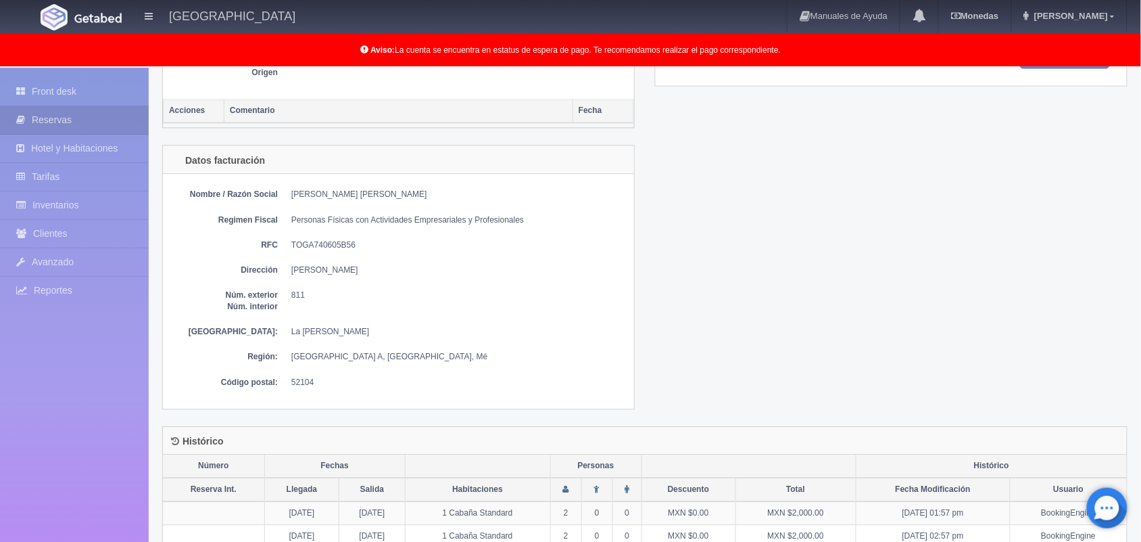
scroll to position [786, 0]
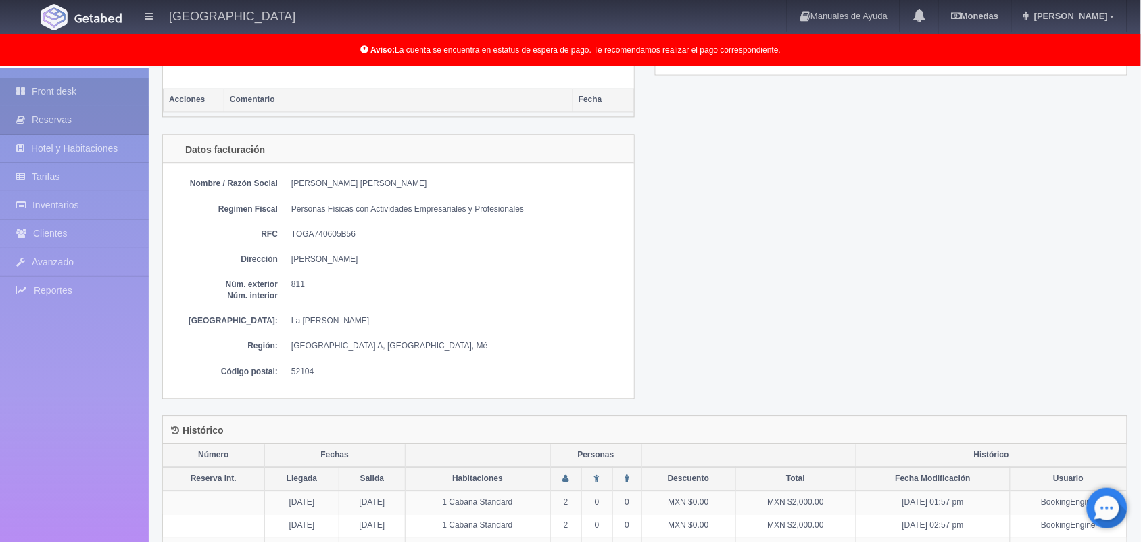
click at [85, 89] on link "Front desk" at bounding box center [74, 92] width 149 height 28
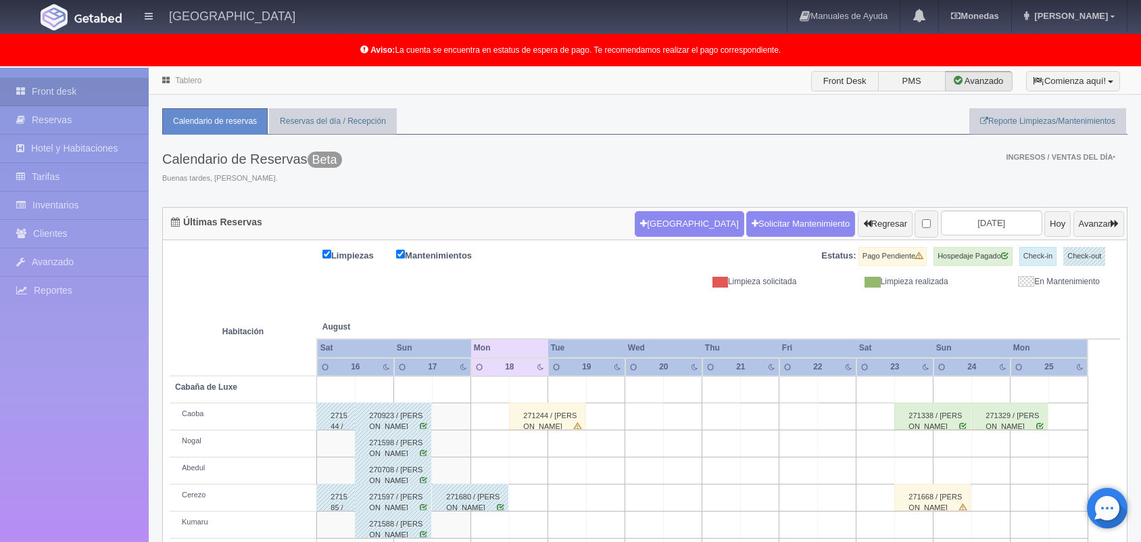
scroll to position [188, 0]
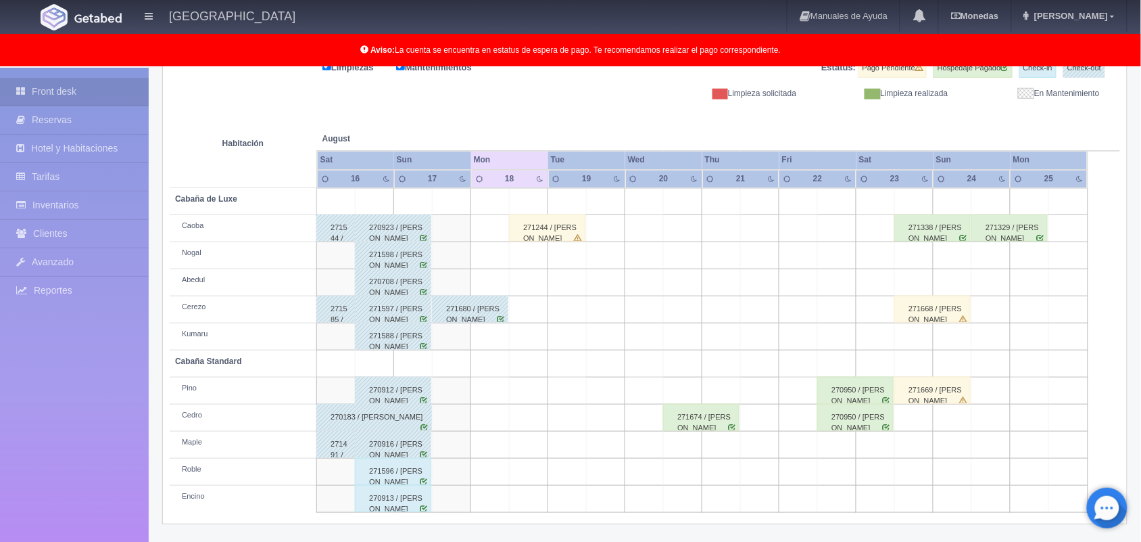
click at [407, 474] on div "271596 / Anaid Blancas Jiménez" at bounding box center [393, 471] width 76 height 27
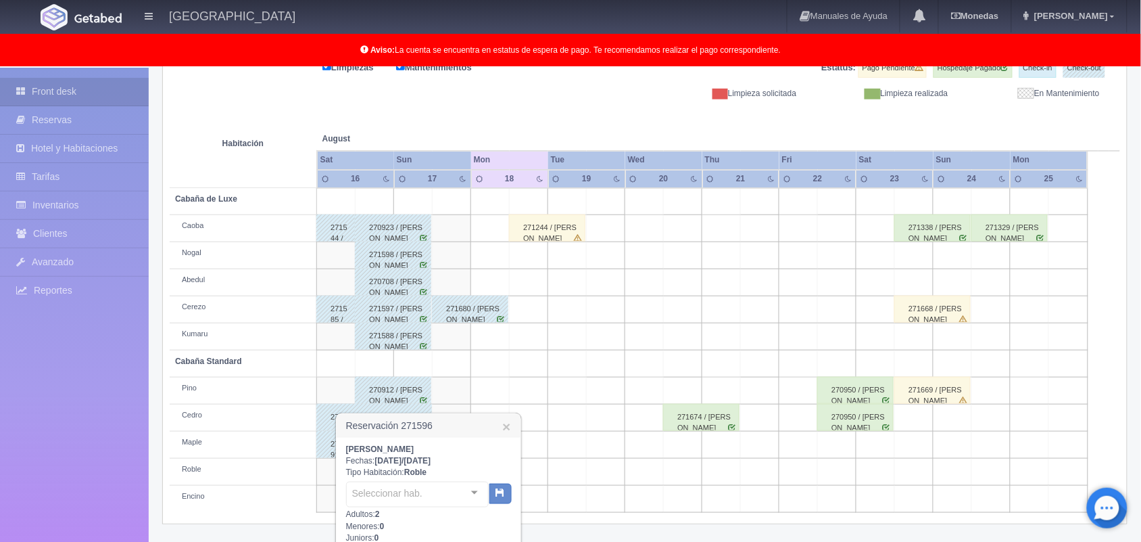
scroll to position [338, 0]
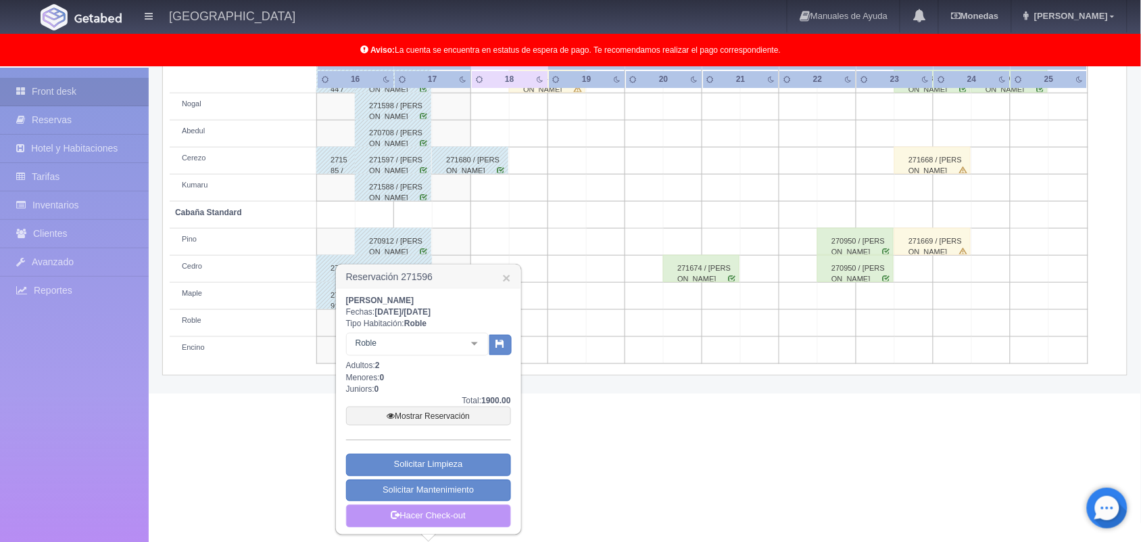
click at [441, 519] on link "Hacer Check-out" at bounding box center [428, 515] width 165 height 23
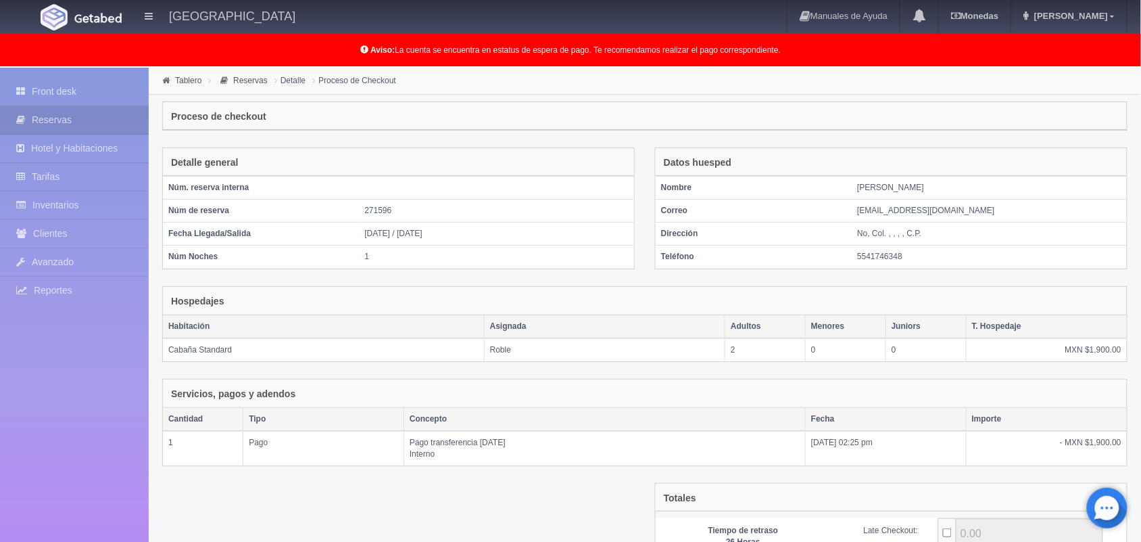
scroll to position [147, 0]
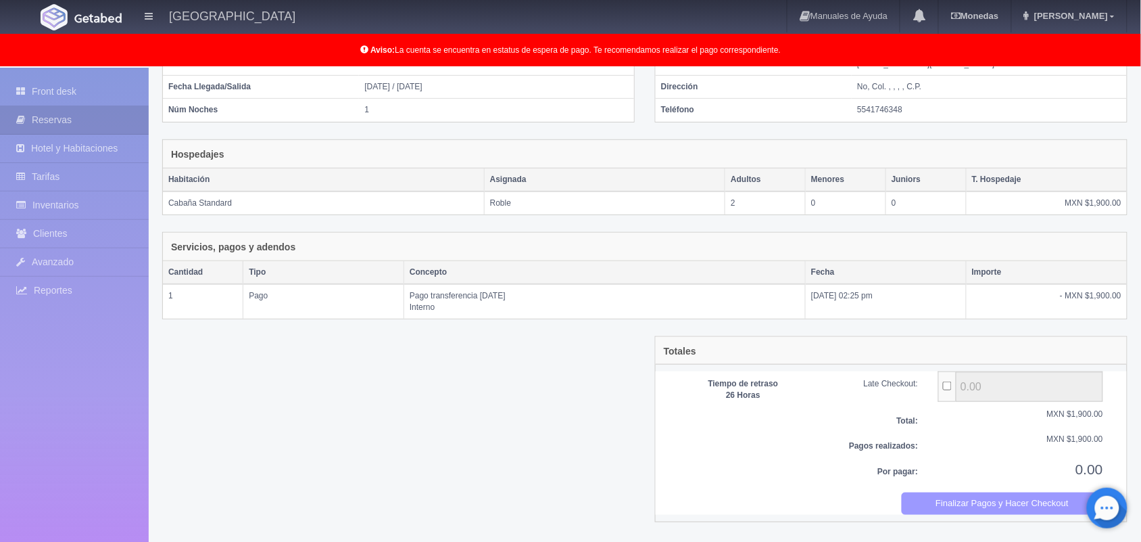
click at [944, 511] on button "Finalizar Pagos y Hacer Checkout" at bounding box center [1003, 503] width 202 height 22
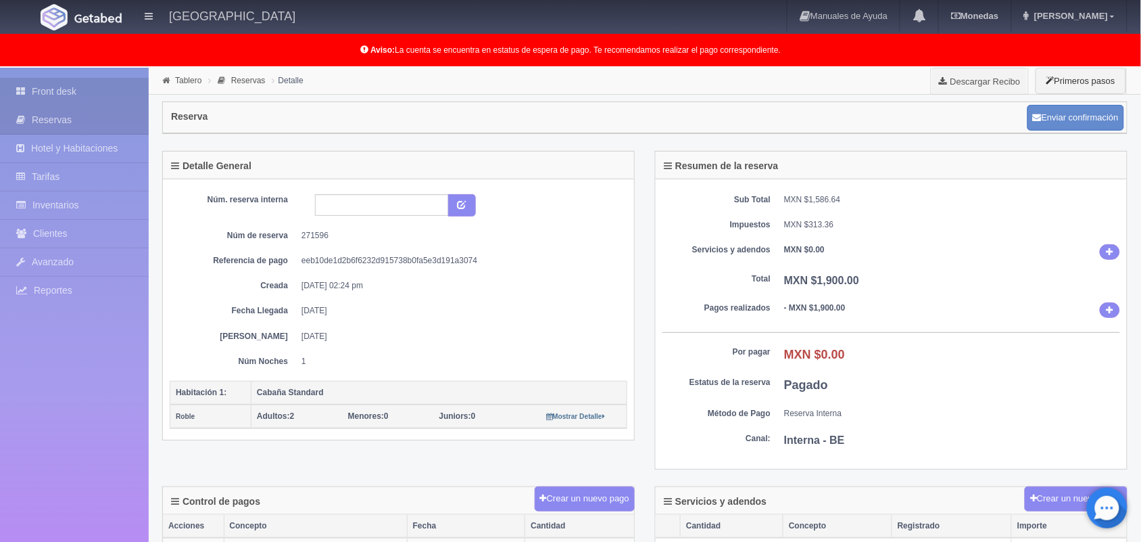
click at [95, 99] on link "Front desk" at bounding box center [74, 92] width 149 height 28
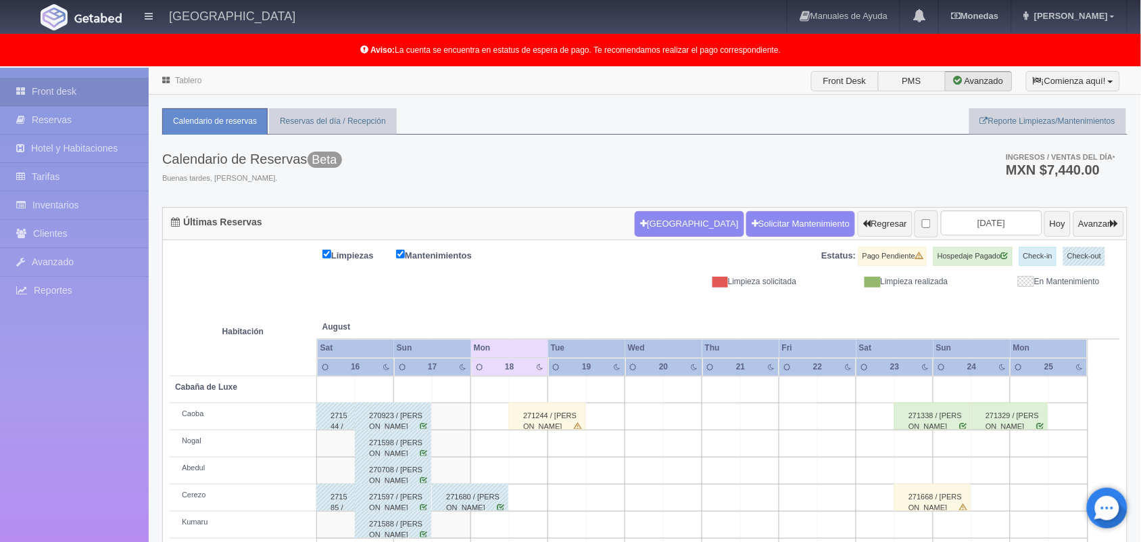
scroll to position [188, 0]
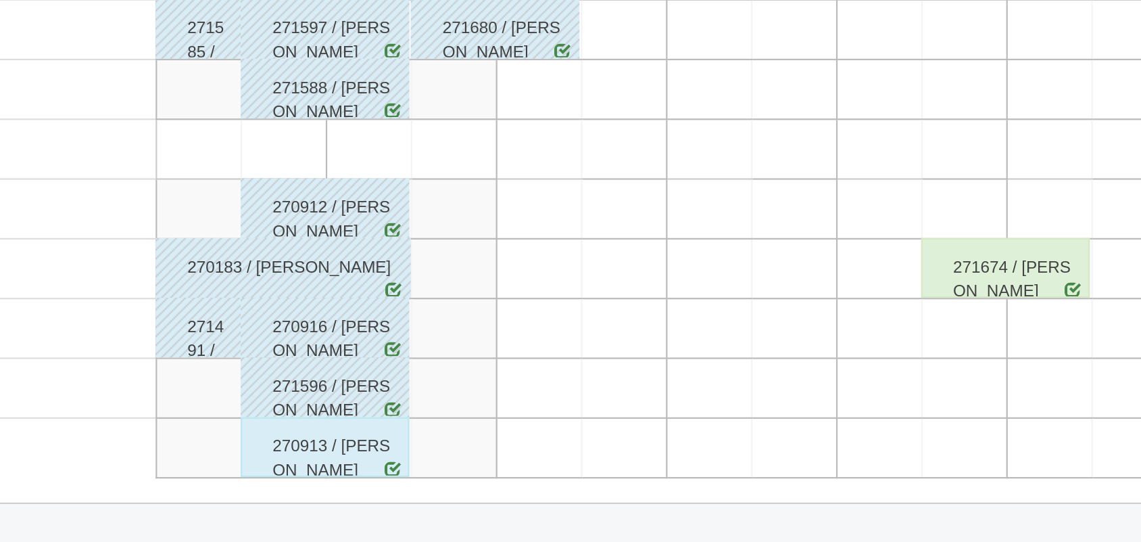
click at [414, 498] on div "270913 / Ana Isabel Celis Garcia" at bounding box center [393, 498] width 76 height 27
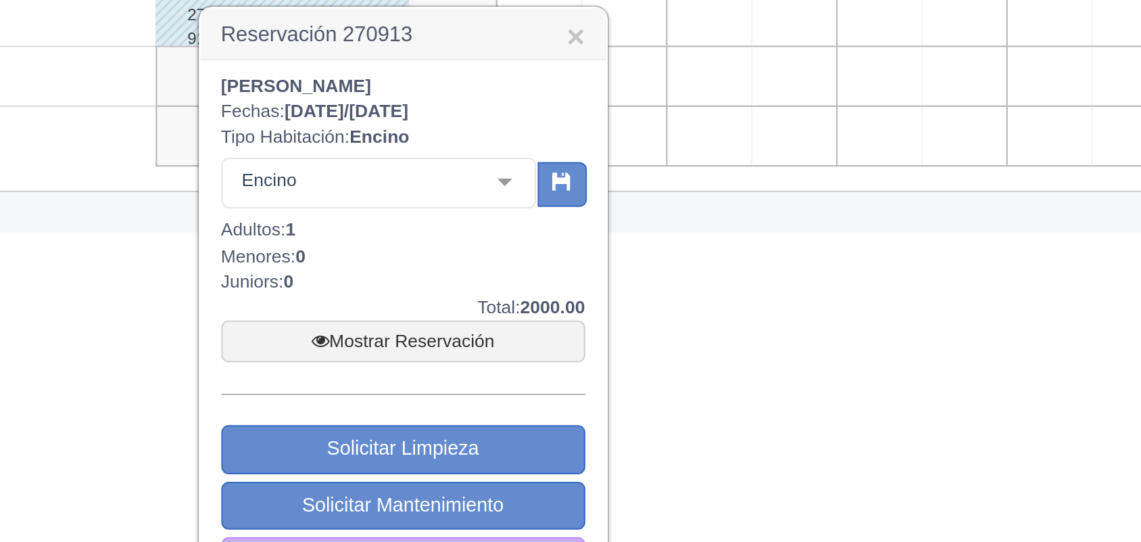
scroll to position [365, 0]
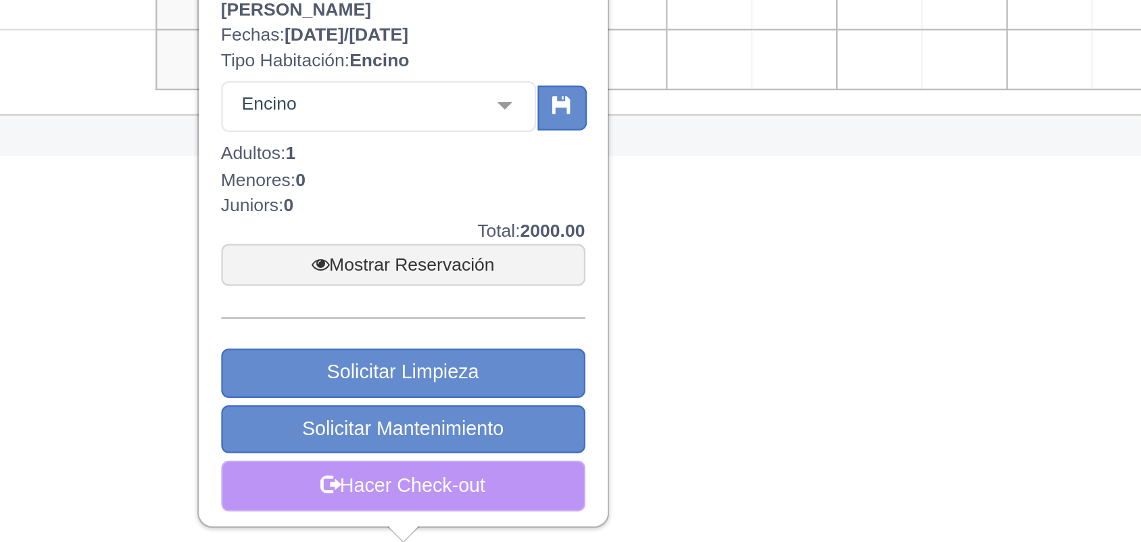
click at [452, 525] on link "Hacer Check-out" at bounding box center [428, 515] width 165 height 23
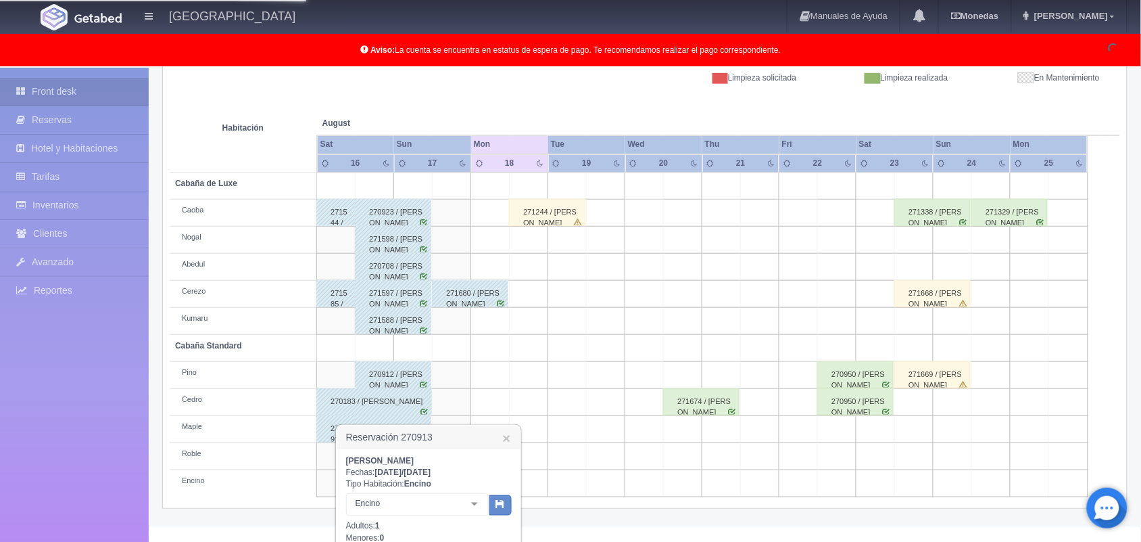
scroll to position [203, 0]
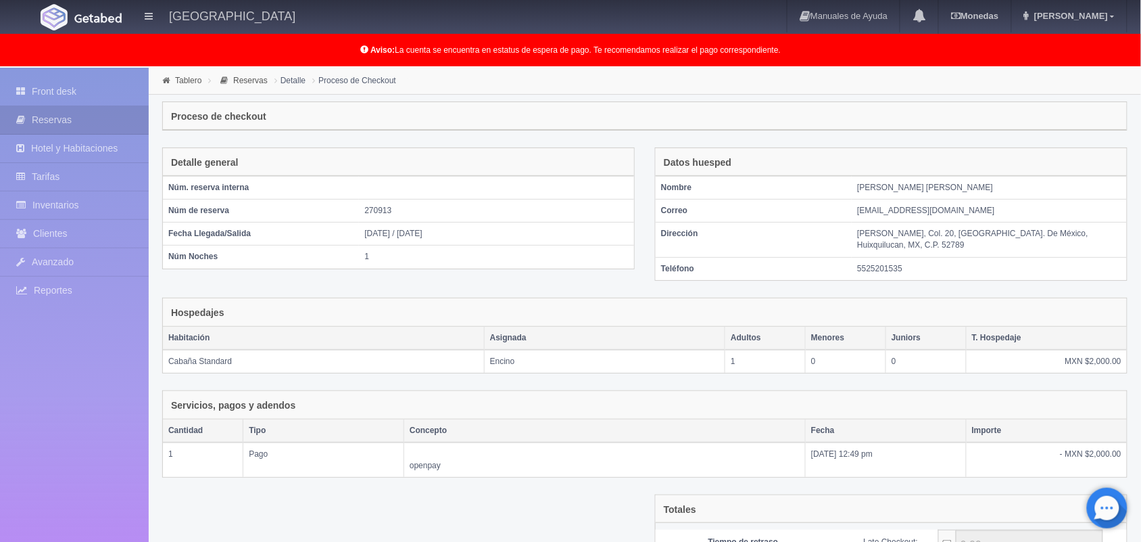
scroll to position [147, 0]
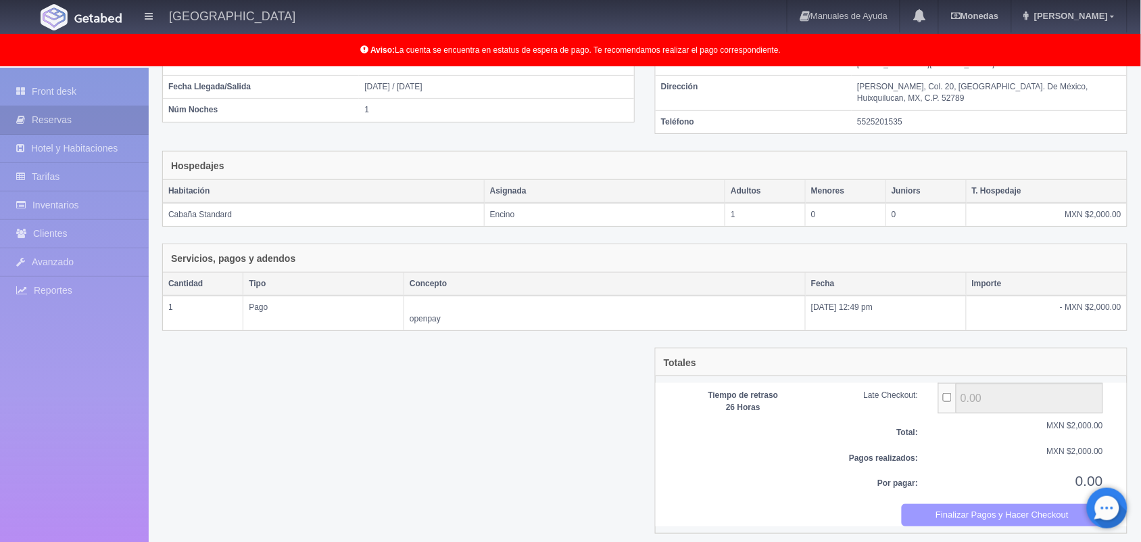
click at [916, 504] on button "Finalizar Pagos y Hacer Checkout" at bounding box center [1003, 515] width 202 height 22
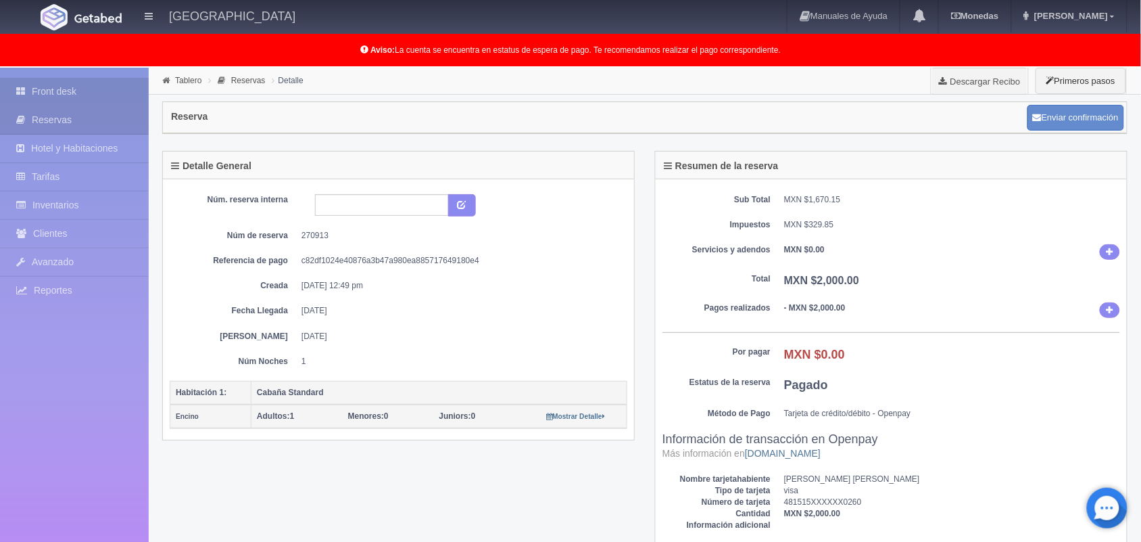
click at [91, 99] on link "Front desk" at bounding box center [74, 92] width 149 height 28
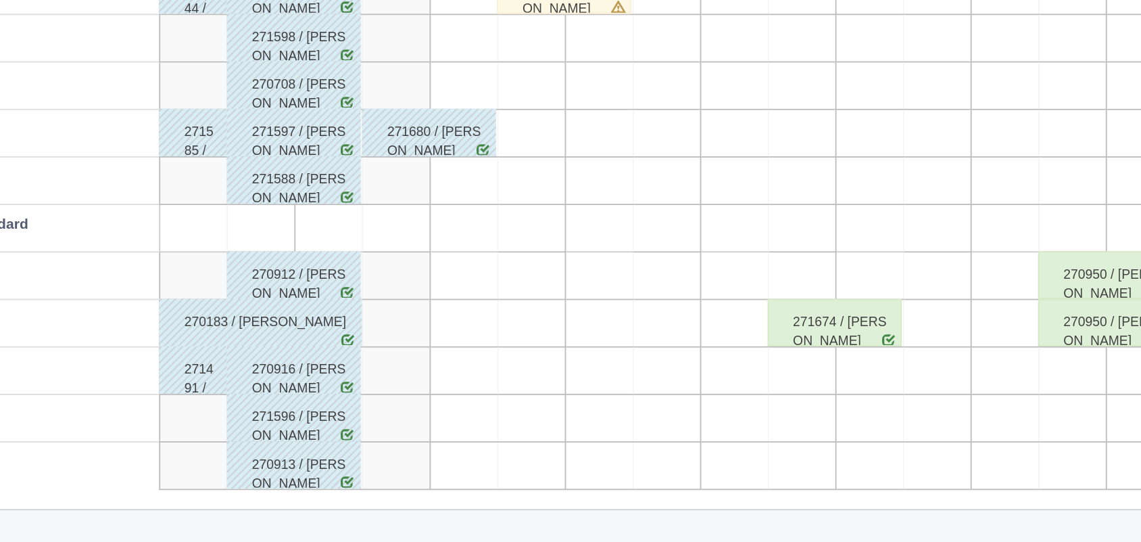
scroll to position [187, 0]
